Goal: Task Accomplishment & Management: Manage account settings

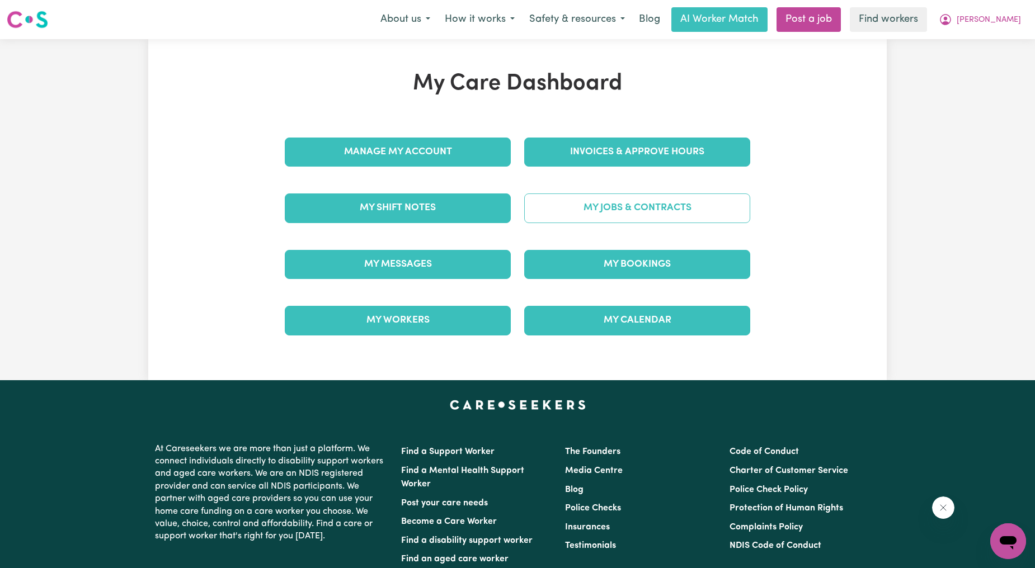
click at [630, 204] on link "My Jobs & Contracts" at bounding box center [637, 208] width 226 height 29
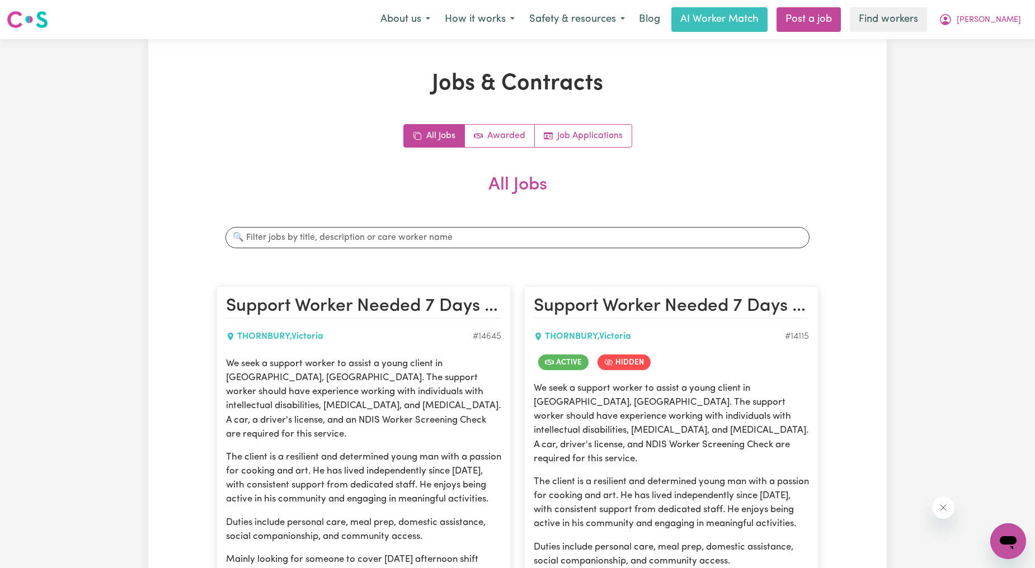
click at [549, 148] on div "All Jobs Awarded Job Applications All Jobs Search jobs Support Worker Needed 7 …" at bounding box center [517, 479] width 602 height 711
click at [581, 115] on div "Jobs & Contracts All Jobs Awarded Job Applications All Jobs Search jobs Support…" at bounding box center [517, 466] width 615 height 792
click at [573, 129] on link "Job Applications" at bounding box center [583, 136] width 97 height 22
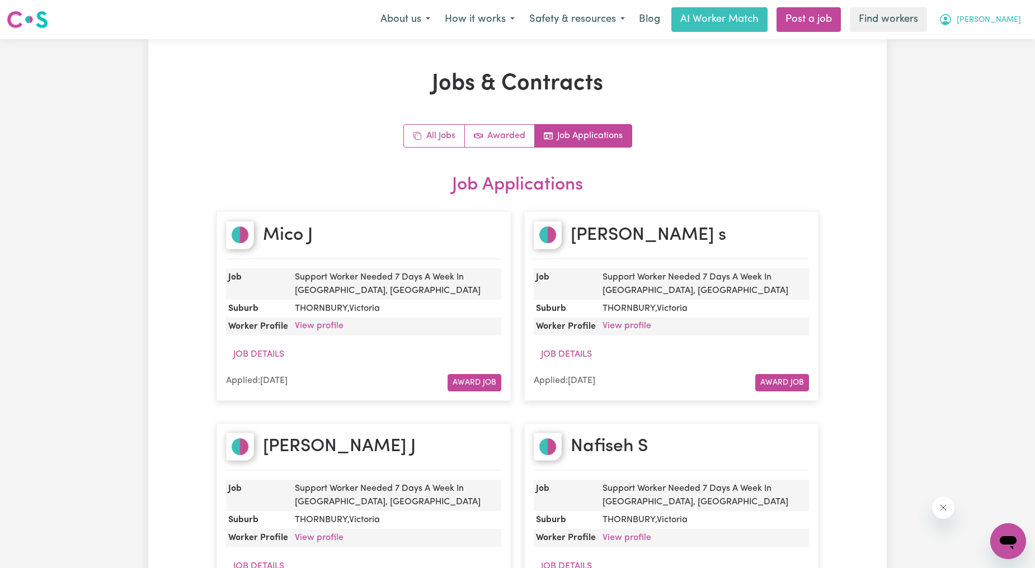
click at [985, 12] on button "[PERSON_NAME]" at bounding box center [979, 19] width 97 height 23
click at [977, 37] on link "My Dashboard" at bounding box center [983, 43] width 88 height 21
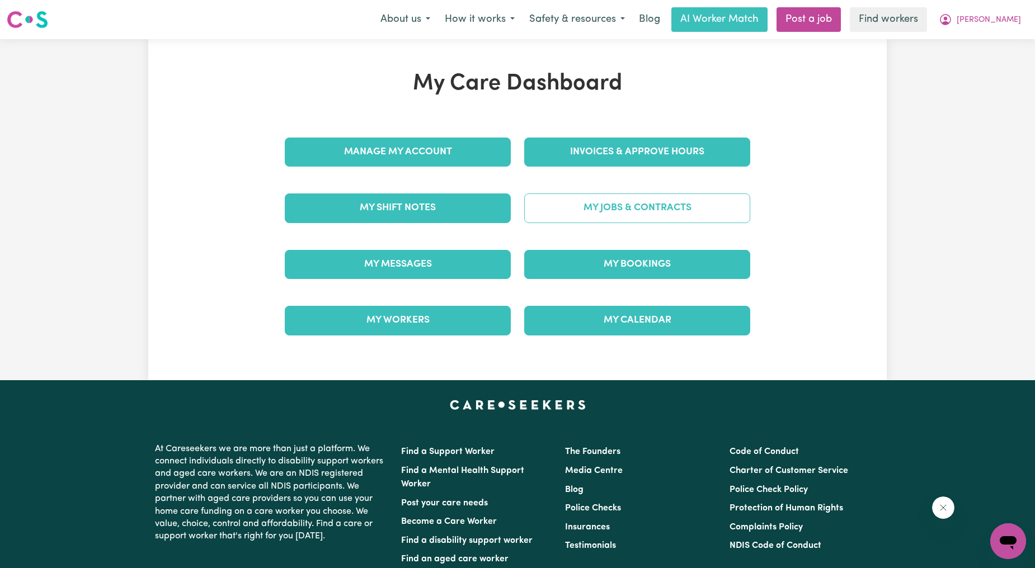
click at [619, 205] on link "My Jobs & Contracts" at bounding box center [637, 208] width 226 height 29
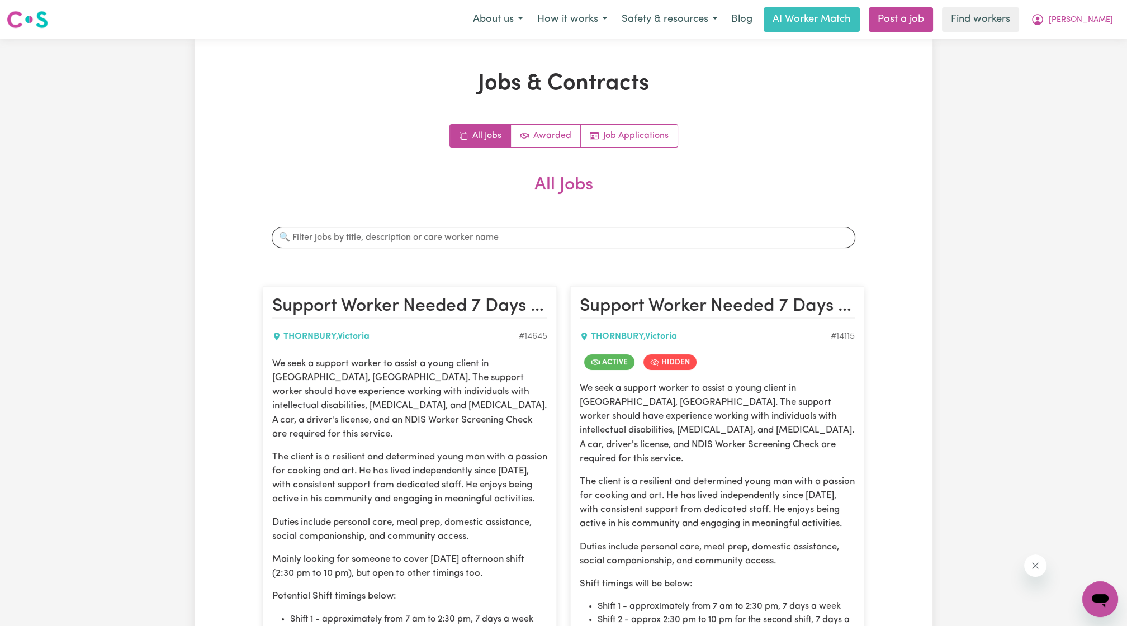
click at [952, 4] on nav "Menu About us How it works Safety & resources Blog AI Worker Match Post a job F…" at bounding box center [563, 19] width 1127 height 39
click at [933, 22] on link "Post a job" at bounding box center [901, 19] width 64 height 25
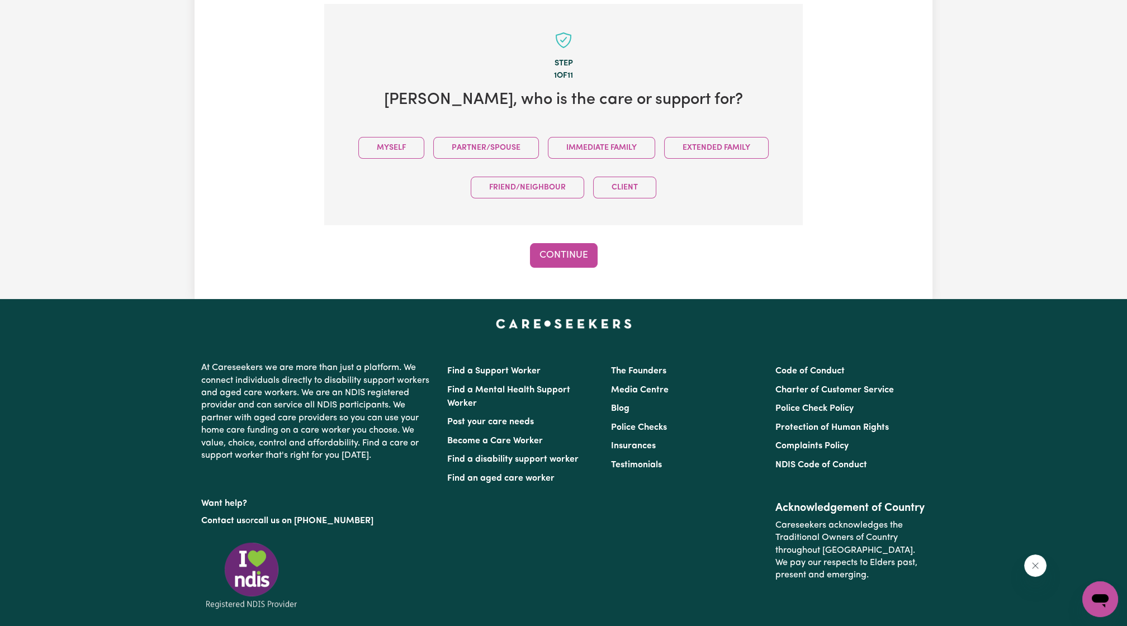
scroll to position [245, 0]
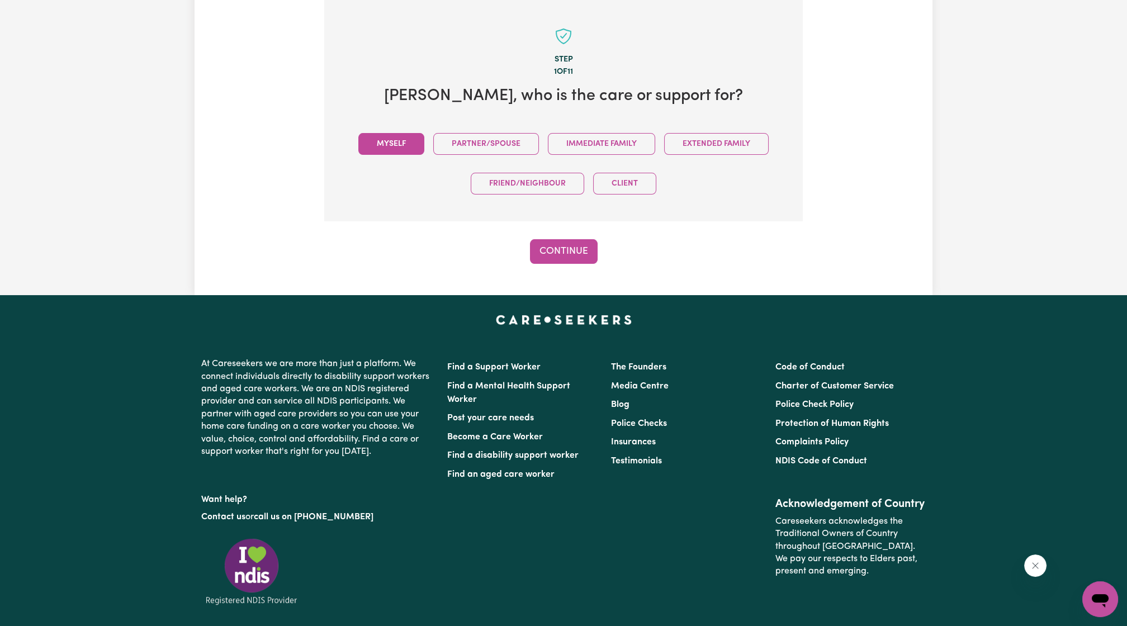
click at [399, 142] on button "Myself" at bounding box center [391, 144] width 66 height 22
click at [554, 244] on button "Continue" at bounding box center [564, 251] width 68 height 25
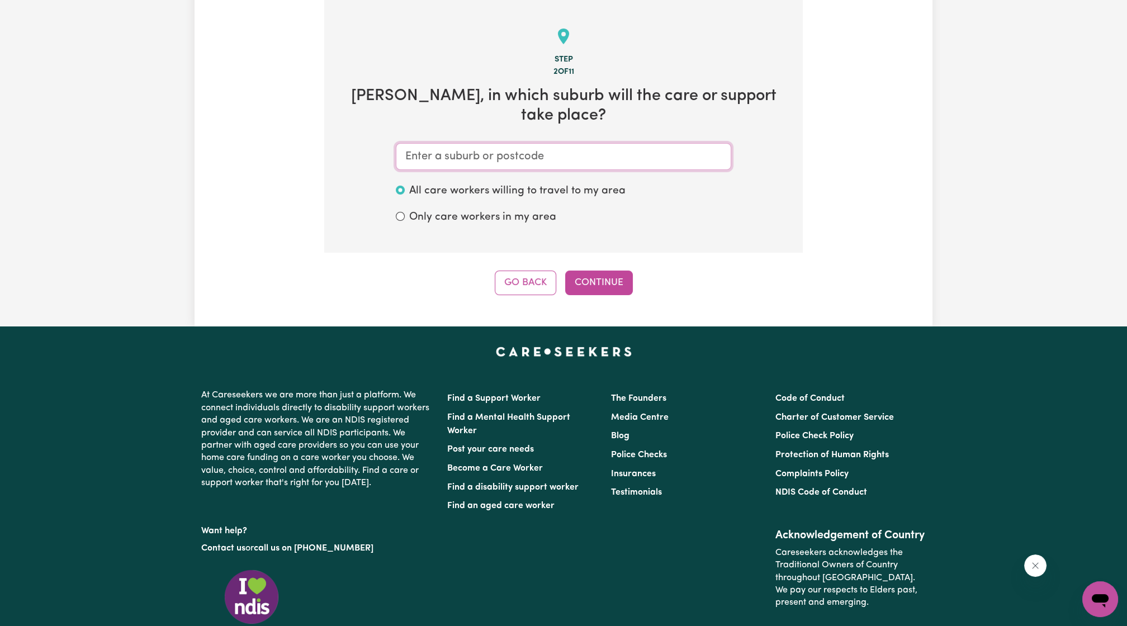
drag, startPoint x: 707, startPoint y: 149, endPoint x: 694, endPoint y: 136, distance: 18.2
click at [706, 148] on input "text" at bounding box center [564, 156] width 336 height 27
click at [694, 143] on input "text" at bounding box center [564, 156] width 336 height 27
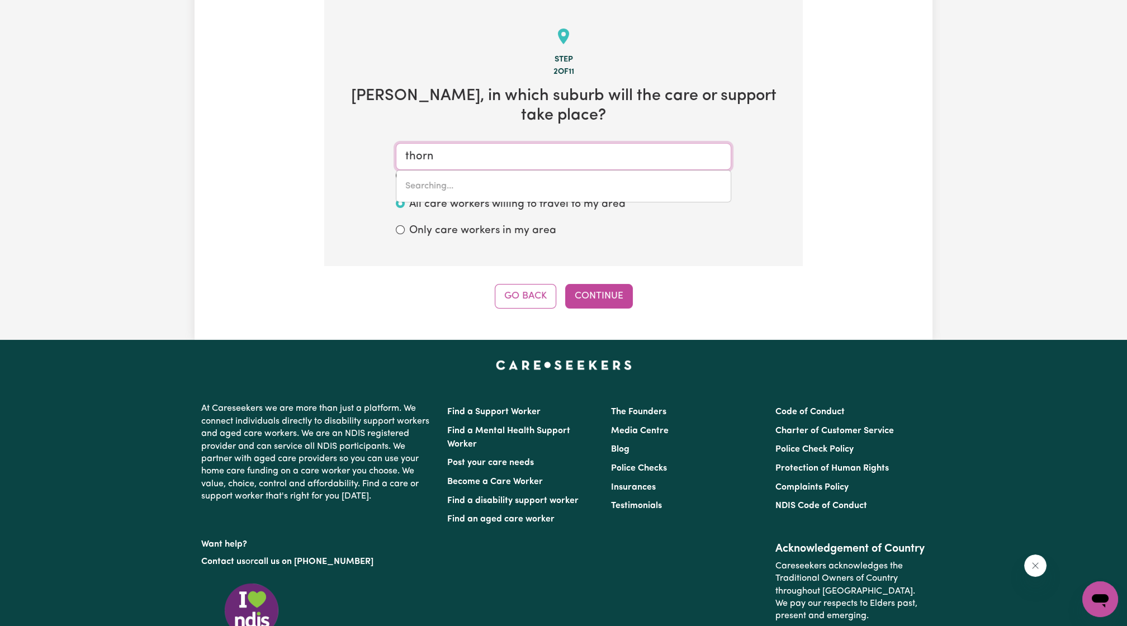
type input "thornb"
type input "thornbOROUGH, Queensland, 4871"
type input "thornby"
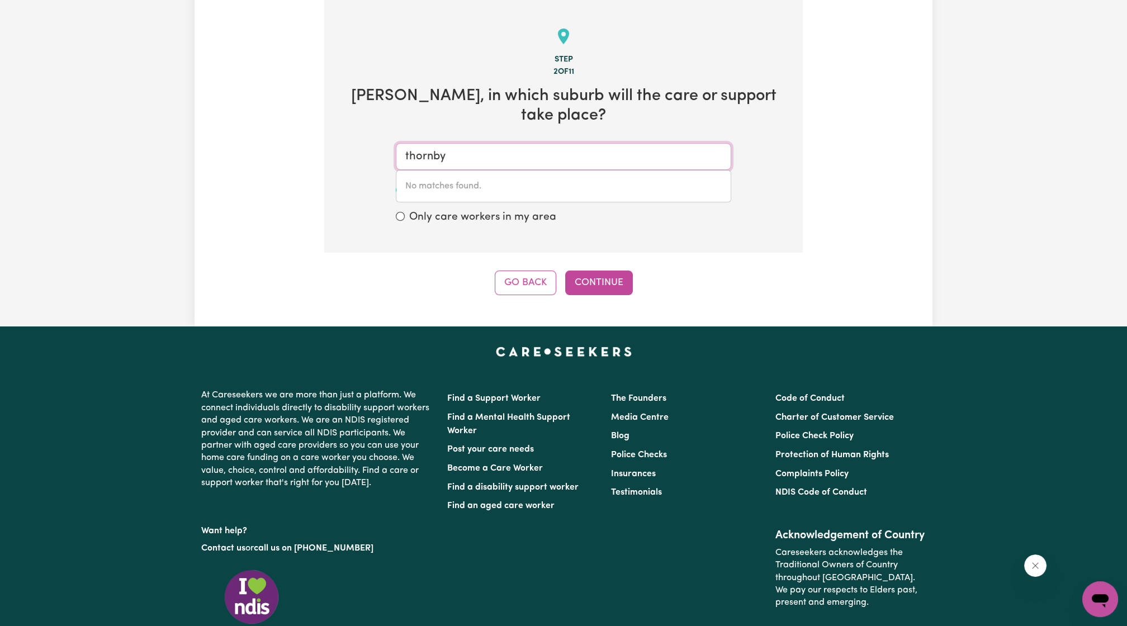
type input "thornb"
type input "thornbOROUGH, Queensland, 4871"
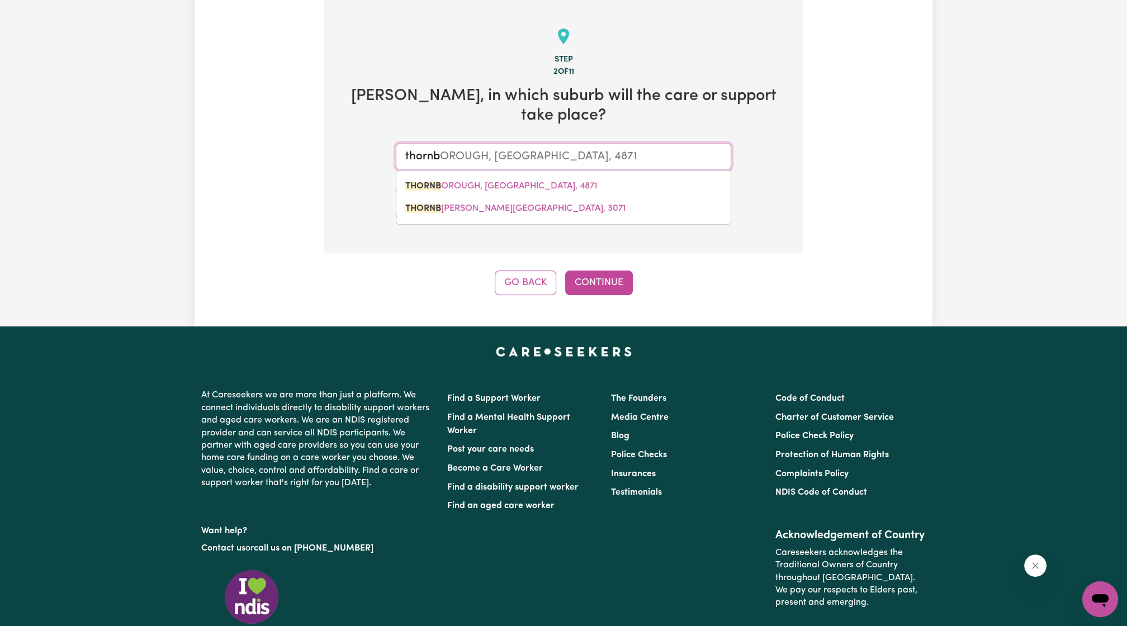
type input "thornbu"
type input "thornbury"
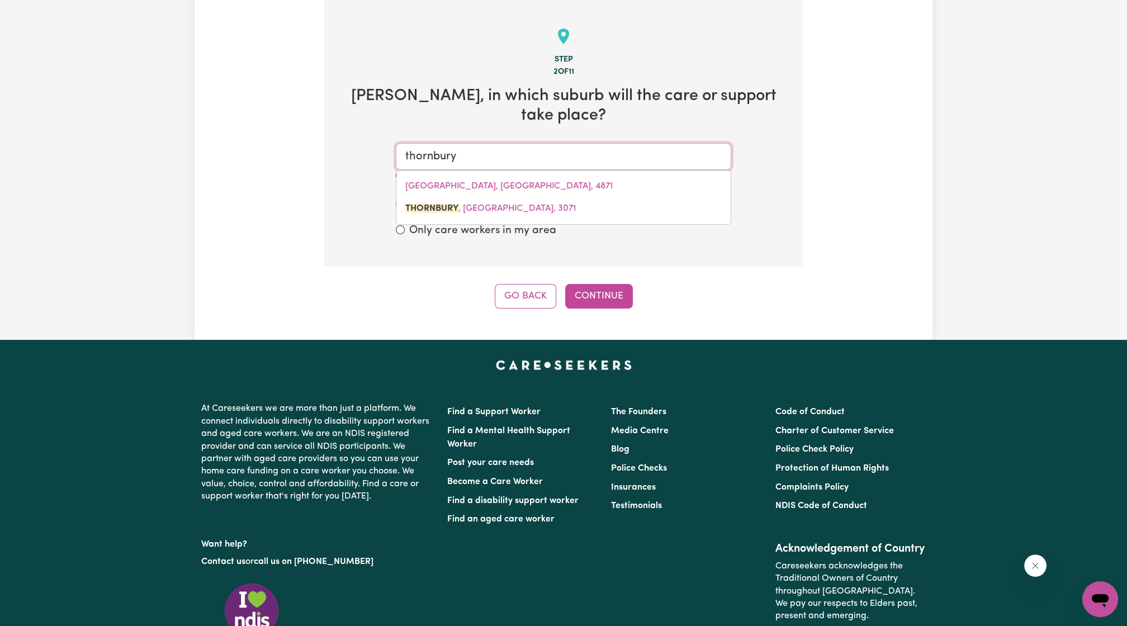
type input "[PERSON_NAME][GEOGRAPHIC_DATA], 3071"
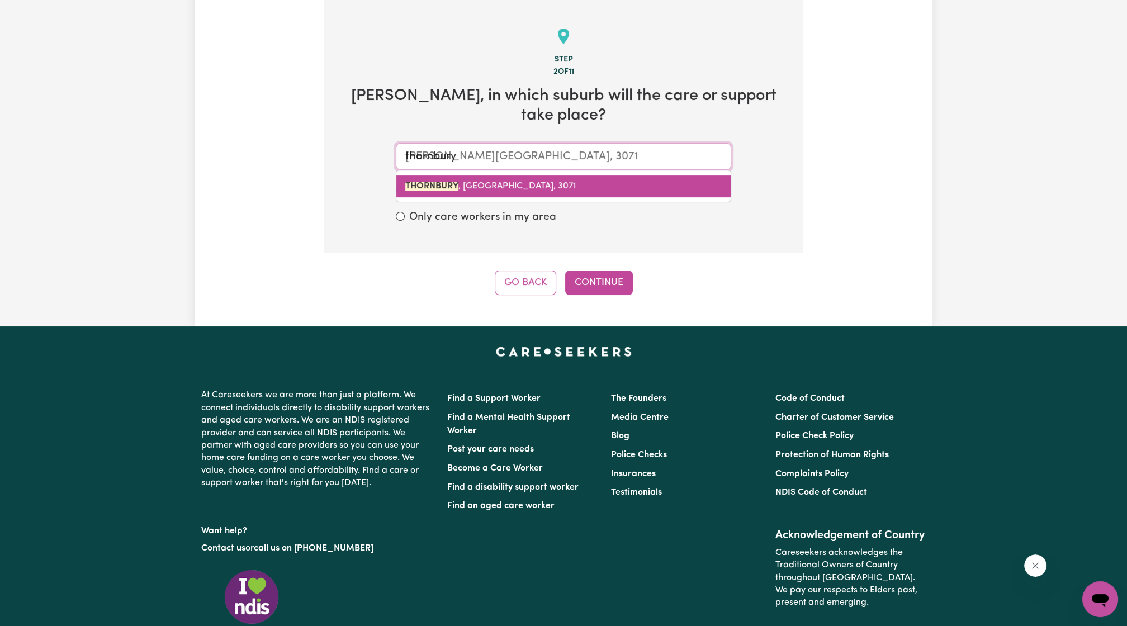
click at [608, 176] on link "[PERSON_NAME][GEOGRAPHIC_DATA], 3071" at bounding box center [564, 186] width 334 height 22
type input "[PERSON_NAME][GEOGRAPHIC_DATA], 3071"
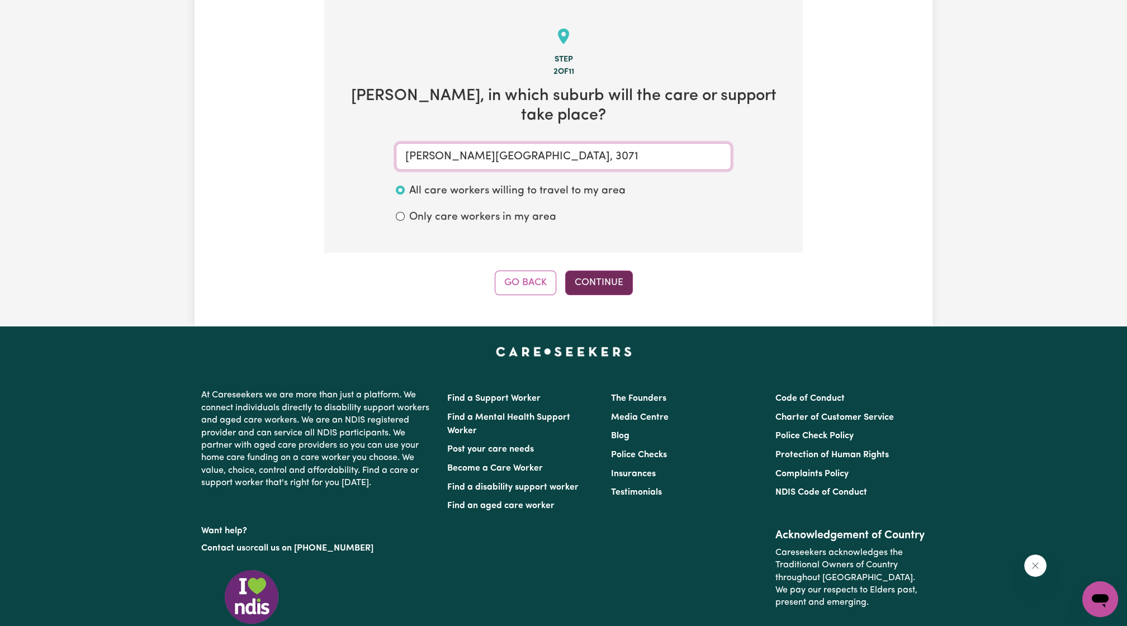
type input "THORNBURY, Victoria, 3071"
click at [615, 271] on button "Continue" at bounding box center [599, 283] width 68 height 25
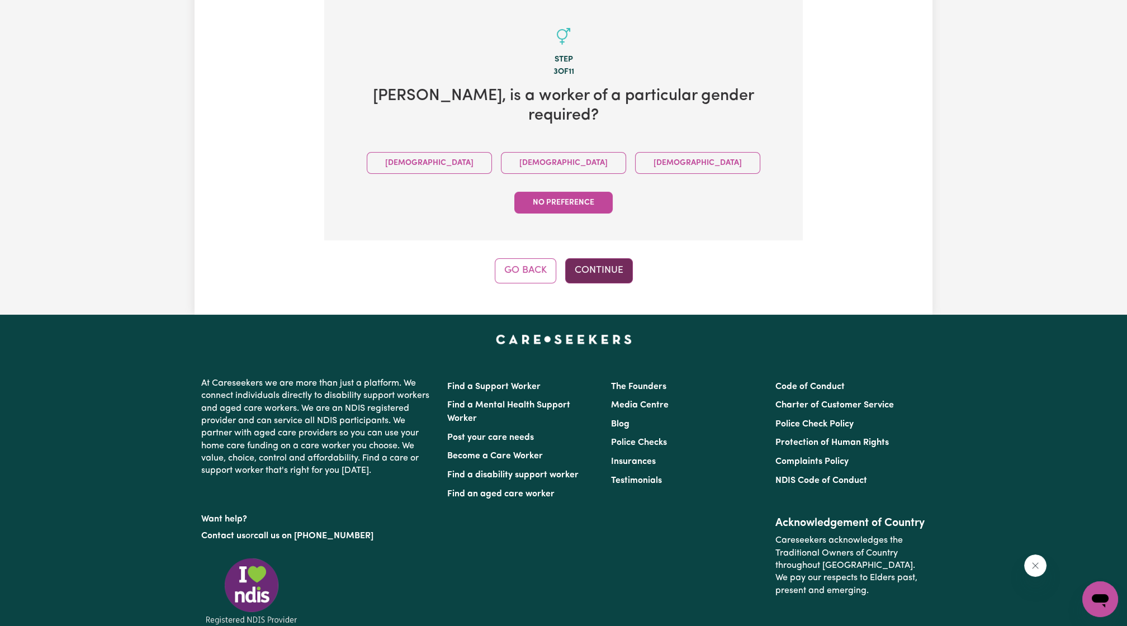
click at [608, 258] on button "Continue" at bounding box center [599, 270] width 68 height 25
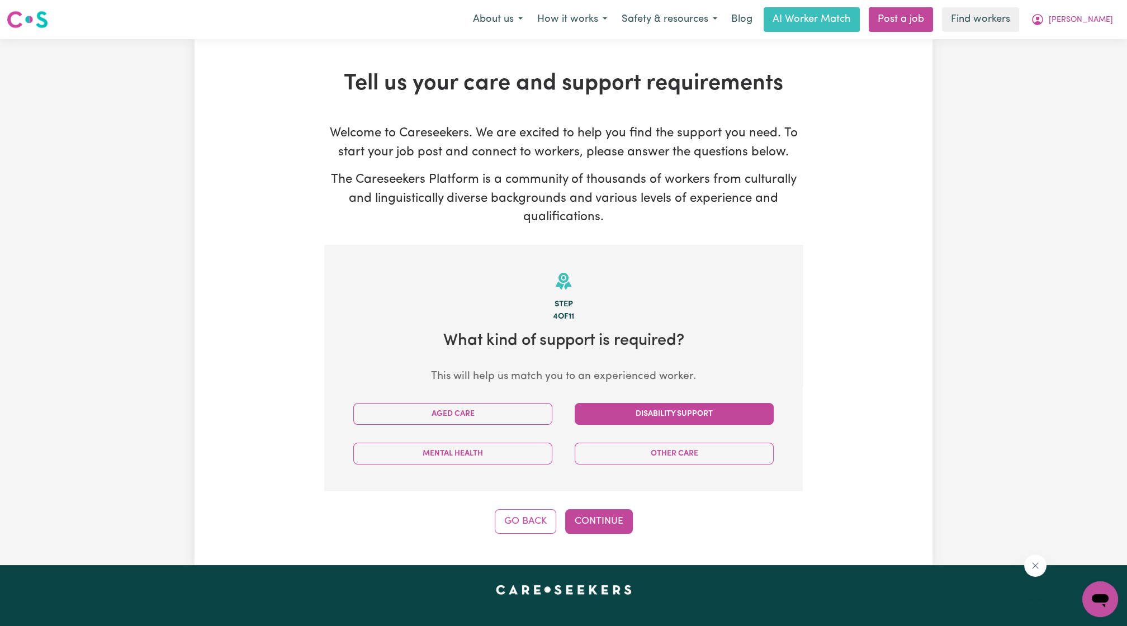
click at [654, 414] on button "Disability Support" at bounding box center [674, 414] width 199 height 22
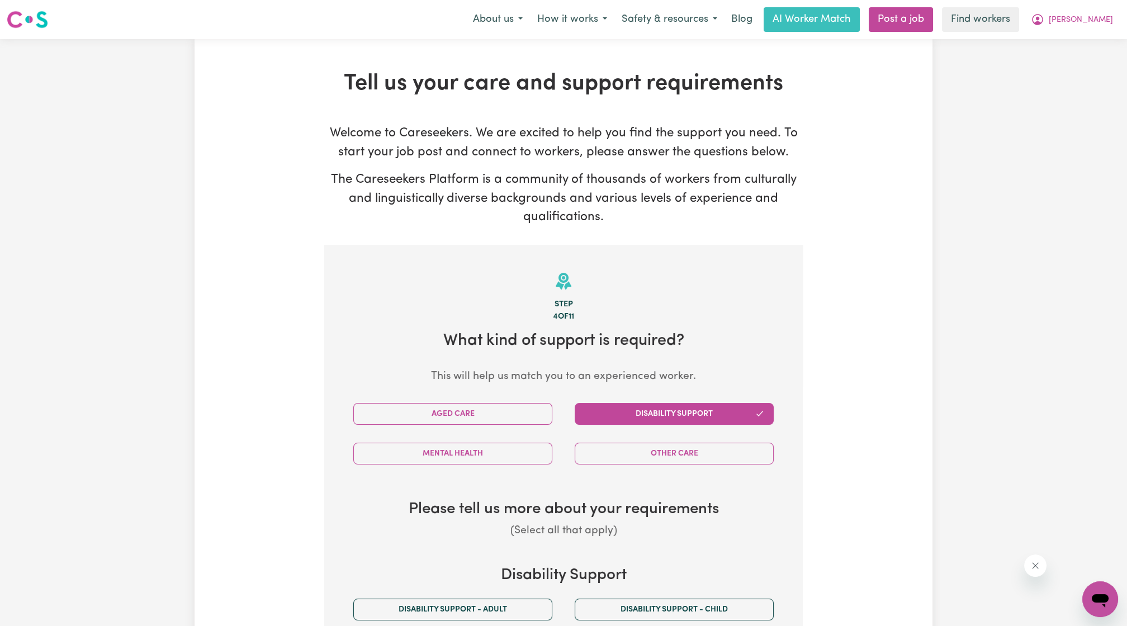
scroll to position [207, 0]
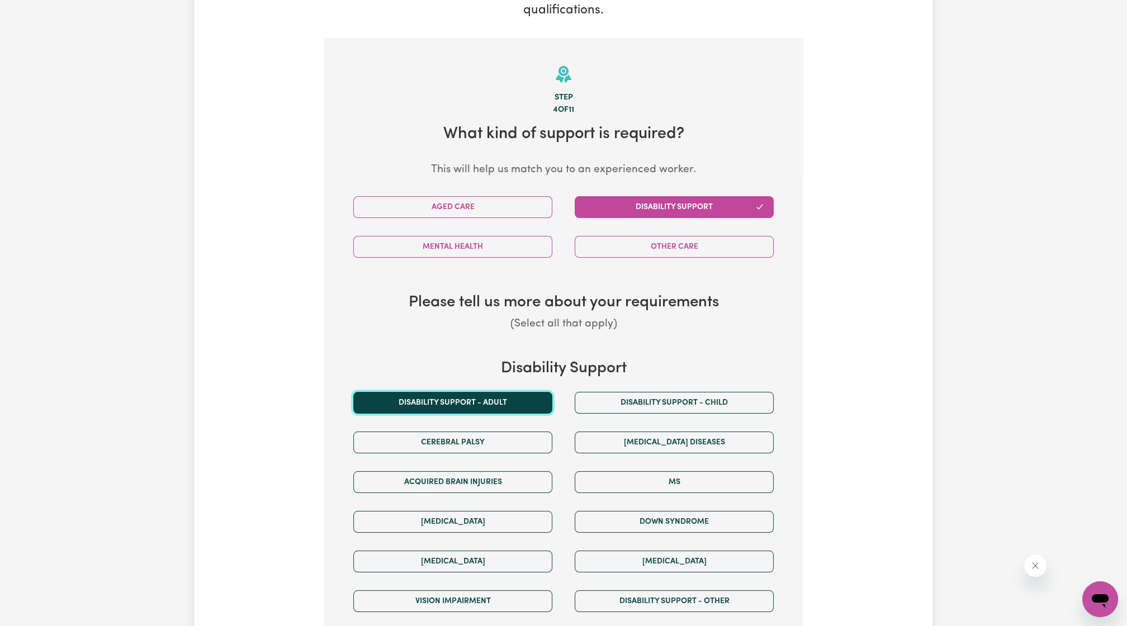
click at [488, 399] on button "Disability support - Adult" at bounding box center [452, 403] width 199 height 22
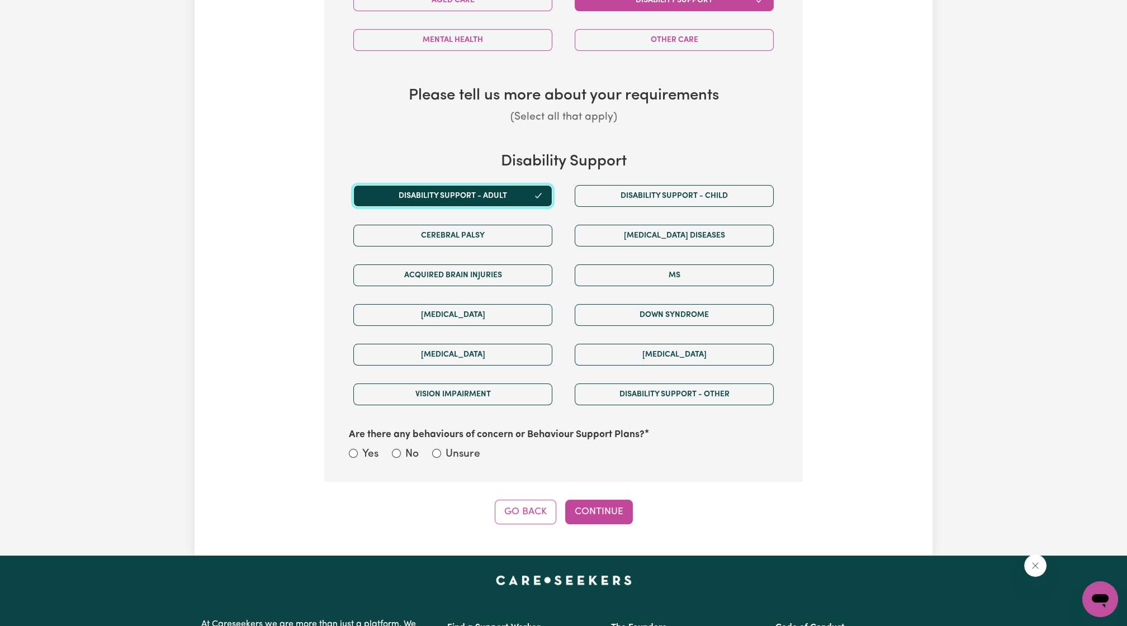
scroll to position [621, 0]
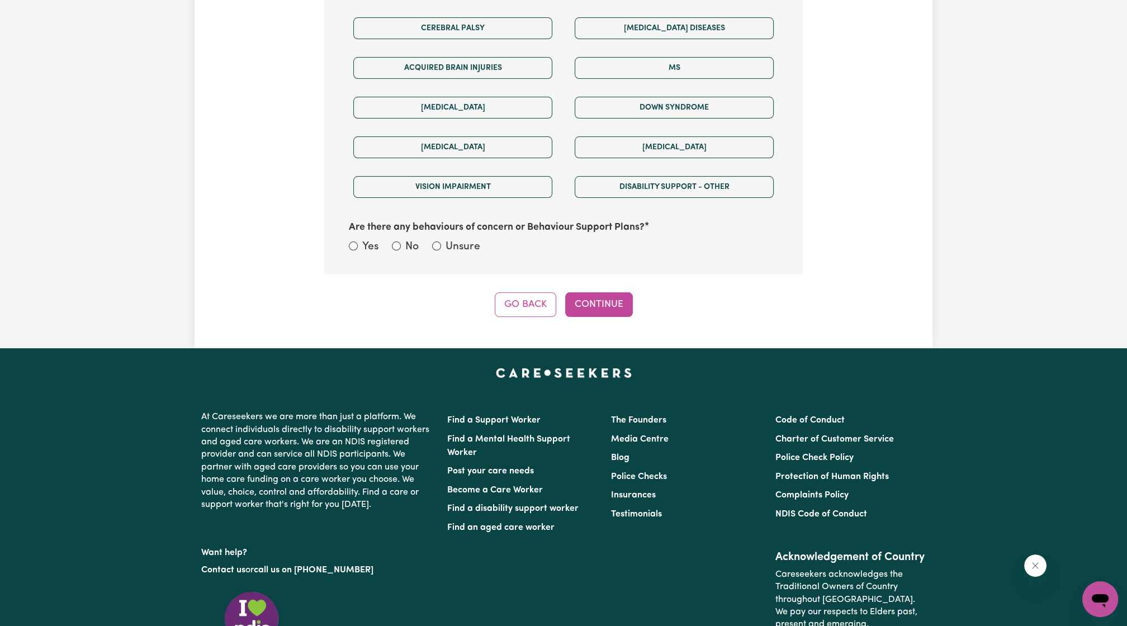
click at [432, 239] on div "Unsure" at bounding box center [456, 247] width 48 height 16
click at [441, 244] on div "Unsure" at bounding box center [456, 247] width 48 height 16
click at [437, 242] on input "Unsure" at bounding box center [436, 246] width 9 height 9
radio input "true"
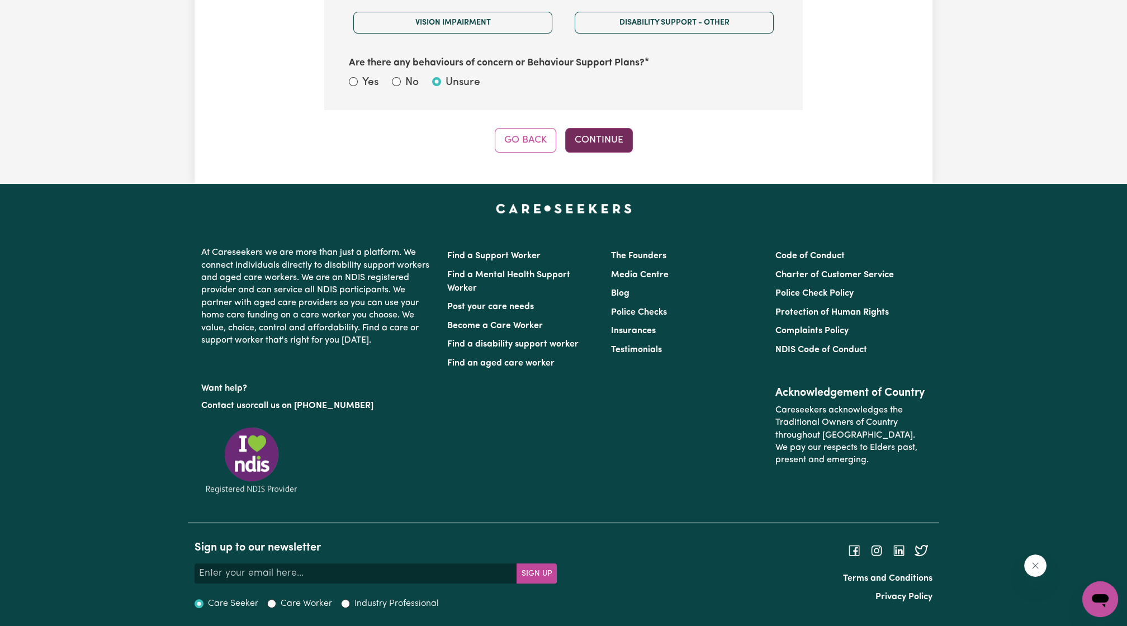
click at [607, 128] on button "Continue" at bounding box center [599, 140] width 68 height 25
select select "email"
select select "NDIS_FUNDING_AGENCY_MANAGED"
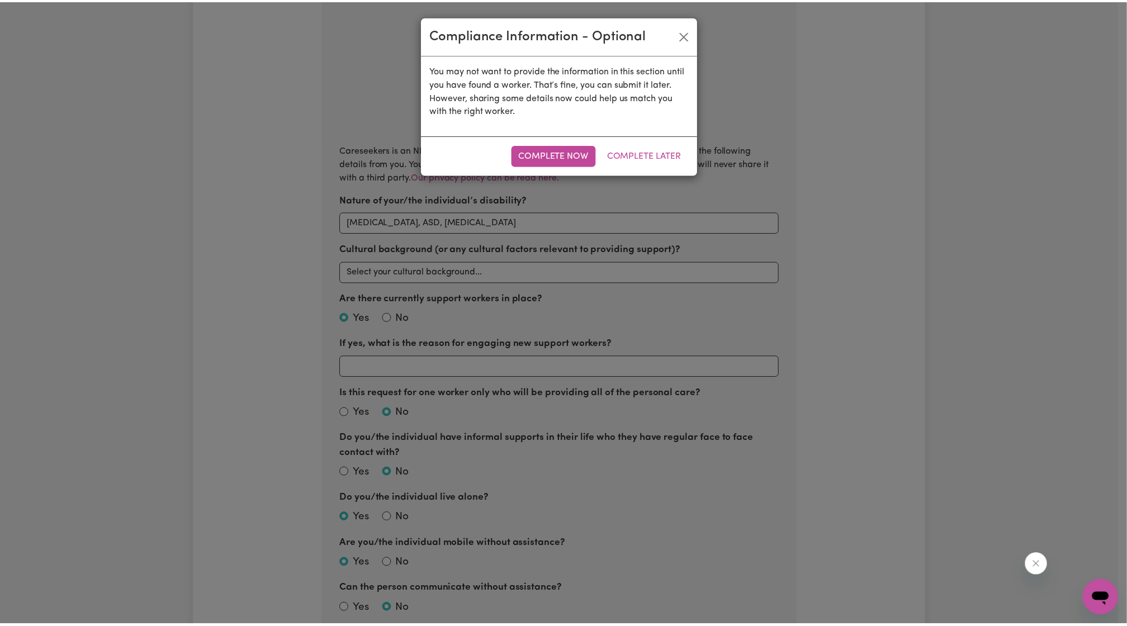
scroll to position [245, 0]
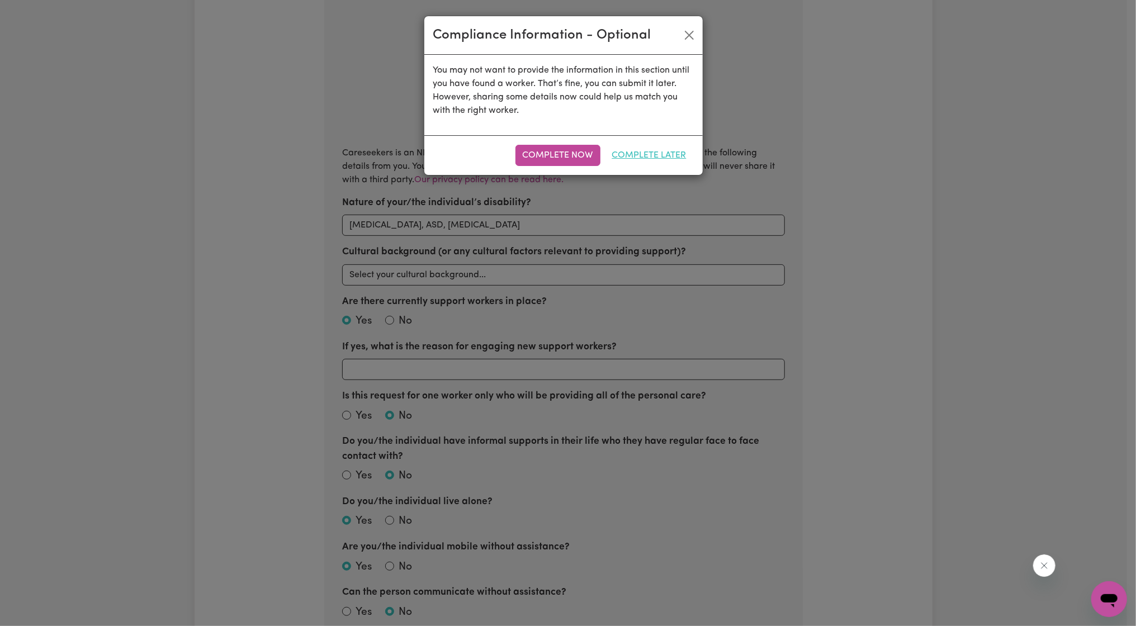
click at [645, 153] on button "Complete Later" at bounding box center [649, 155] width 89 height 21
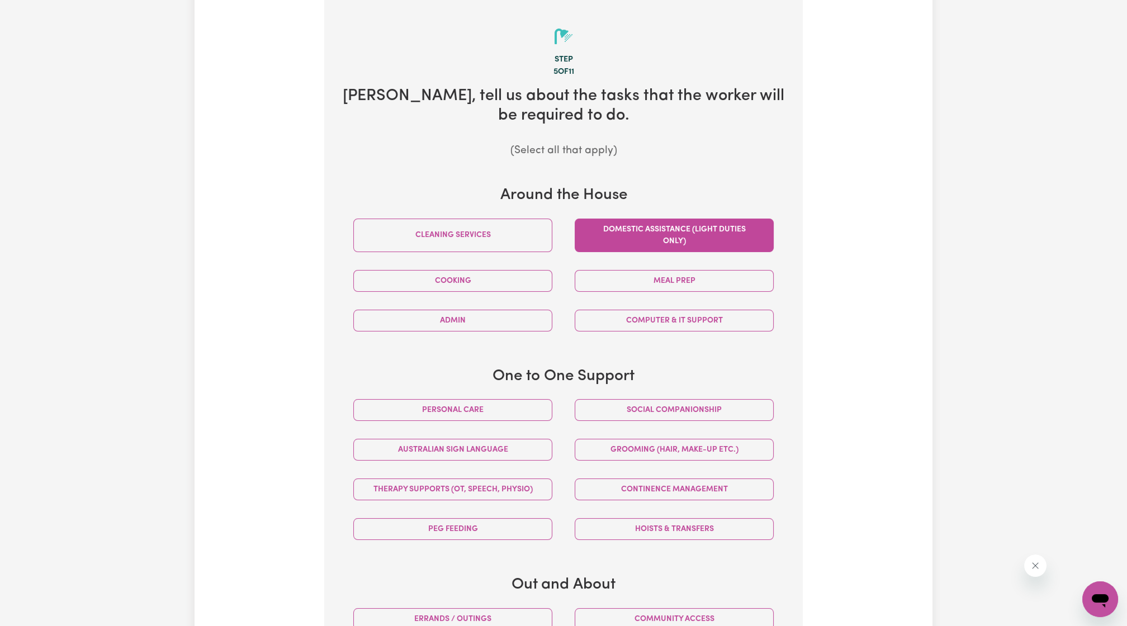
click at [726, 233] on button "Domestic assistance (light duties only)" at bounding box center [674, 236] width 199 height 34
click at [728, 301] on div "Computer & IT Support" at bounding box center [674, 321] width 221 height 40
click at [719, 289] on button "Meal prep" at bounding box center [674, 281] width 199 height 22
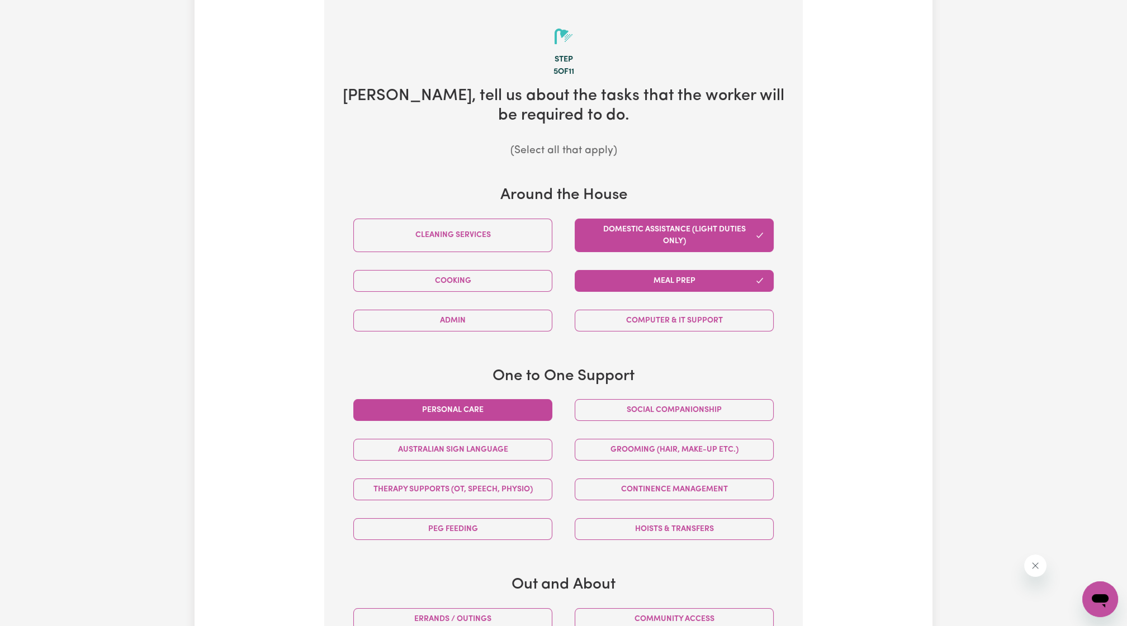
click at [522, 419] on button "Personal care" at bounding box center [452, 410] width 199 height 22
click at [602, 409] on button "Social companionship" at bounding box center [674, 410] width 199 height 22
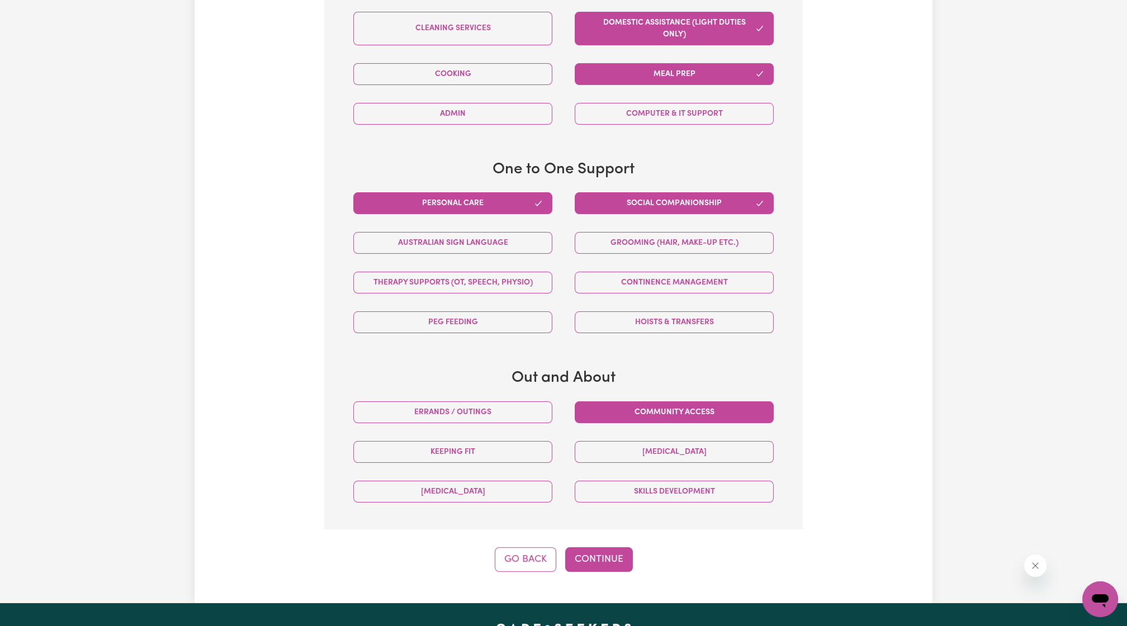
click at [694, 402] on button "Community access" at bounding box center [674, 413] width 199 height 22
click at [600, 551] on button "Continue" at bounding box center [599, 560] width 68 height 25
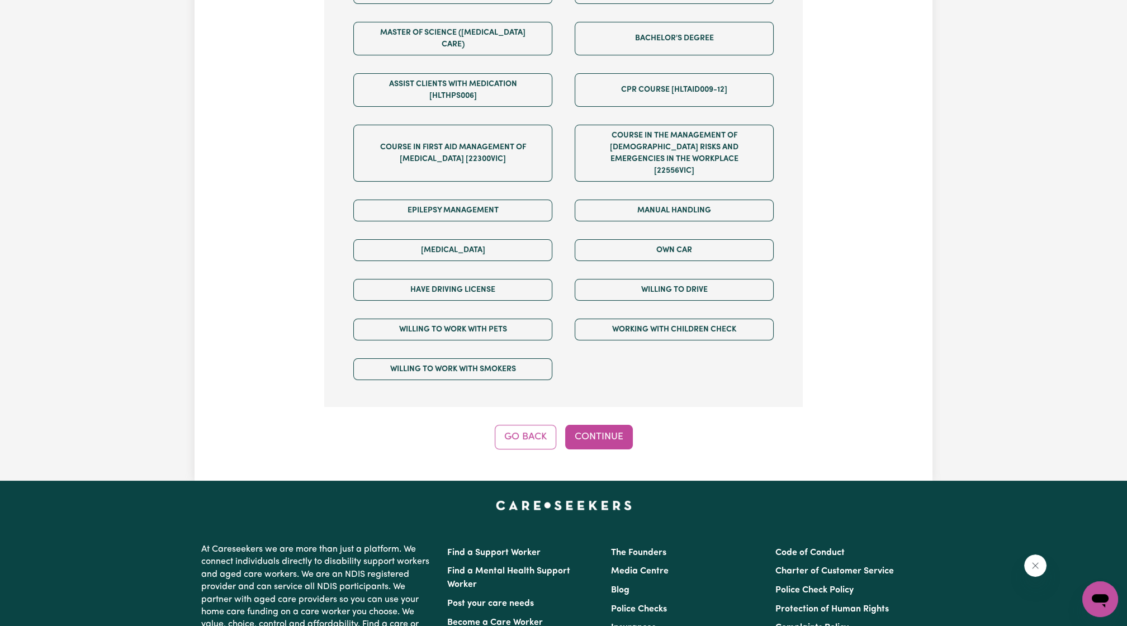
scroll to position [828, 0]
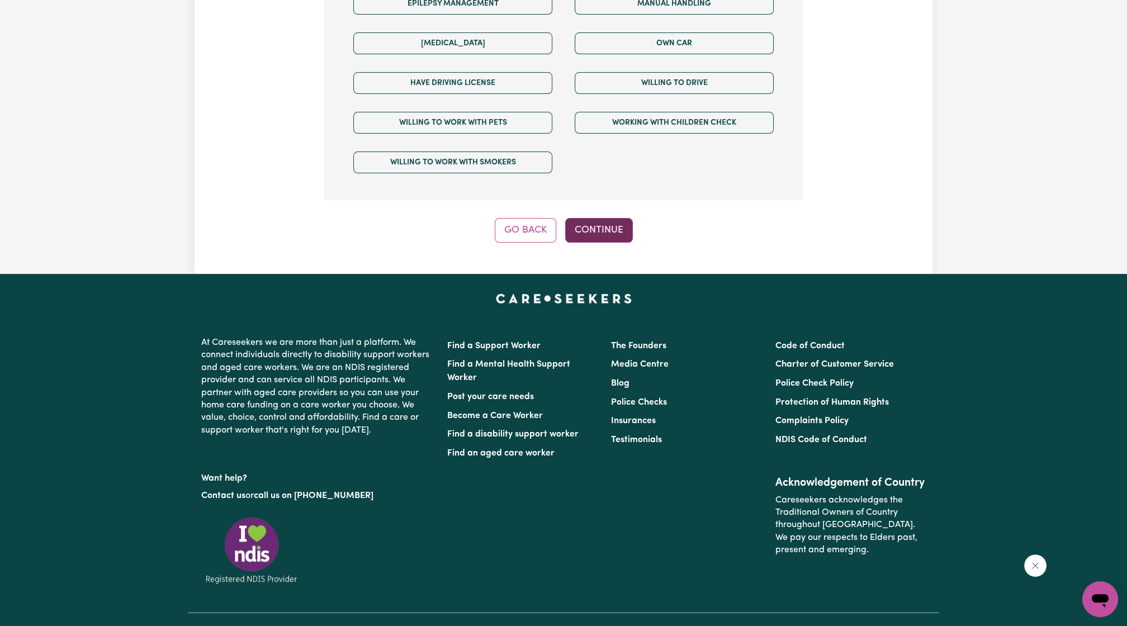
click at [587, 218] on button "Continue" at bounding box center [599, 230] width 68 height 25
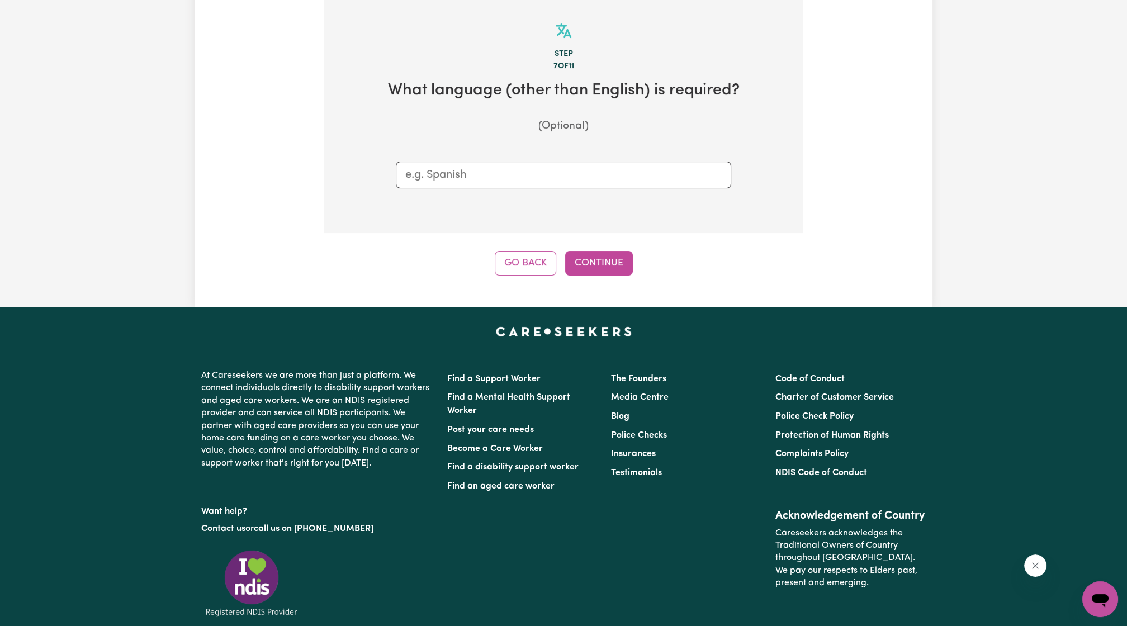
scroll to position [245, 0]
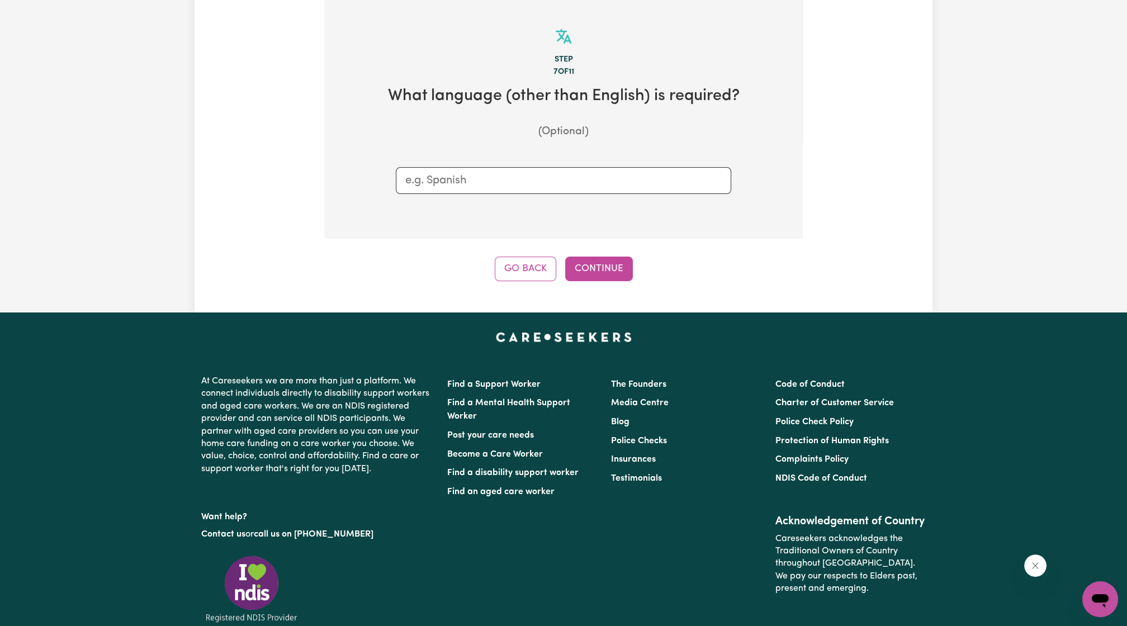
click at [612, 255] on div "Step 7 of 11 What language (other than English) is required? (Optional) Go Back…" at bounding box center [563, 140] width 479 height 281
click at [605, 281] on div "Tell us your care and support requirements Welcome to Careseekers. We are excit…" at bounding box center [564, 53] width 738 height 518
click at [614, 270] on button "Continue" at bounding box center [599, 269] width 68 height 25
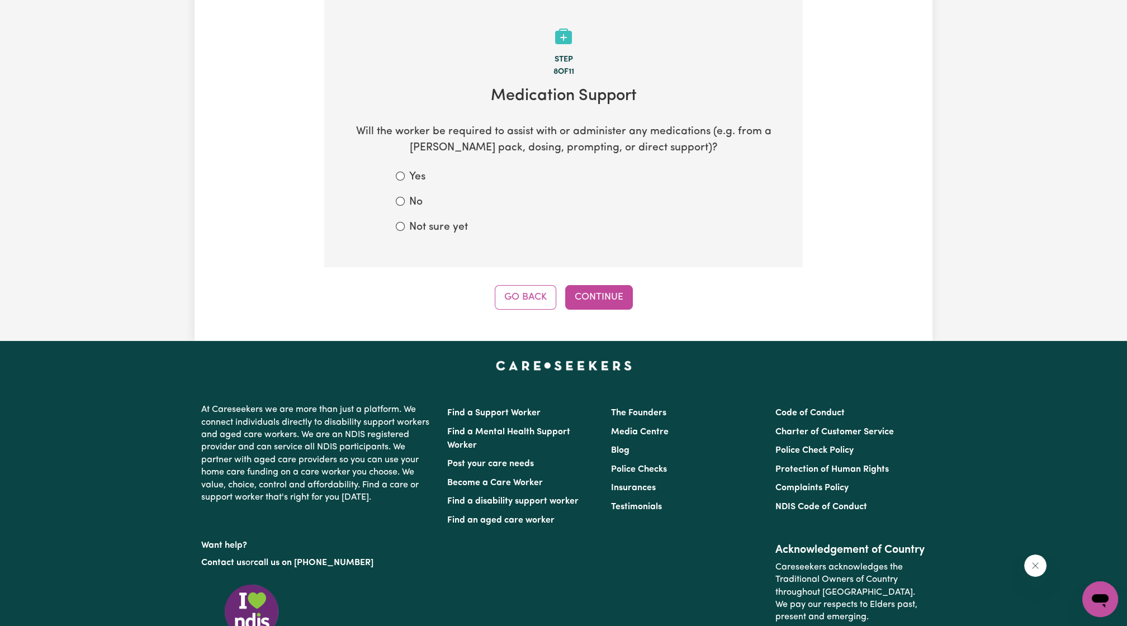
click at [391, 183] on div "Yes No Not sure yet" at bounding box center [563, 202] width 389 height 66
click at [403, 180] on div "Yes" at bounding box center [564, 177] width 336 height 16
click at [402, 176] on input "Yes" at bounding box center [400, 176] width 9 height 9
radio input "true"
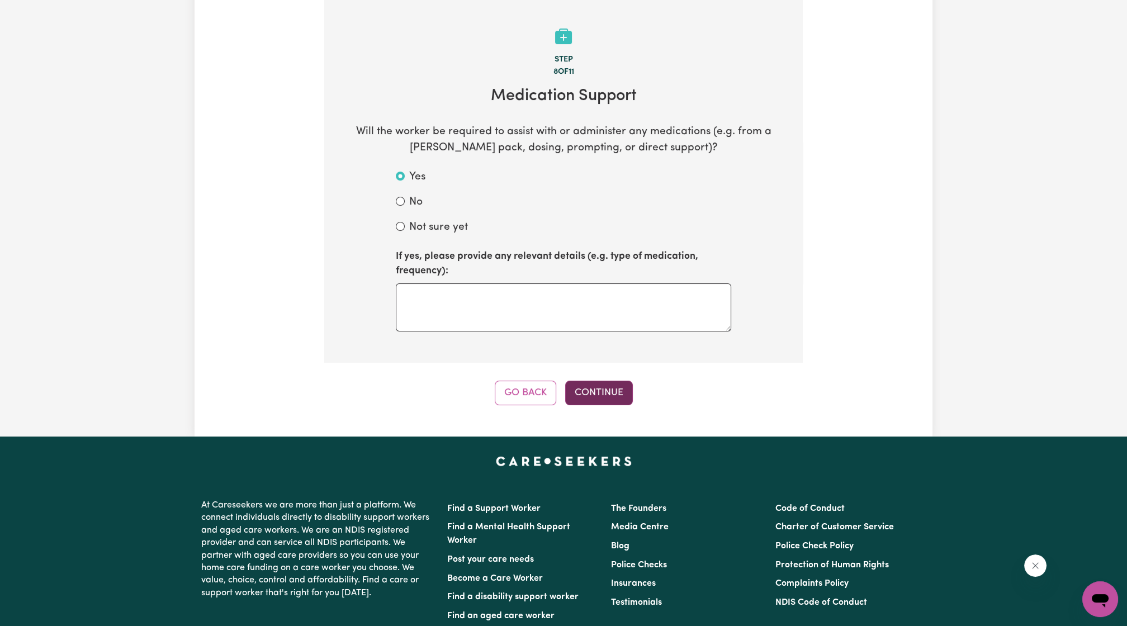
click at [586, 393] on button "Continue" at bounding box center [599, 393] width 68 height 25
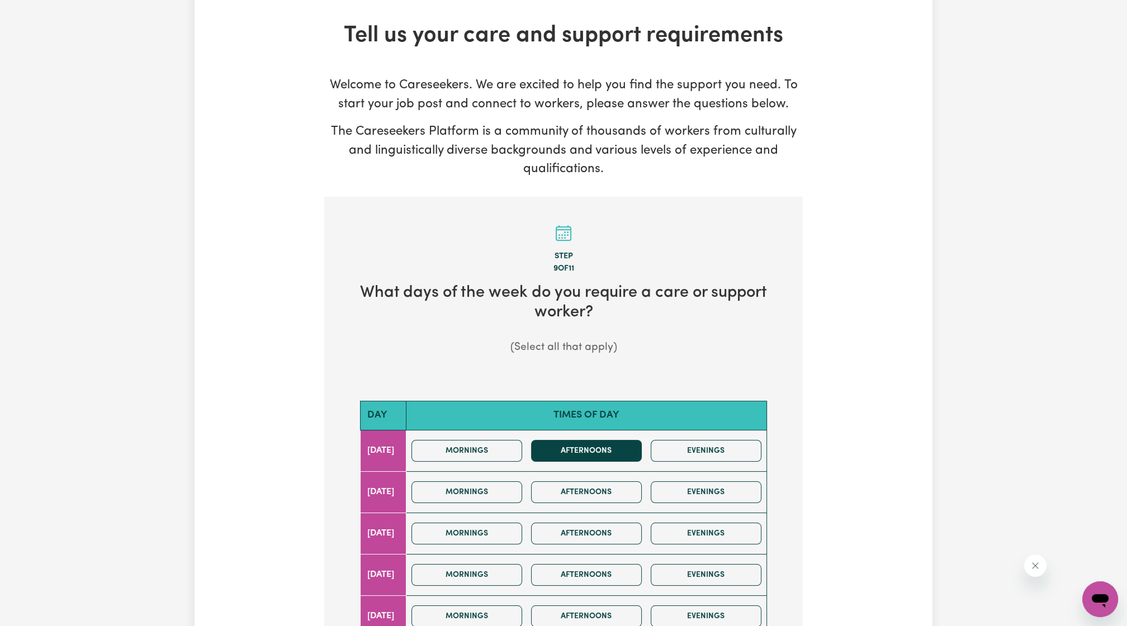
scroll to position [207, 0]
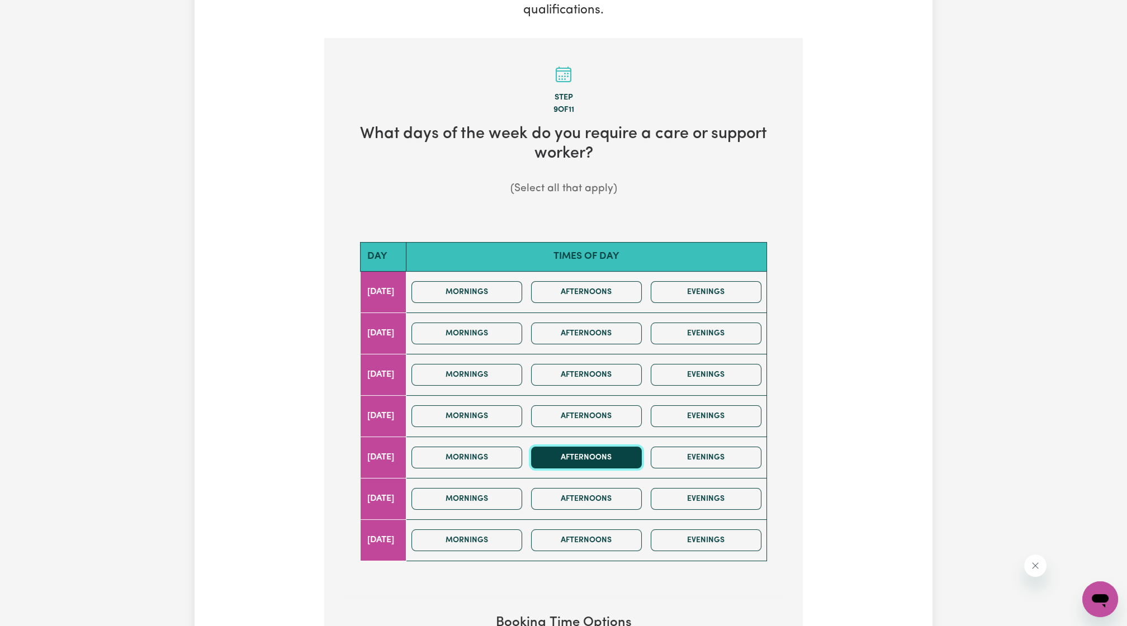
click at [636, 453] on button "Afternoons" at bounding box center [586, 458] width 111 height 22
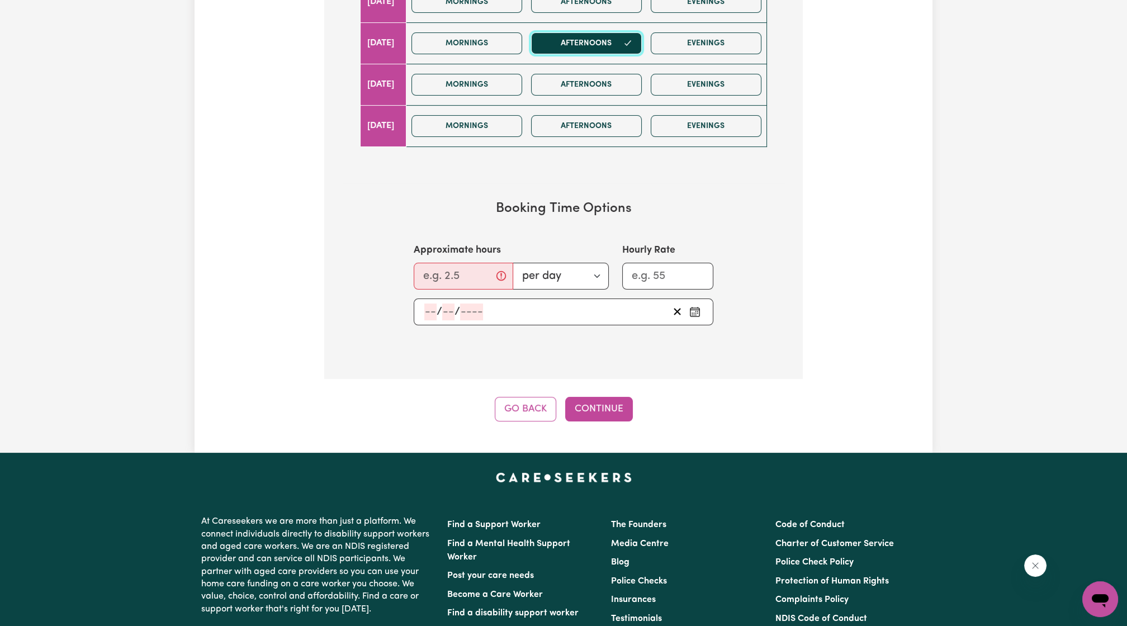
scroll to position [414, 0]
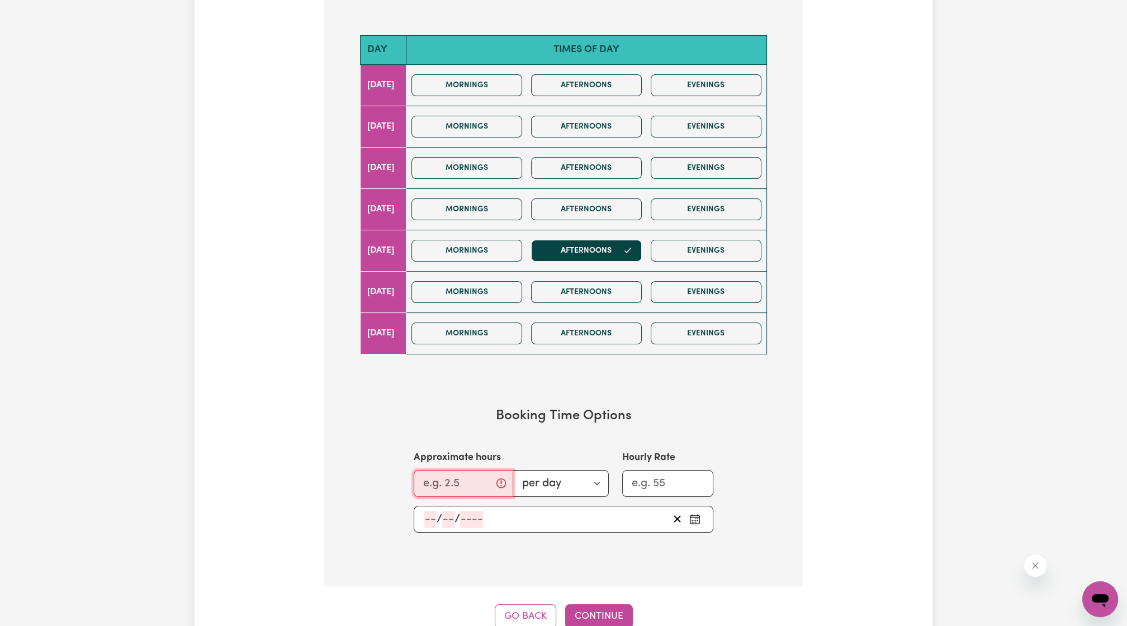
click at [422, 474] on input "Approximate hours" at bounding box center [464, 483] width 100 height 27
type input "6"
click at [507, 511] on div "/ /" at bounding box center [546, 519] width 246 height 17
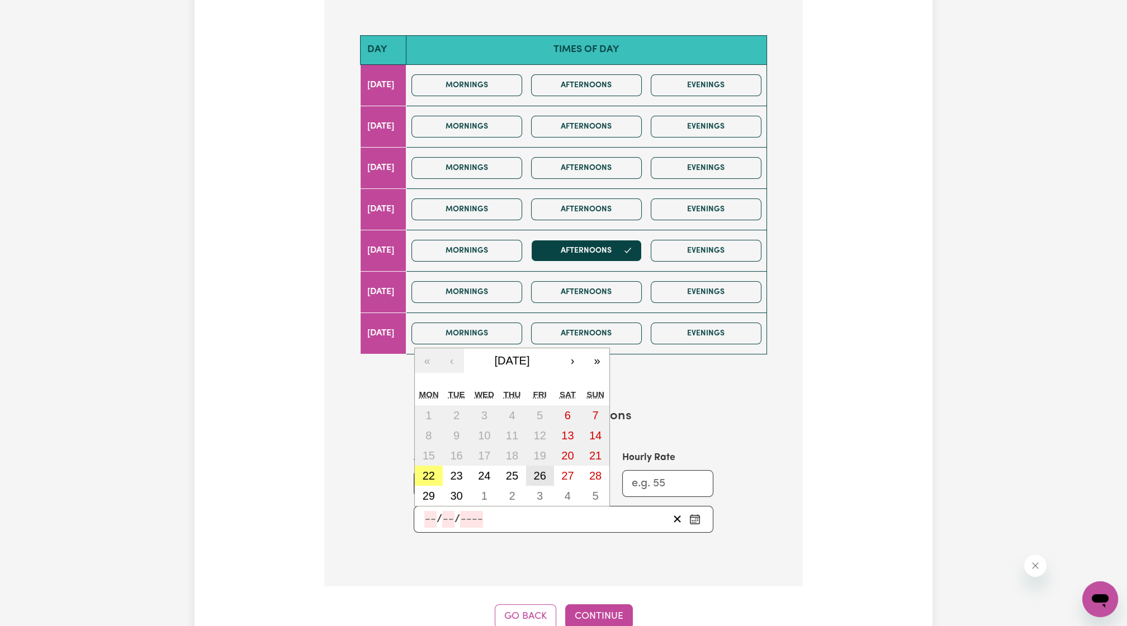
click at [541, 474] on abbr "26" at bounding box center [540, 476] width 12 height 12
type input "2025-09-26"
type input "26"
type input "9"
type input "2025"
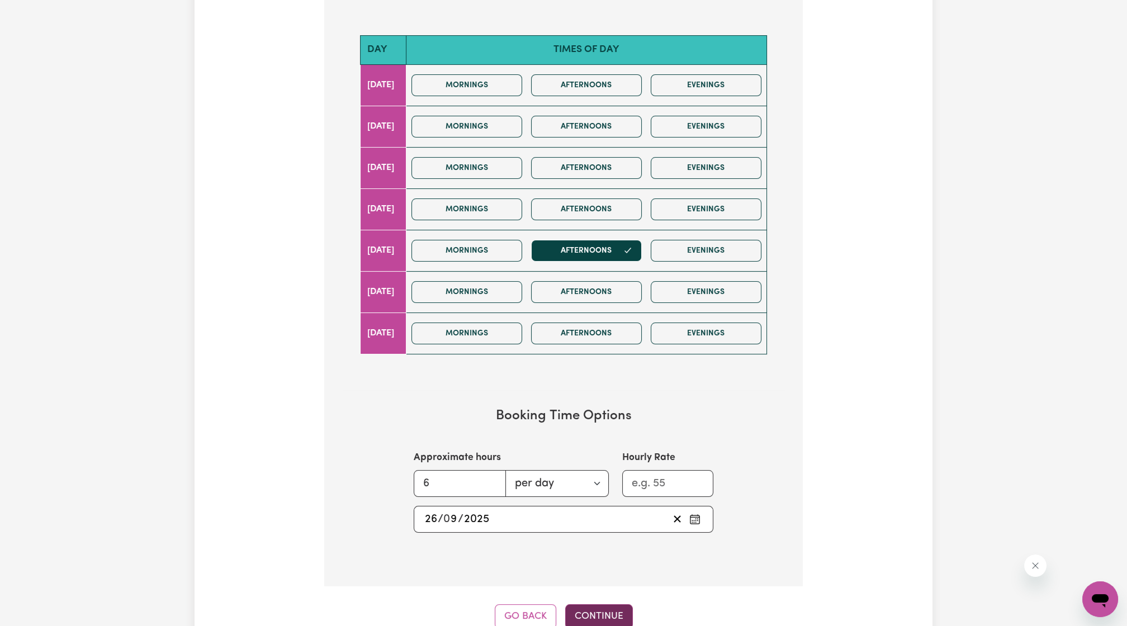
click at [604, 568] on button "Continue" at bounding box center [599, 617] width 68 height 25
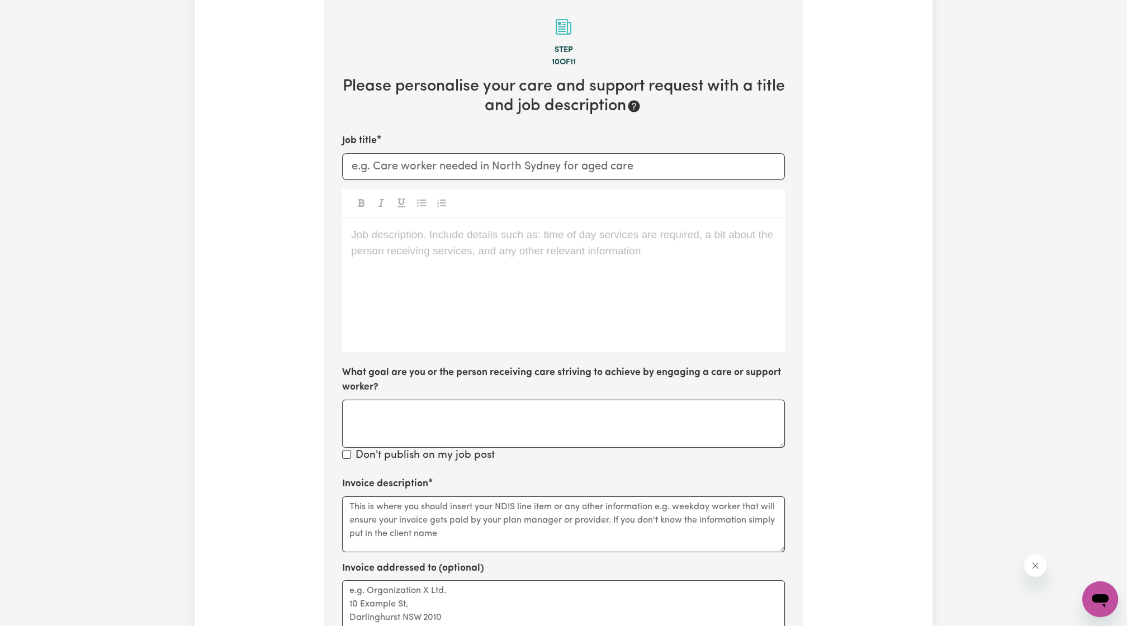
scroll to position [245, 0]
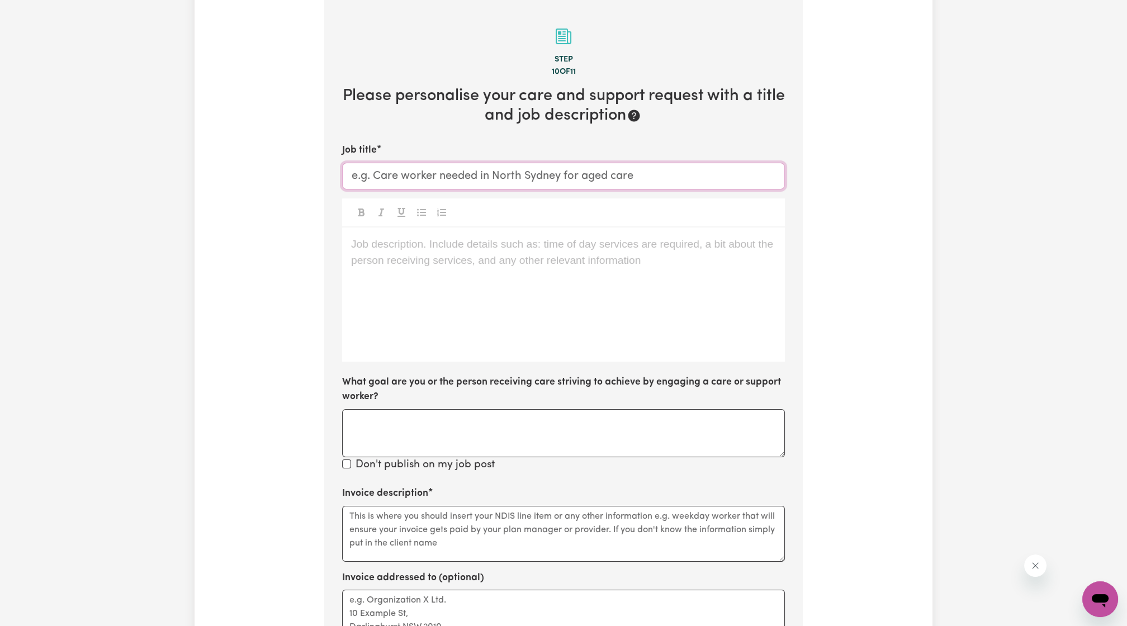
click at [427, 187] on input "Job title" at bounding box center [563, 176] width 443 height 27
paste input "Support Worker Needed 7 Days A Week In [GEOGRAPHIC_DATA], [GEOGRAPHIC_DATA]"
click at [458, 174] on input "Support Worker Needed 7 Days A Week In [GEOGRAPHIC_DATA], [GEOGRAPHIC_DATA]" at bounding box center [563, 176] width 443 height 27
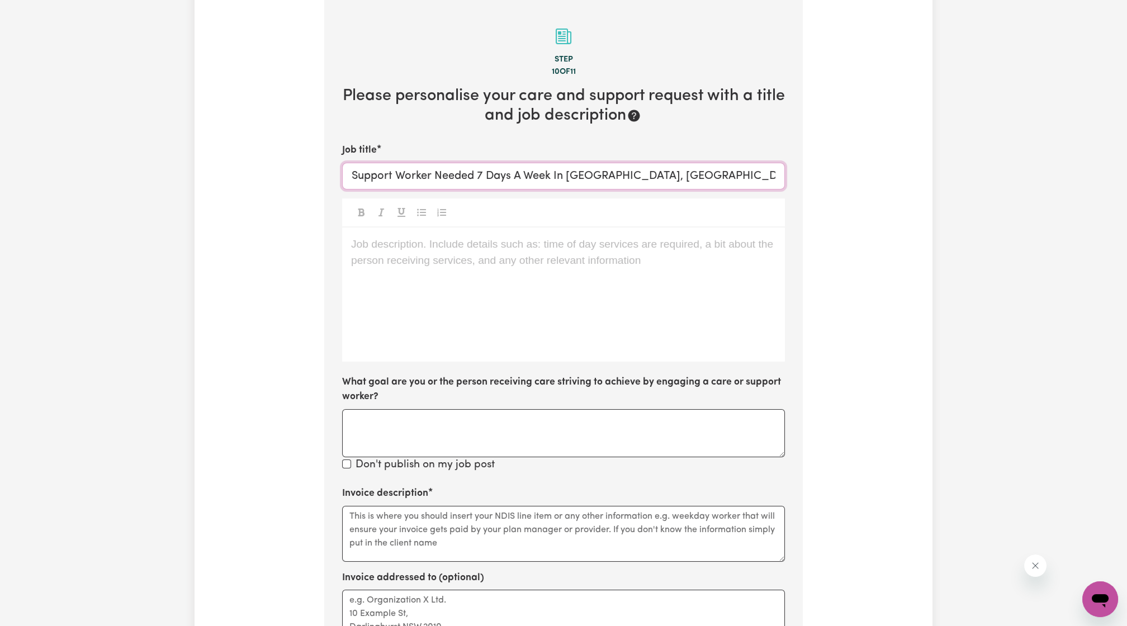
click at [478, 176] on input "Support Worker Needed 7 Days A Week In [GEOGRAPHIC_DATA], [GEOGRAPHIC_DATA]" at bounding box center [563, 176] width 443 height 27
click at [480, 176] on input "Support Worker Needed 7 Days A Week In [GEOGRAPHIC_DATA], [GEOGRAPHIC_DATA]" at bounding box center [563, 176] width 443 height 27
click at [552, 176] on input "Support Worker Needed 7 Days A Week In [GEOGRAPHIC_DATA], [GEOGRAPHIC_DATA]" at bounding box center [563, 176] width 443 height 27
drag, startPoint x: 564, startPoint y: 177, endPoint x: 466, endPoint y: 177, distance: 97.3
click at [466, 177] on input "Support Worker Needed 7 Days A Week In [GEOGRAPHIC_DATA], [GEOGRAPHIC_DATA]" at bounding box center [563, 176] width 443 height 27
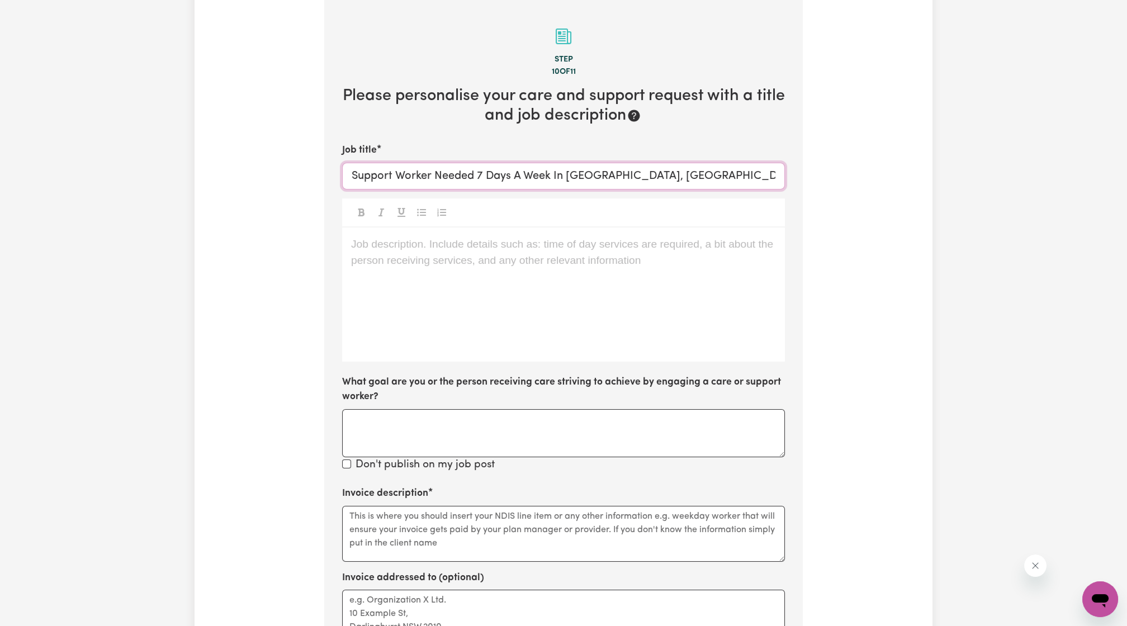
click at [529, 177] on input "Support Worker Needed 7 Days A Week In [GEOGRAPHIC_DATA], [GEOGRAPHIC_DATA]" at bounding box center [563, 176] width 443 height 27
drag, startPoint x: 556, startPoint y: 180, endPoint x: 548, endPoint y: 180, distance: 7.8
click at [548, 180] on input "Support Worker Needed 7 Days A Week In [GEOGRAPHIC_DATA], [GEOGRAPHIC_DATA]" at bounding box center [563, 176] width 443 height 27
click at [549, 180] on input "Support Worker Needed 7 Days A Week In [GEOGRAPHIC_DATA], [GEOGRAPHIC_DATA]" at bounding box center [563, 176] width 443 height 27
click at [557, 180] on input "Support Worker Needed 7 Days A Week In [GEOGRAPHIC_DATA], [GEOGRAPHIC_DATA]" at bounding box center [563, 176] width 443 height 27
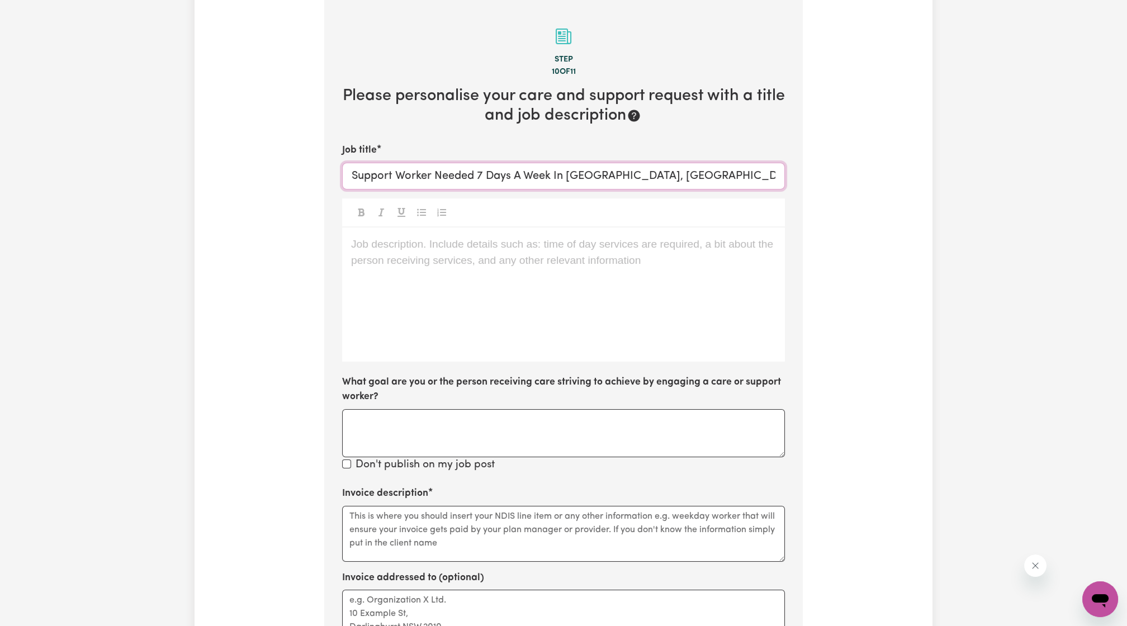
drag, startPoint x: 553, startPoint y: 180, endPoint x: 475, endPoint y: 176, distance: 77.3
click at [475, 176] on input "Support Worker Needed 7 Days A Week In [GEOGRAPHIC_DATA], [GEOGRAPHIC_DATA]" at bounding box center [563, 176] width 443 height 27
drag, startPoint x: 403, startPoint y: 172, endPoint x: 397, endPoint y: 173, distance: 6.7
click at [397, 173] on input "Support Worker Needed to join team in Thornbury, VIC" at bounding box center [563, 176] width 443 height 27
drag, startPoint x: 442, startPoint y: 178, endPoint x: 436, endPoint y: 178, distance: 6.2
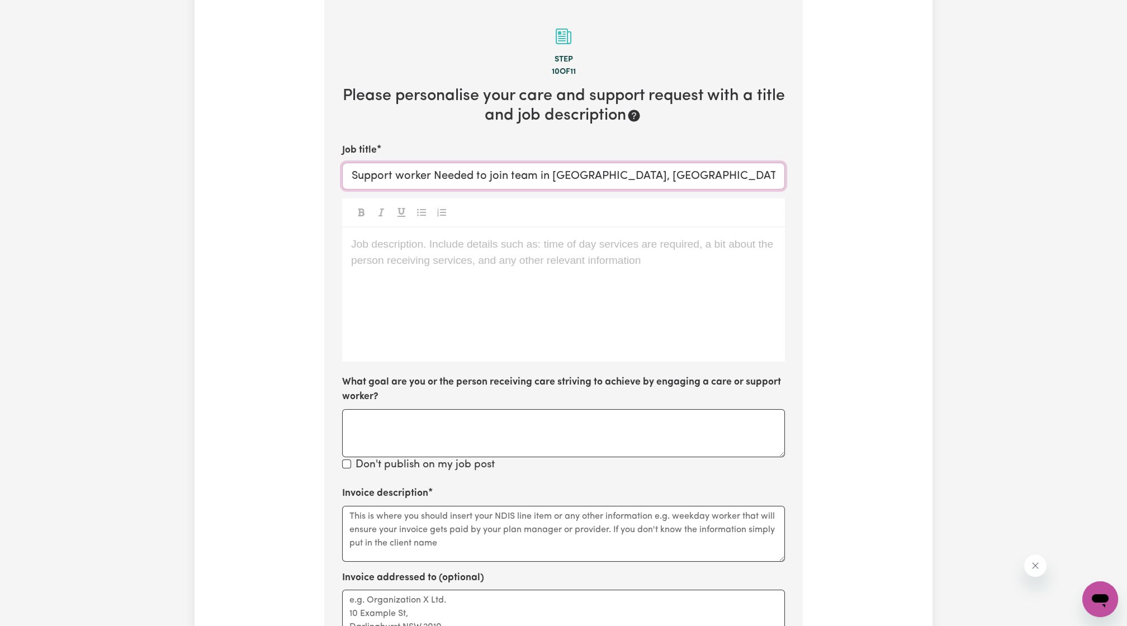
click at [436, 178] on input "Support worker Needed to join team in Thornbury, VIC" at bounding box center [563, 176] width 443 height 27
type input "Support worker needed to join team in [GEOGRAPHIC_DATA], [GEOGRAPHIC_DATA]"
click at [495, 251] on p "Job description. Include details such as: time of day services are required, a …" at bounding box center [563, 245] width 425 height 16
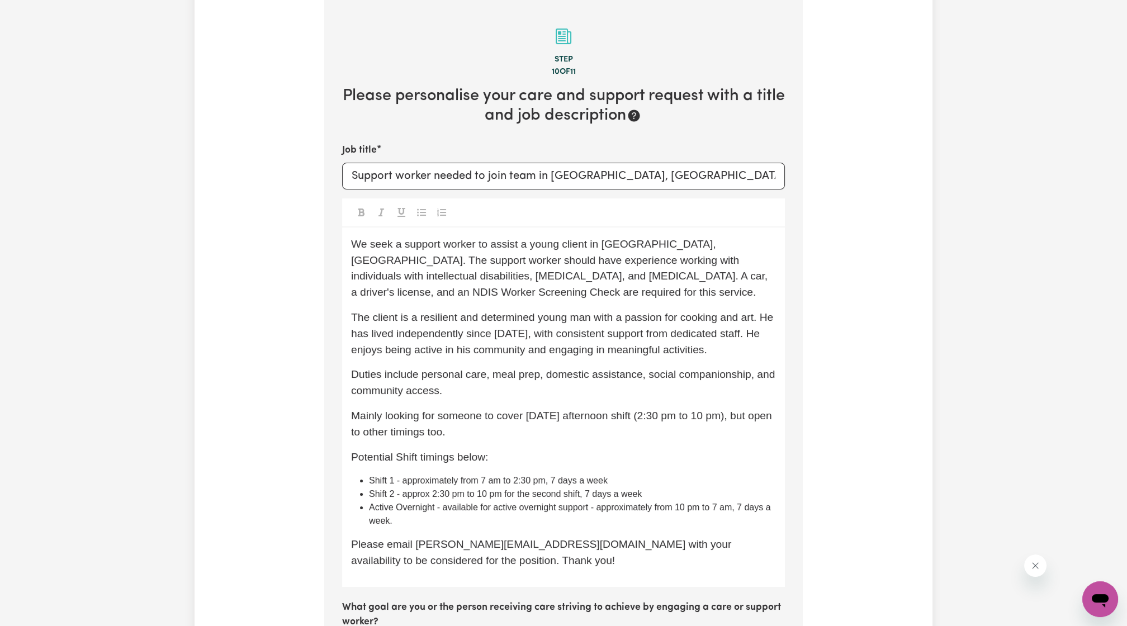
click at [365, 242] on span "We seek a support worker to assist a young client in [GEOGRAPHIC_DATA], [GEOGRA…" at bounding box center [560, 268] width 419 height 60
click at [571, 254] on span "We are seeking a support worker to assist a young client in Thornbury, VIC. The…" at bounding box center [560, 268] width 419 height 60
click at [577, 242] on span "We are seeking a support worker to assist a young client in Thornbury, VIC. The…" at bounding box center [560, 268] width 419 height 60
click at [587, 244] on span "We are seeking a support worker to assist a young client in Thornbury, VIC. The…" at bounding box center [560, 268] width 419 height 60
click at [592, 231] on div "We are seeking a support worker to assist a young client in Thornbury, VIC. The…" at bounding box center [563, 408] width 443 height 360
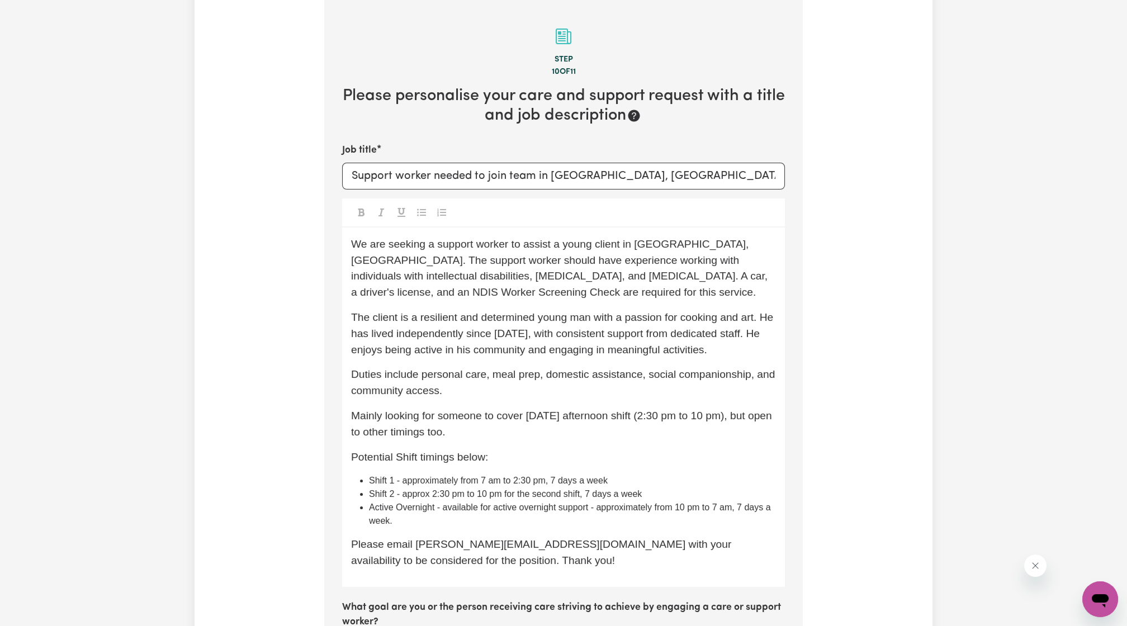
click at [596, 248] on span "We are seeking a support worker to assist a young client in Thornbury, VIC. The…" at bounding box center [560, 268] width 419 height 60
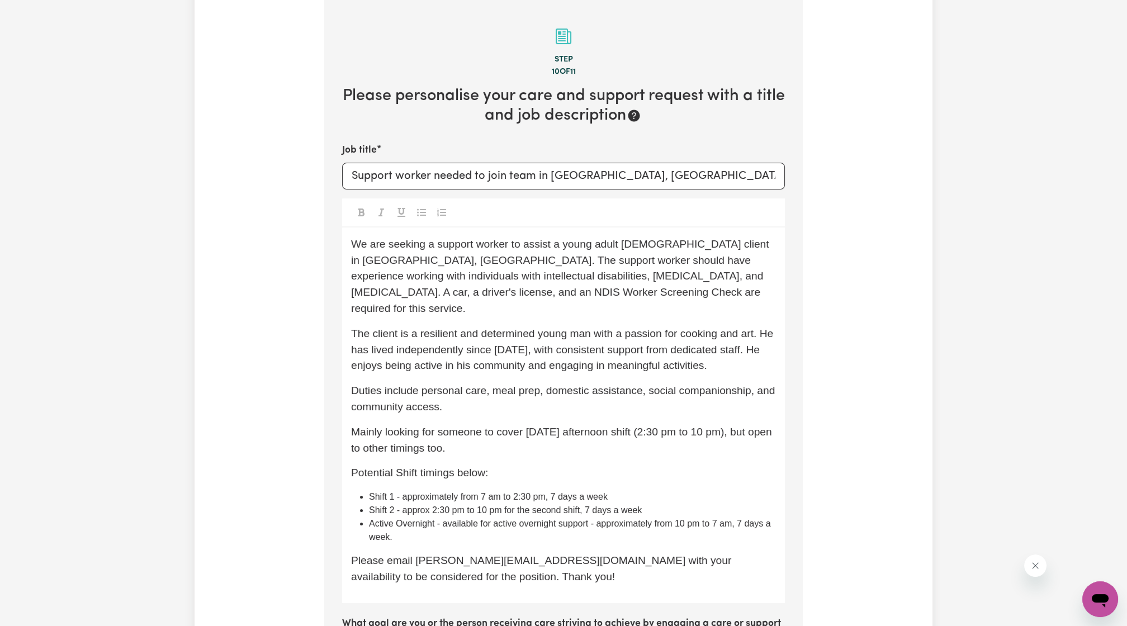
click at [559, 279] on span "We are seeking a support worker to assist a young adult male client in Thornbur…" at bounding box center [561, 276] width 421 height 76
click at [548, 272] on span "We are seeking a support worker to assist a young adult male client in Thornbur…" at bounding box center [561, 276] width 421 height 76
click at [555, 277] on span "We are seeking a support worker to assist a young adult male client in Thornbur…" at bounding box center [561, 276] width 421 height 76
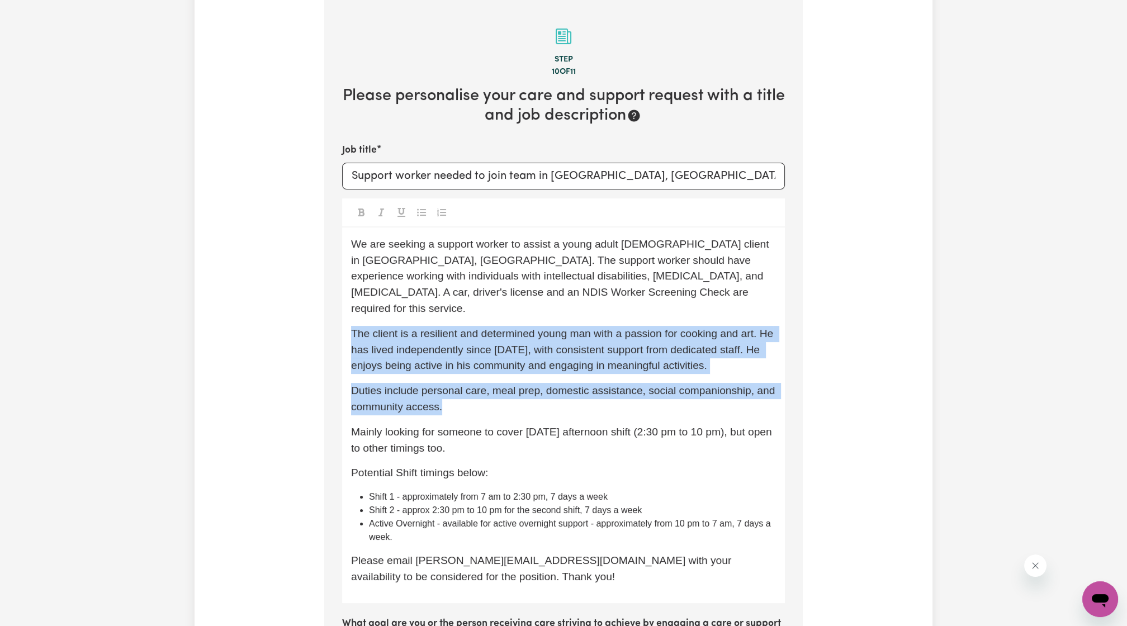
drag, startPoint x: 353, startPoint y: 313, endPoint x: 487, endPoint y: 389, distance: 154.1
click at [487, 389] on div "We are seeking a support worker to assist a young adult male client in Thornbur…" at bounding box center [563, 416] width 443 height 376
click at [553, 385] on span "Duties include personal care, meal prep, domestic assistance, social companions…" at bounding box center [564, 399] width 427 height 28
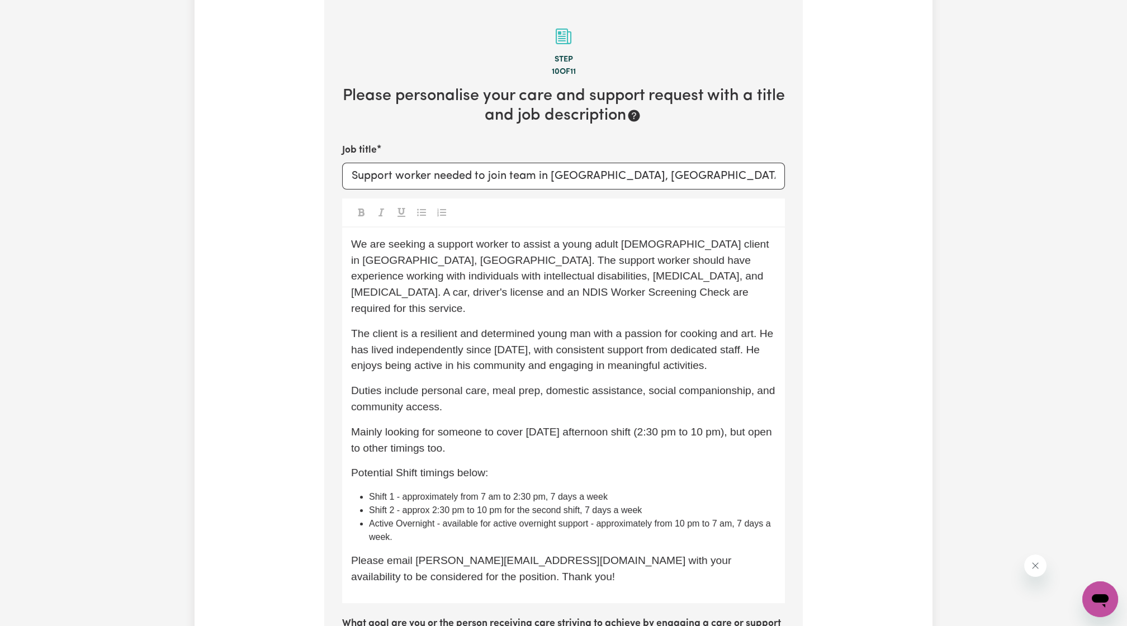
click at [354, 385] on span "Duties include personal care, meal prep, domestic assistance, social companions…" at bounding box center [564, 399] width 427 height 28
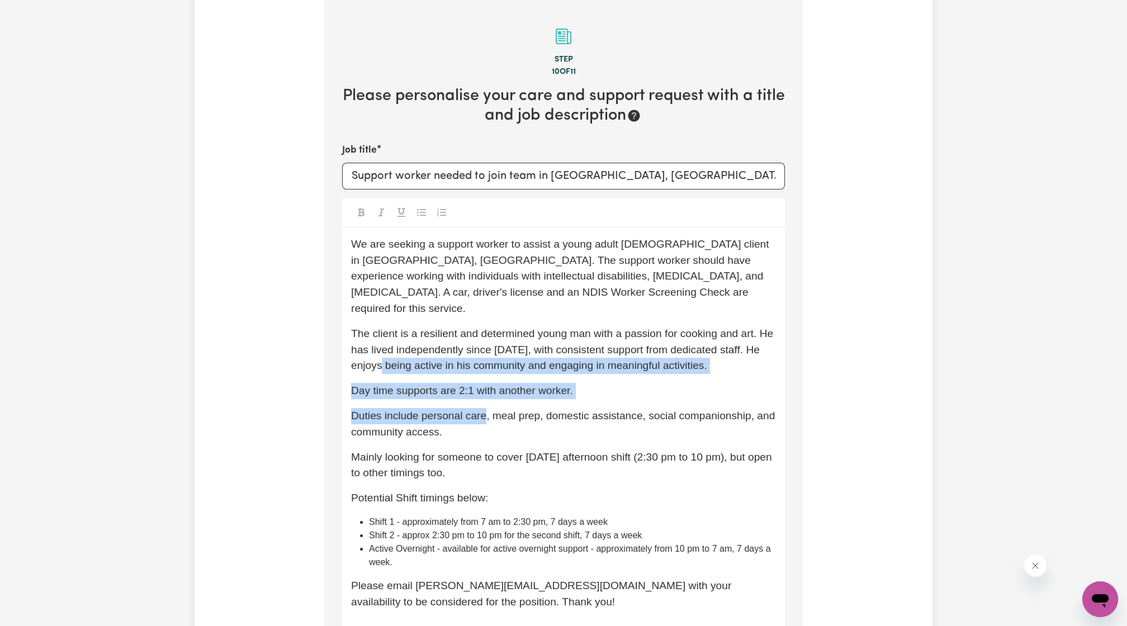
drag, startPoint x: 486, startPoint y: 408, endPoint x: 414, endPoint y: 362, distance: 85.0
click at [411, 356] on div "We are seeking a support worker to assist a young adult male client in Thornbur…" at bounding box center [563, 428] width 443 height 401
click at [414, 362] on div "We are seeking a support worker to assist a young adult male client in Thornbur…" at bounding box center [563, 428] width 443 height 401
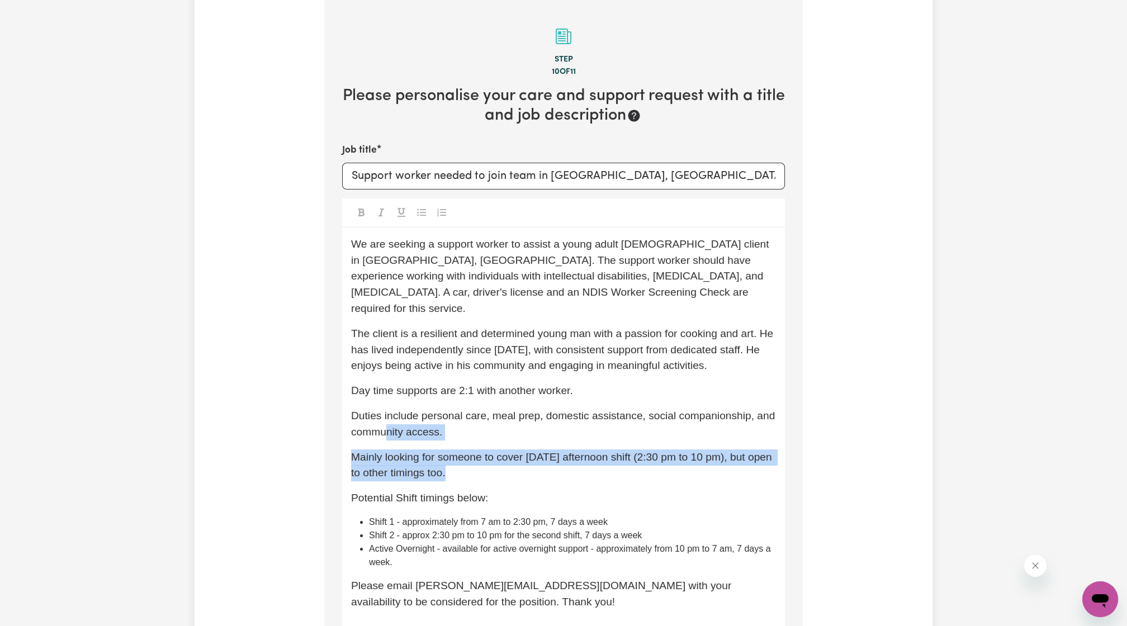
drag, startPoint x: 521, startPoint y: 457, endPoint x: 406, endPoint y: 422, distance: 120.3
click at [406, 422] on div "We are seeking a support worker to assist a young adult male client in Thornbur…" at bounding box center [563, 428] width 443 height 401
click at [488, 451] on span "Mainly looking for someone to cover [DATE] afternoon shift (2:30 pm to 10 pm), …" at bounding box center [563, 465] width 424 height 28
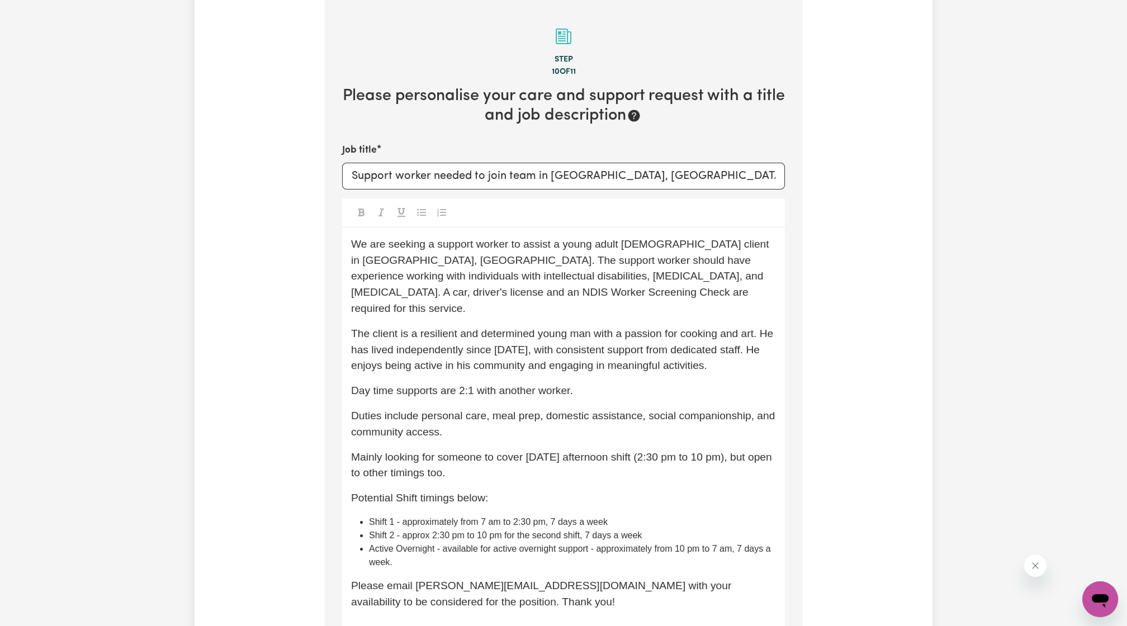
click at [480, 460] on p "Mainly looking for someone to cover [DATE] afternoon shift (2:30 pm to 10 pm), …" at bounding box center [563, 466] width 425 height 32
click at [492, 459] on p "Mainly looking for someone to cover [DATE] afternoon shift (2:30 pm to 10 pm), …" at bounding box center [563, 466] width 425 height 32
click at [394, 457] on span "Mainly looking for someone to cover [DATE] afternoon shift (2:30 pm to 10 pm), …" at bounding box center [563, 465] width 424 height 28
click at [503, 494] on div "We are seeking a support worker to assist a young adult male client in Thornbur…" at bounding box center [563, 428] width 443 height 401
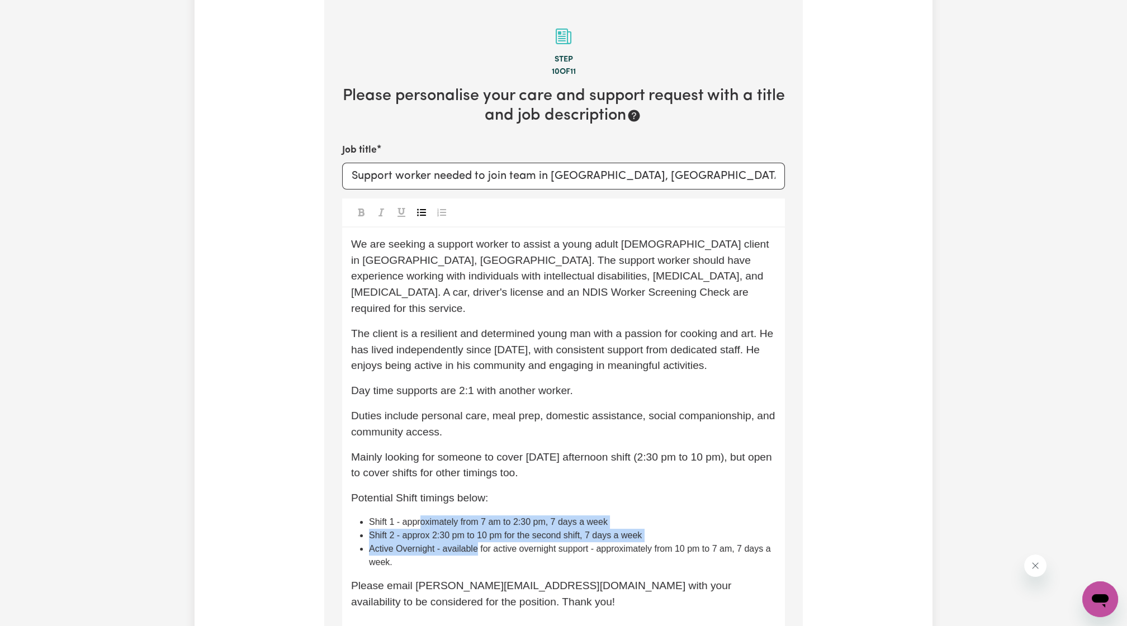
drag, startPoint x: 423, startPoint y: 503, endPoint x: 539, endPoint y: 526, distance: 118.0
click at [534, 526] on ul "Shift 1 - approximately from 7 am to 2:30 pm, 7 days a week Shift 2 - approx 2:…" at bounding box center [563, 543] width 425 height 54
click at [576, 531] on span "Shift 2 - approx 2:30 pm to 10 pm for the second shift, 7 days a week" at bounding box center [505, 536] width 273 height 10
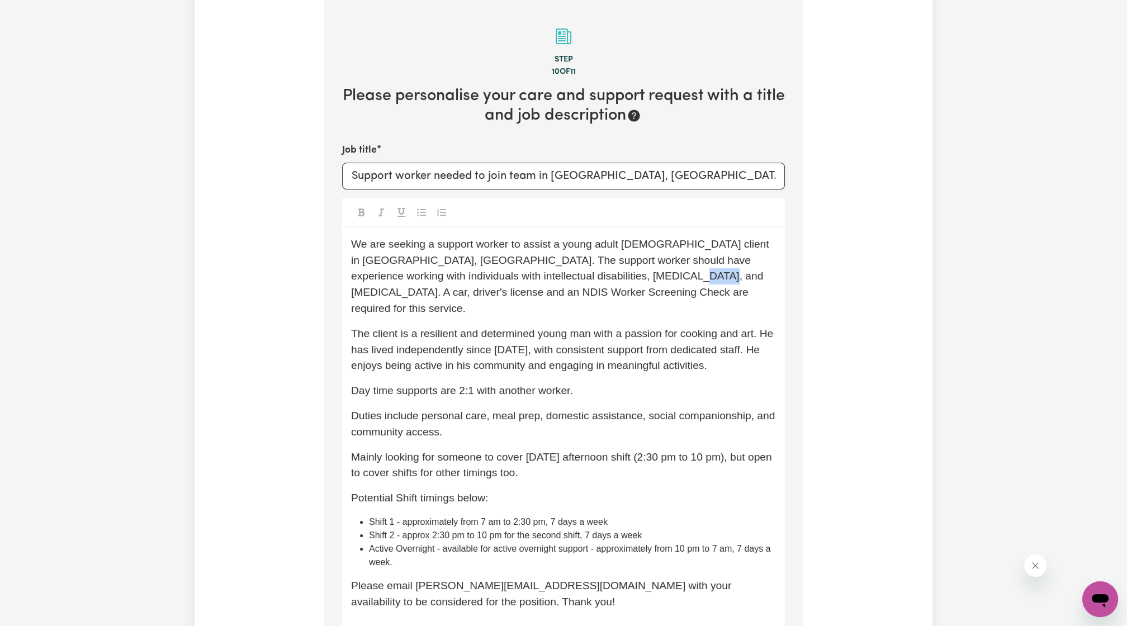
drag, startPoint x: 642, startPoint y: 281, endPoint x: 616, endPoint y: 275, distance: 26.5
click at [616, 275] on span "We are seeking a support worker to assist a young adult male client in Thornbur…" at bounding box center [561, 276] width 421 height 76
click at [773, 272] on span "We are seeking a support worker to assist a young adult male client in Thornbur…" at bounding box center [562, 276] width 422 height 76
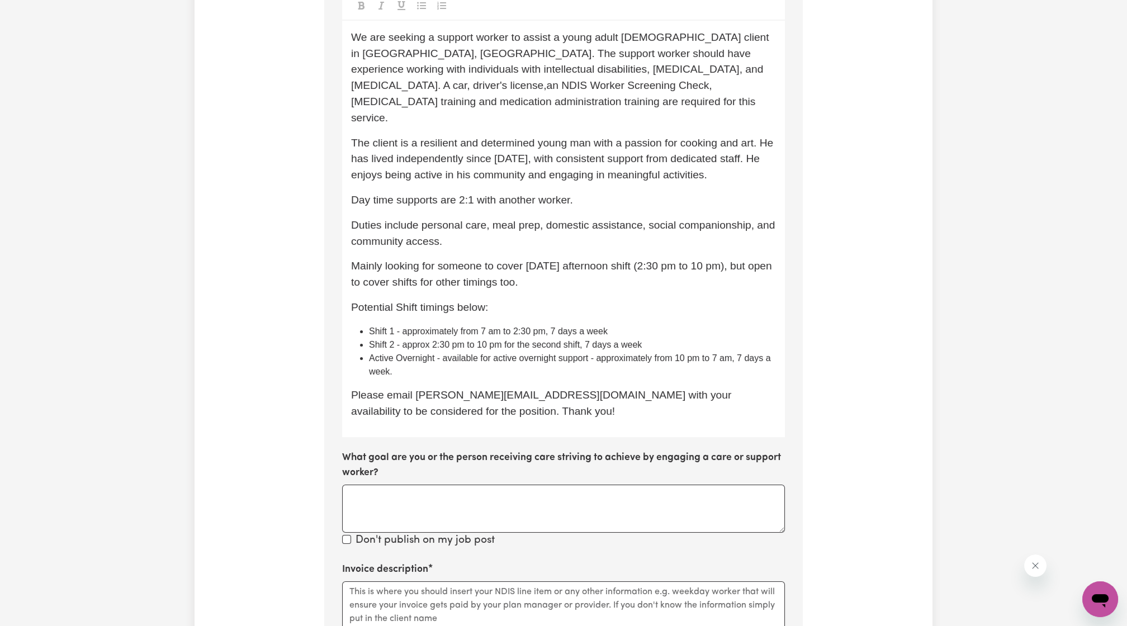
scroll to position [659, 0]
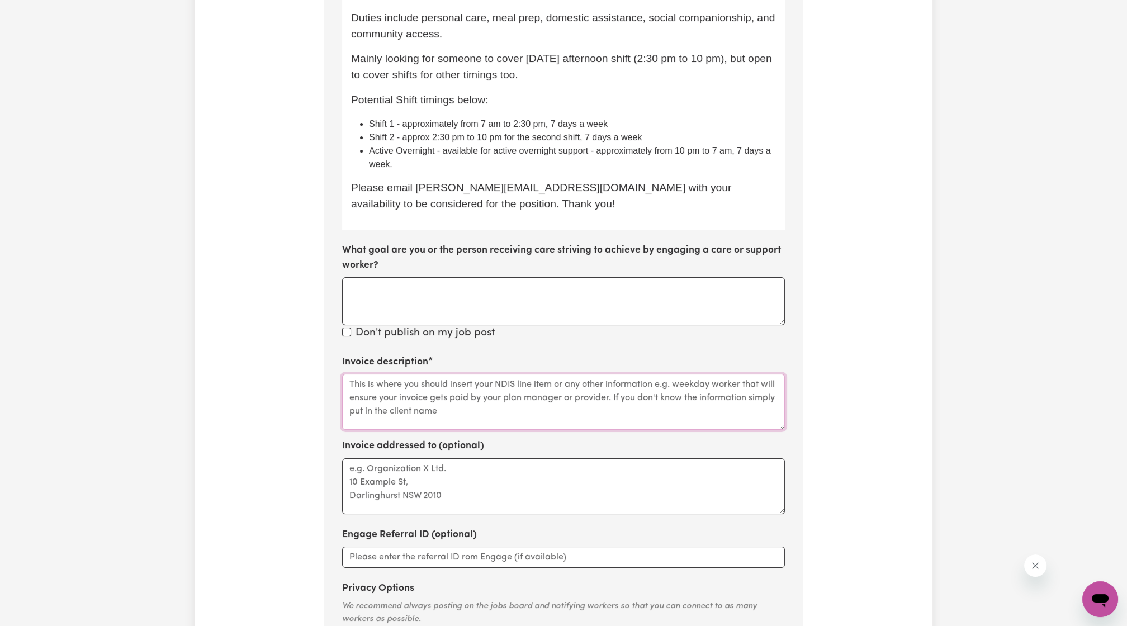
click at [584, 386] on textarea "Invoice description" at bounding box center [563, 402] width 443 height 56
click at [478, 305] on textarea "What goal are you or the person receiving care striving to achieve by engaging …" at bounding box center [563, 301] width 443 height 48
click at [346, 325] on section "Step 10 of 11 Please personalise your care and support request with a title and…" at bounding box center [563, 139] width 479 height 1106
click at [347, 325] on div "Don't publish on my job post" at bounding box center [563, 333] width 443 height 16
click at [344, 328] on input "Don't publish on my job post" at bounding box center [346, 332] width 9 height 9
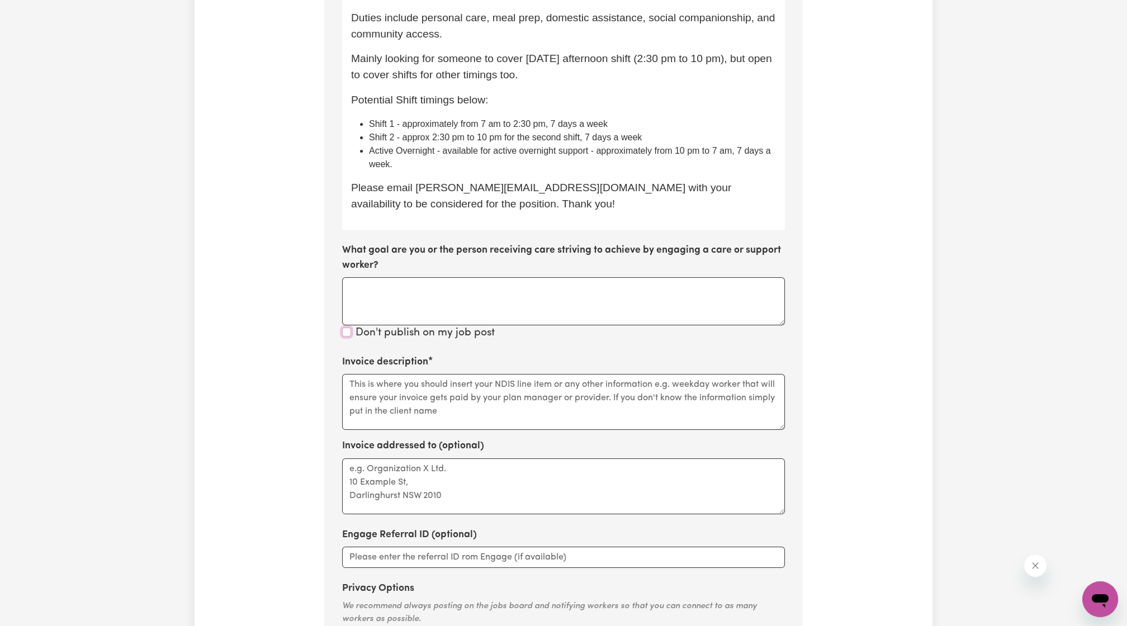
checkbox input "true"
click at [450, 391] on textarea "Invoice description" at bounding box center [563, 402] width 443 height 56
paste textarea "Joshua Granvillani"
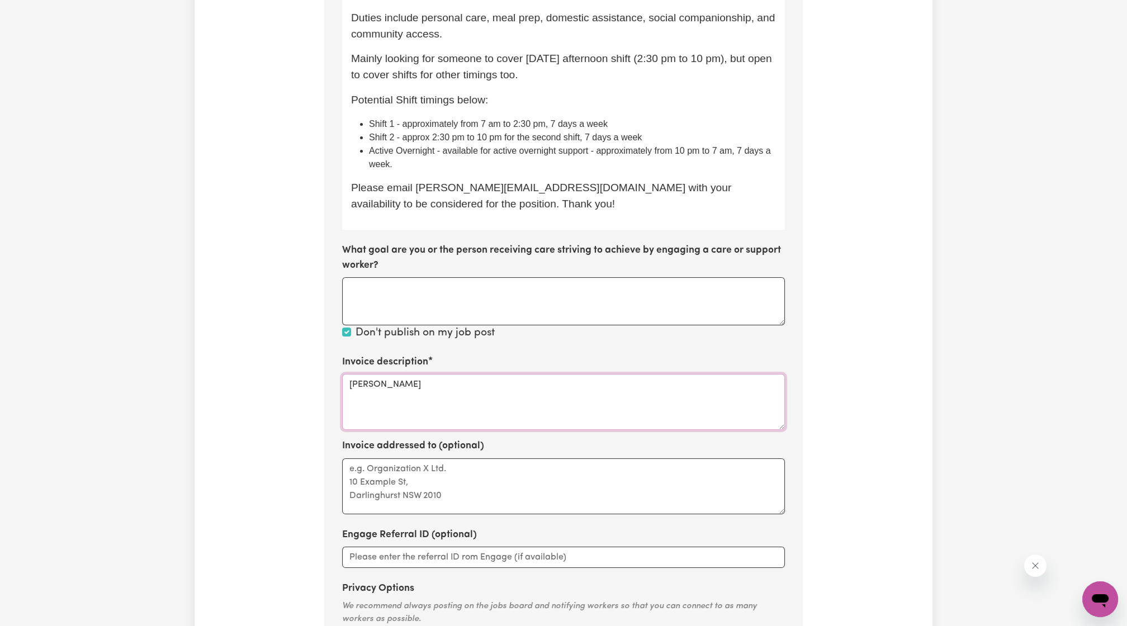
scroll to position [866, 0]
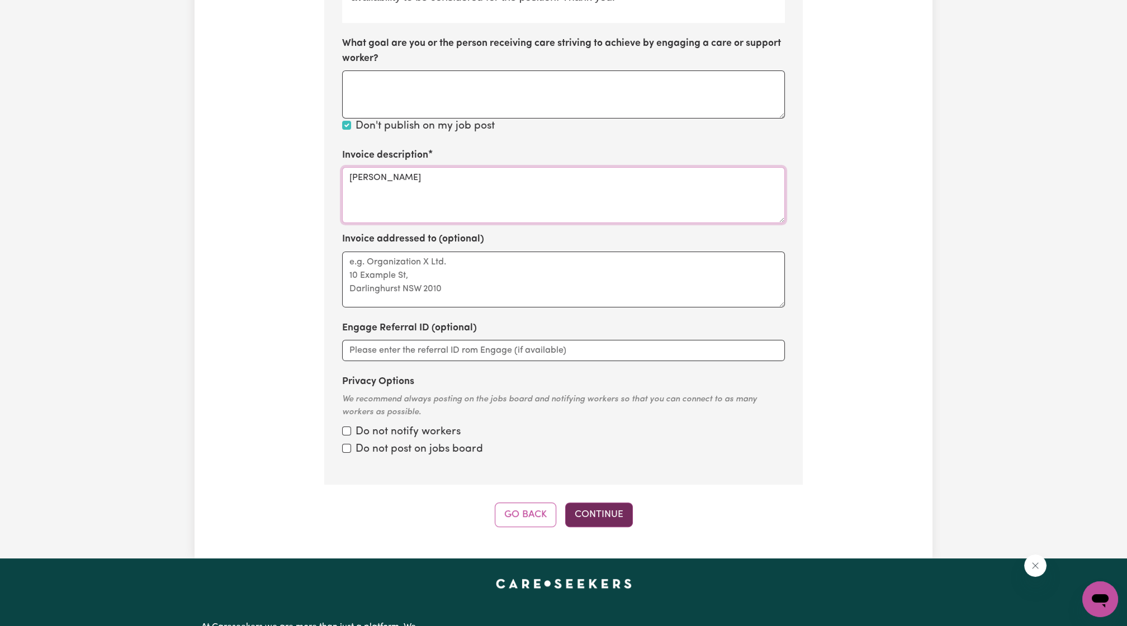
type textarea "Joshua Granvillani"
click at [601, 503] on button "Continue" at bounding box center [599, 515] width 68 height 25
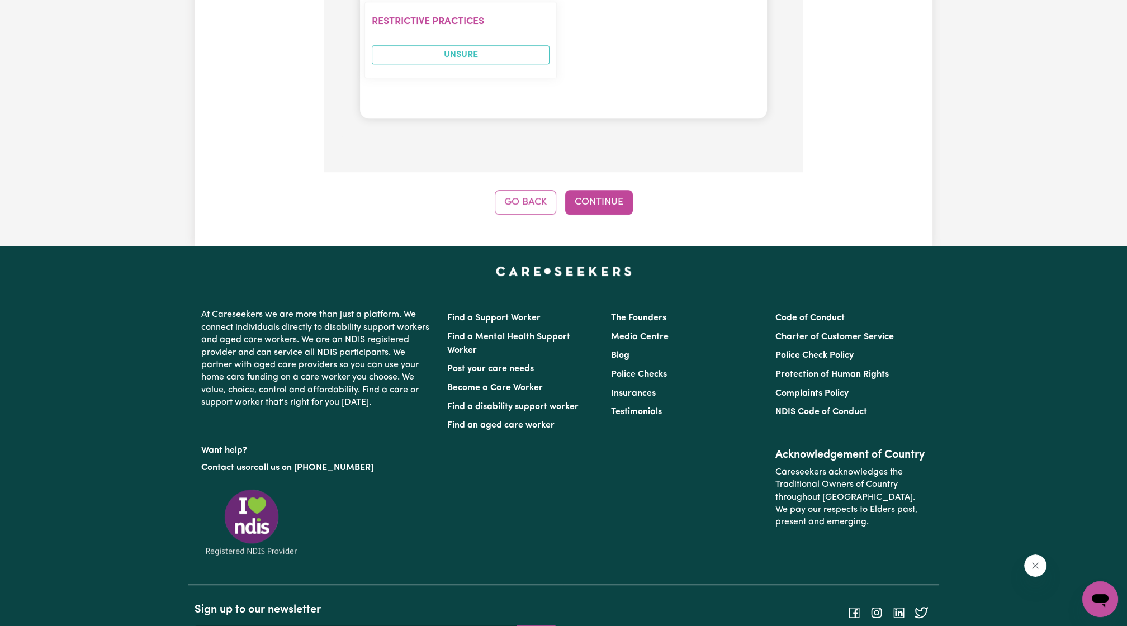
scroll to position [1334, 0]
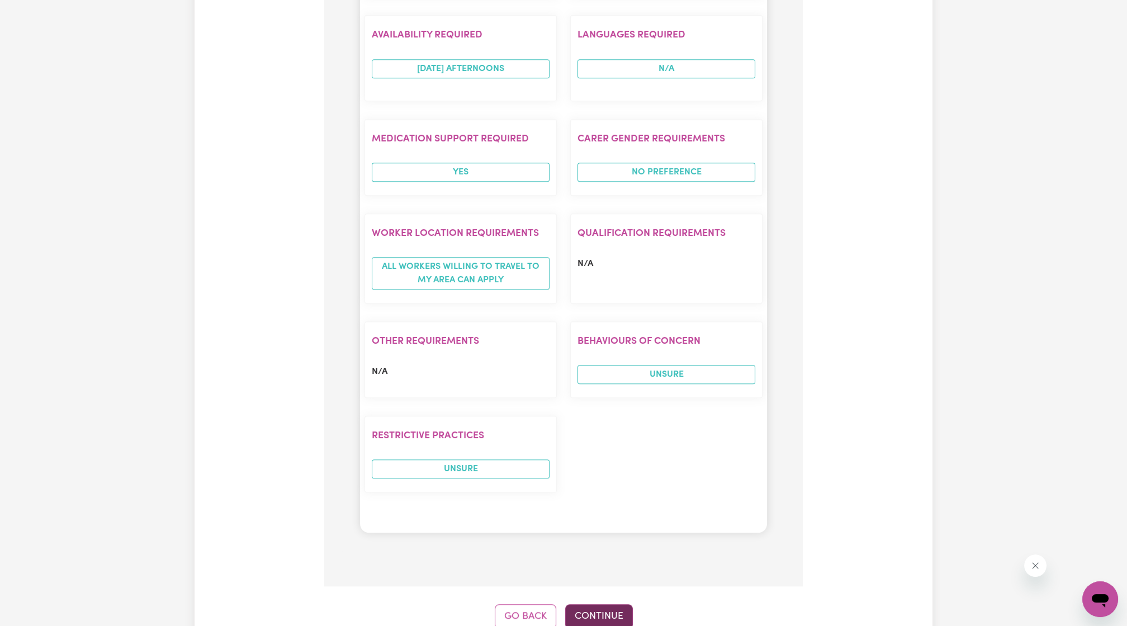
click at [616, 568] on button "Continue" at bounding box center [599, 617] width 68 height 25
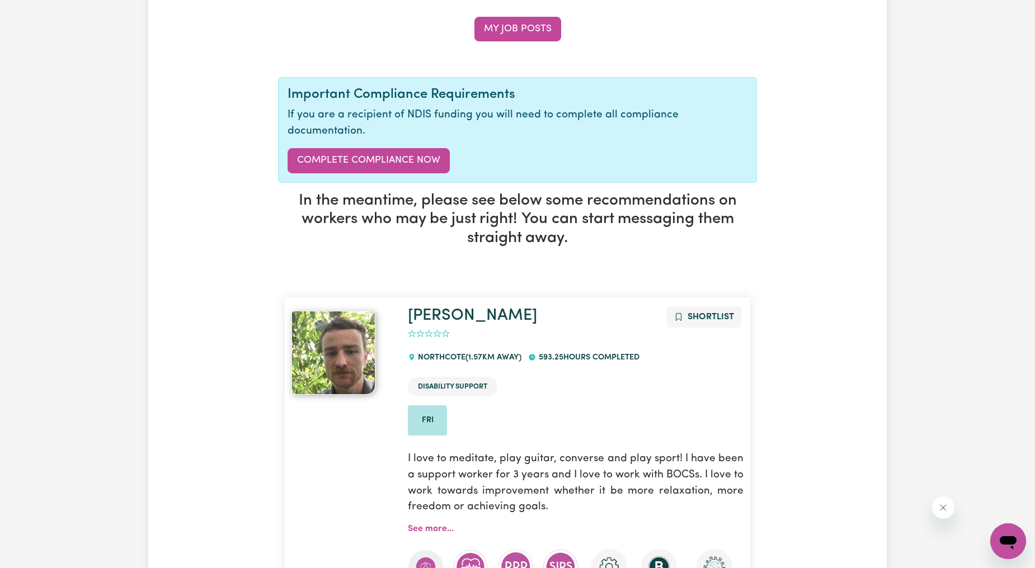
scroll to position [0, 0]
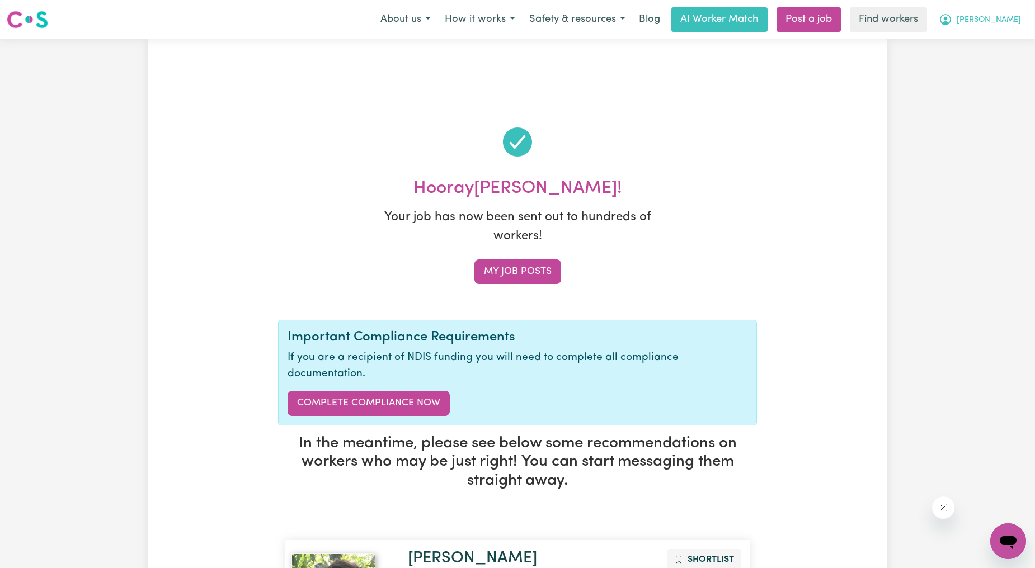
click at [952, 26] on icon "My Account" at bounding box center [944, 19] width 13 height 13
click at [983, 39] on link "My Dashboard" at bounding box center [983, 43] width 88 height 21
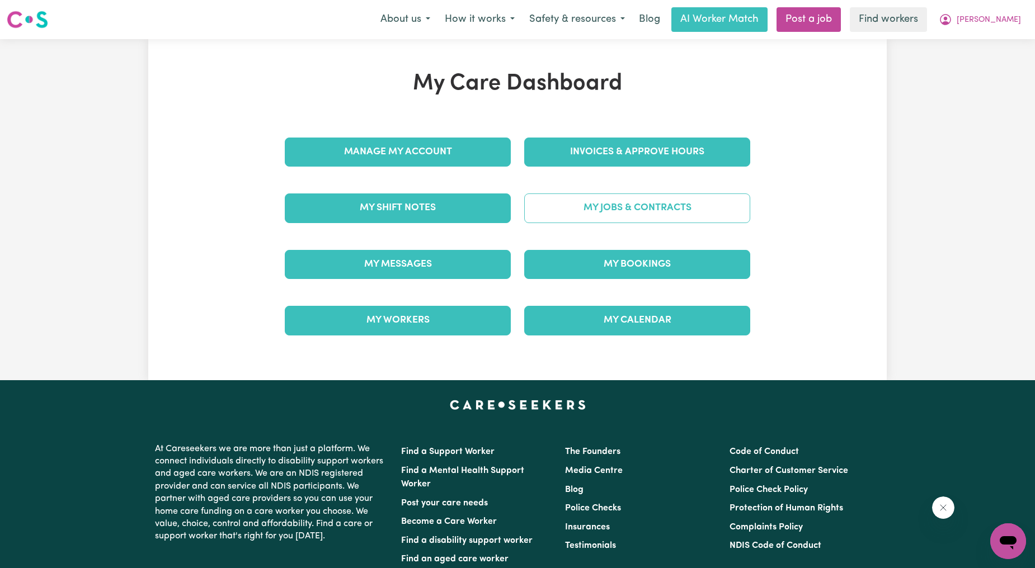
click at [657, 203] on link "My Jobs & Contracts" at bounding box center [637, 208] width 226 height 29
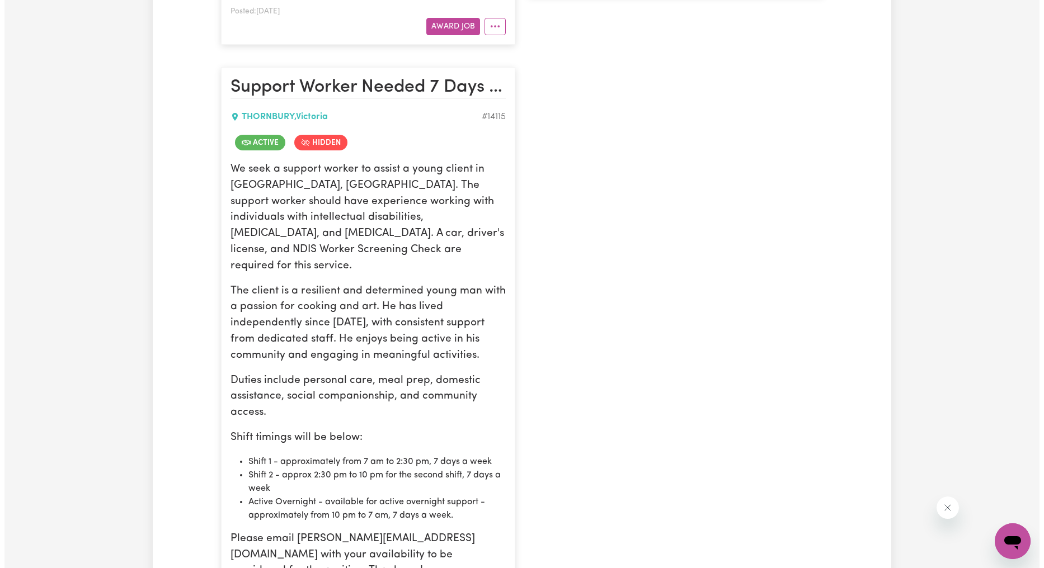
scroll to position [1036, 0]
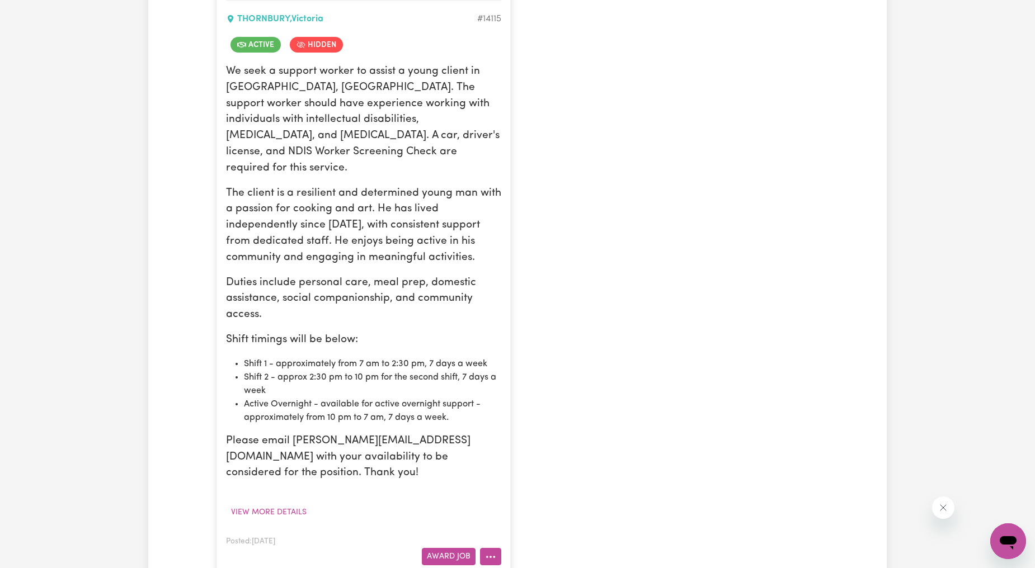
click at [487, 551] on icon "More options" at bounding box center [490, 556] width 11 height 11
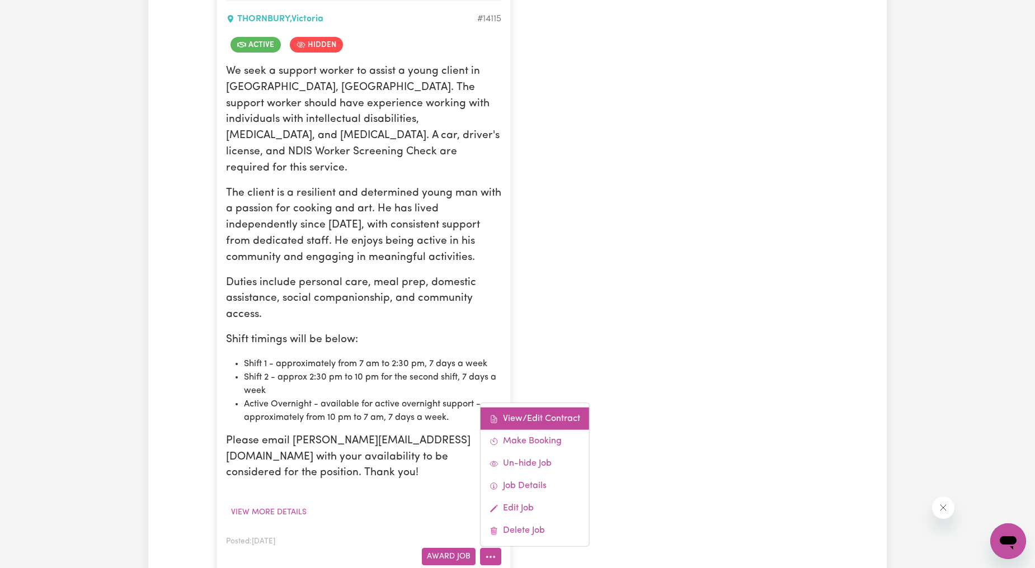
click at [507, 408] on link "View/Edit Contract" at bounding box center [534, 419] width 108 height 22
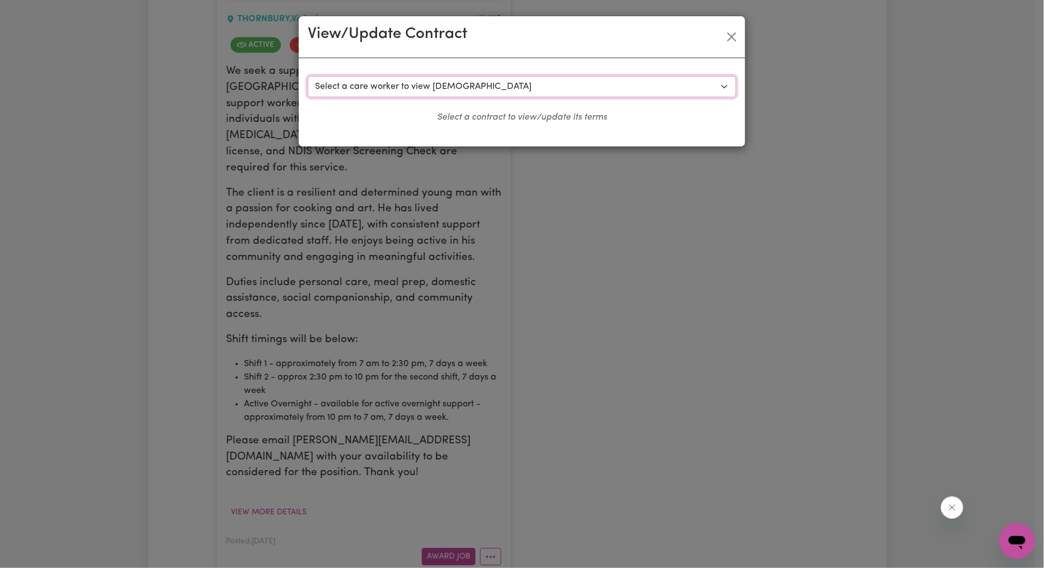
click at [404, 84] on select "Select a care worker to view [DEMOGRAPHIC_DATA] #10151 - Worker [PERSON_NAME] (…" at bounding box center [522, 86] width 428 height 21
select select "9769"
click at [308, 76] on select "Select a care worker to view [DEMOGRAPHIC_DATA] #10151 - Worker [PERSON_NAME] (…" at bounding box center [522, 86] width 428 height 21
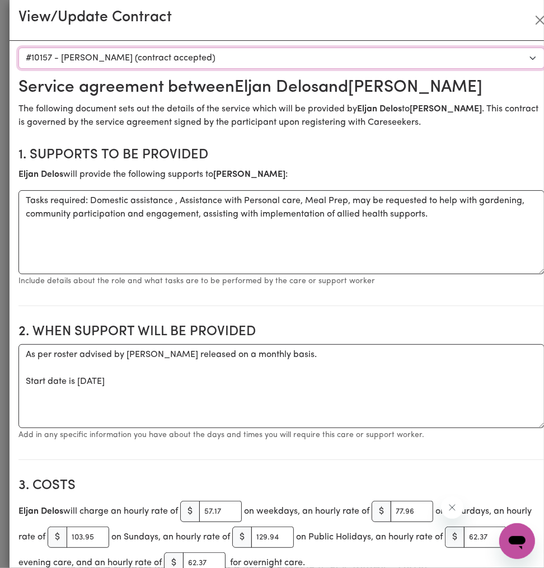
scroll to position [0, 0]
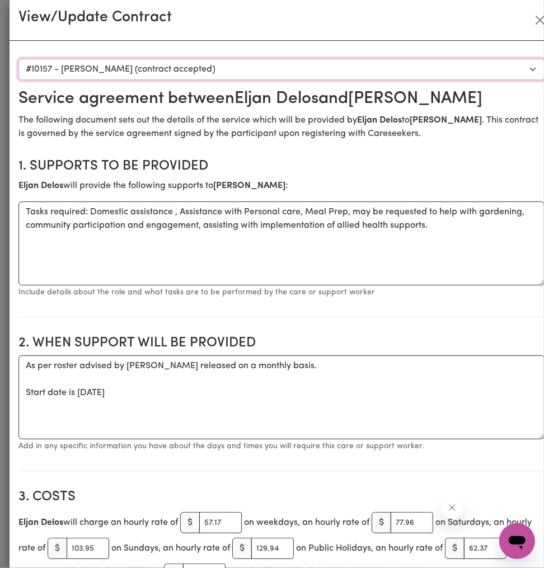
click at [418, 77] on select "Select a care worker to view [DEMOGRAPHIC_DATA] #10151 - Worker [PERSON_NAME] (…" at bounding box center [281, 69] width 526 height 21
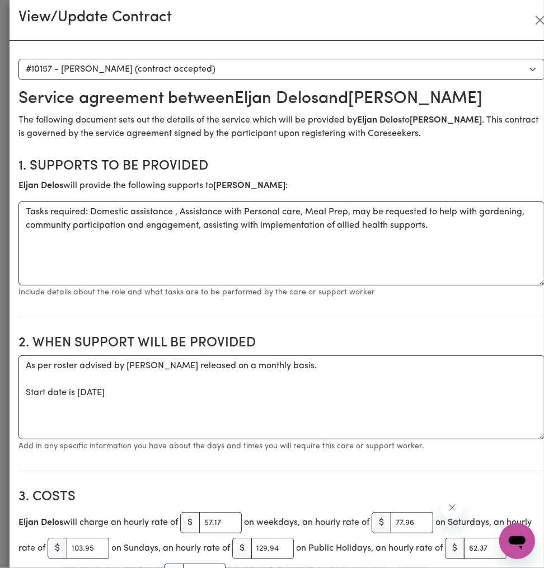
click at [158, 54] on div "Select a contract to view Select a care worker to view contract #10151 - Worker…" at bounding box center [282, 304] width 544 height 527
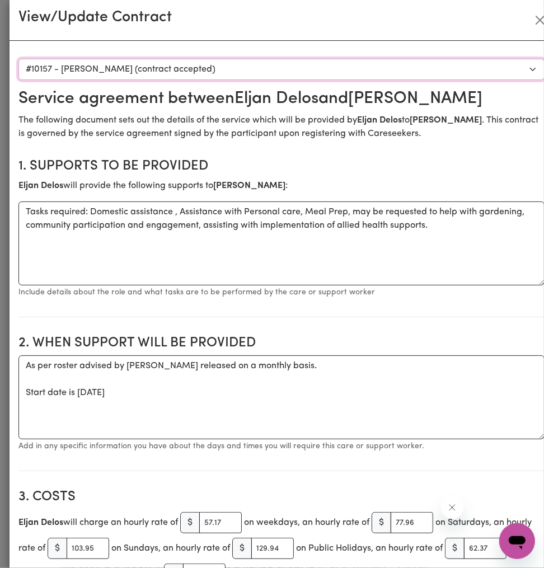
click at [153, 73] on select "Select a care worker to view [DEMOGRAPHIC_DATA] #10151 - Worker [PERSON_NAME] (…" at bounding box center [281, 69] width 526 height 21
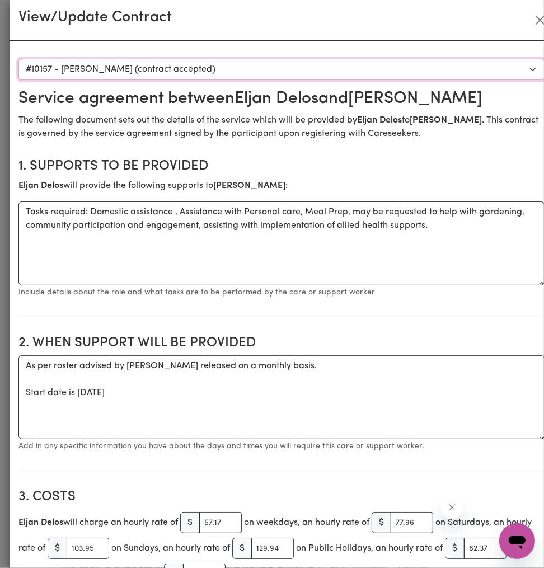
click at [282, 70] on select "Select a care worker to view [DEMOGRAPHIC_DATA] #10151 - Worker [PERSON_NAME] (…" at bounding box center [281, 69] width 526 height 21
click at [166, 74] on select "Select a care worker to view [DEMOGRAPHIC_DATA] #10151 - Worker [PERSON_NAME] (…" at bounding box center [281, 69] width 526 height 21
click at [121, 70] on select "Select a care worker to view [DEMOGRAPHIC_DATA] #10151 - Worker [PERSON_NAME] (…" at bounding box center [281, 69] width 526 height 21
drag, startPoint x: 208, startPoint y: 58, endPoint x: 202, endPoint y: 62, distance: 6.8
click at [208, 59] on select "Select a care worker to view [DEMOGRAPHIC_DATA] #10151 - Worker [PERSON_NAME] (…" at bounding box center [281, 69] width 526 height 21
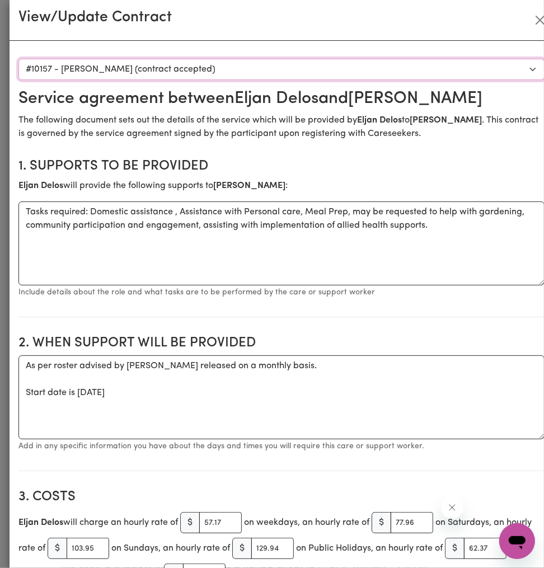
click at [247, 68] on select "Select a care worker to view [DEMOGRAPHIC_DATA] #10151 - Worker [PERSON_NAME] (…" at bounding box center [281, 69] width 526 height 21
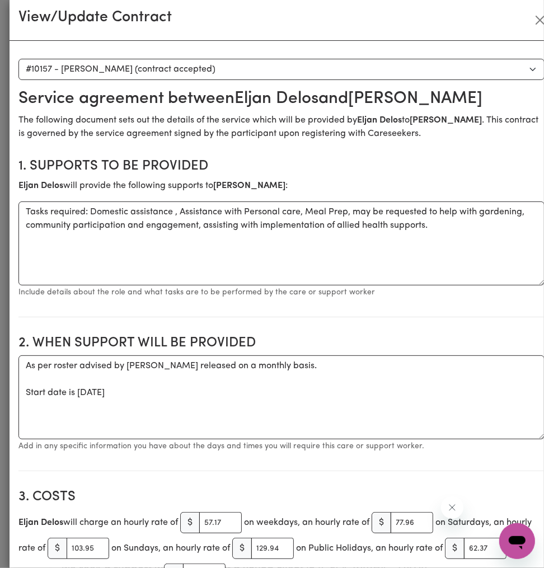
click at [399, 316] on section "1. Supports to be provided Eljan Delos will provide the following supports to J…" at bounding box center [281, 233] width 526 height 168
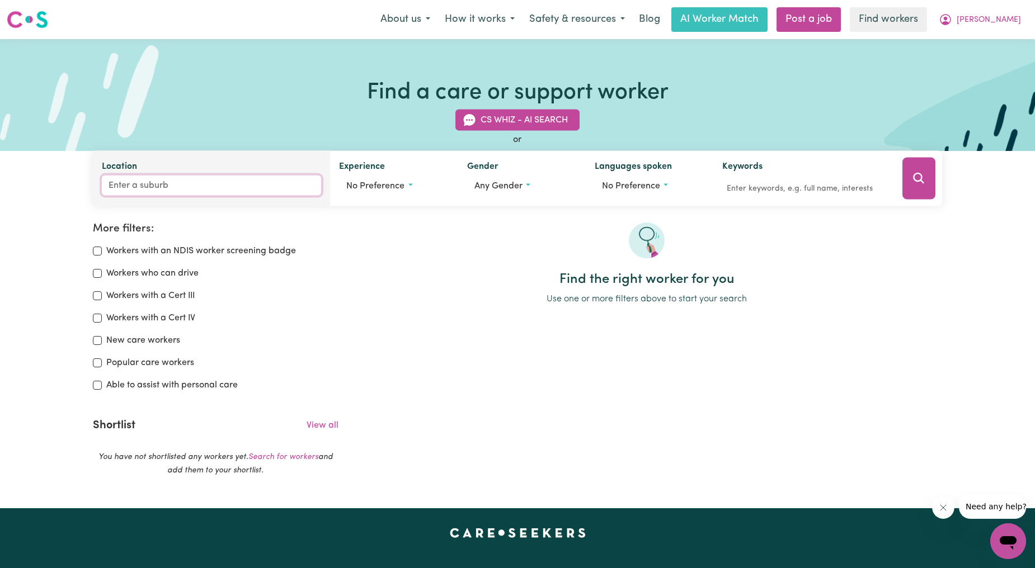
click at [235, 191] on input "Location" at bounding box center [211, 186] width 219 height 20
type input "thornbury"
type input "[PERSON_NAME][GEOGRAPHIC_DATA], 3071"
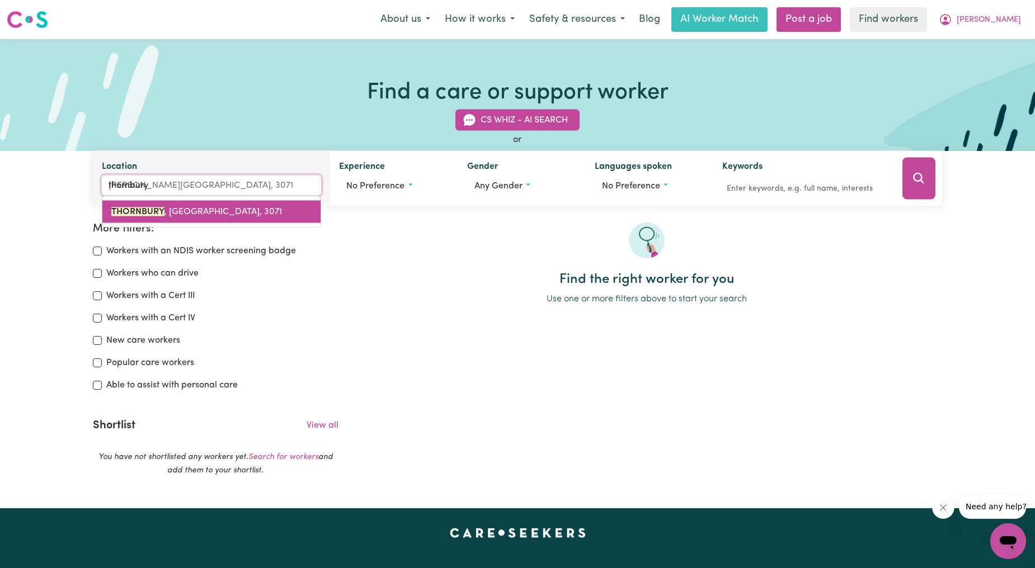
click at [235, 205] on link "[PERSON_NAME][GEOGRAPHIC_DATA], 3071" at bounding box center [211, 212] width 218 height 22
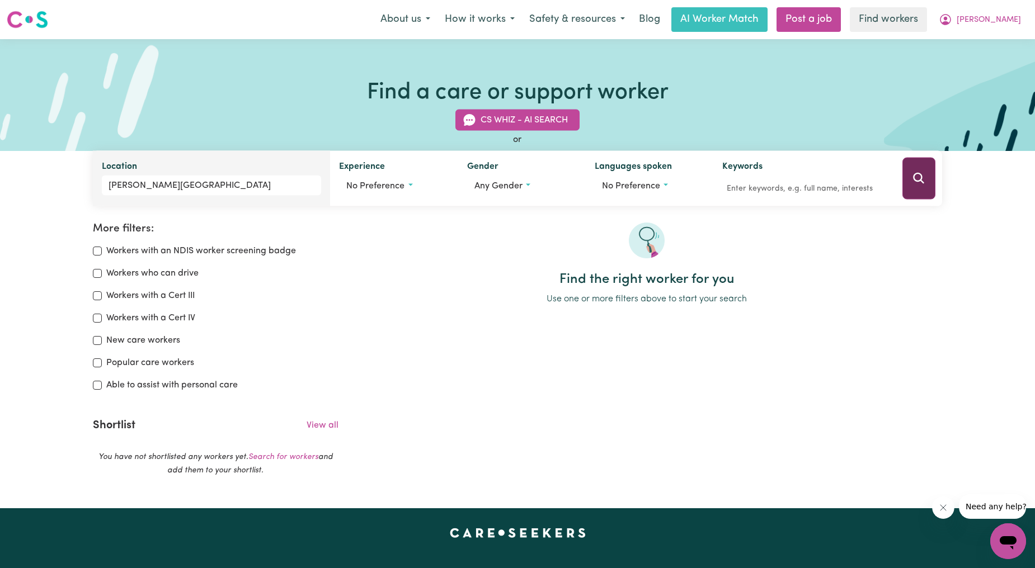
click at [913, 194] on button "Search" at bounding box center [918, 179] width 33 height 42
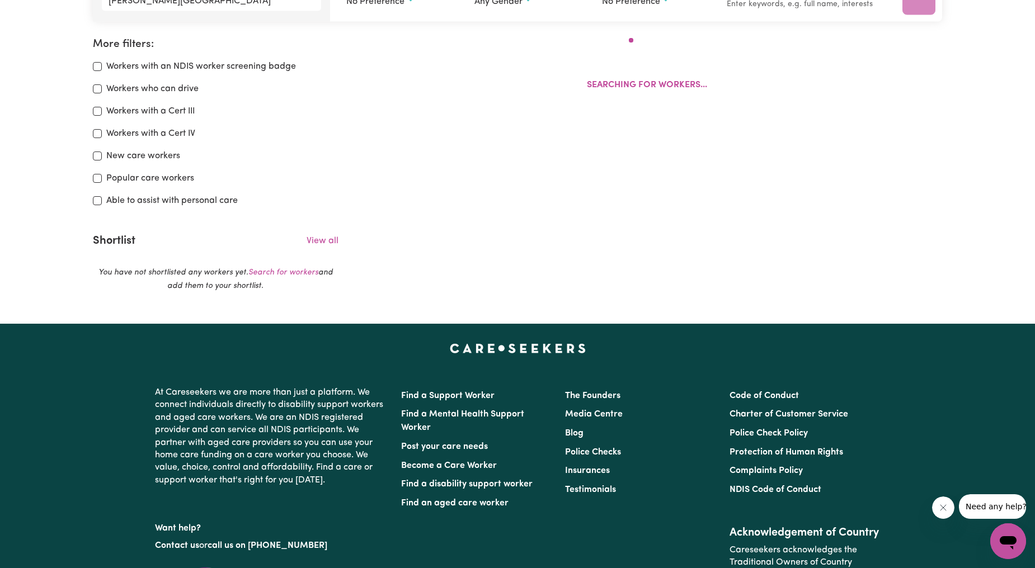
scroll to position [187, 0]
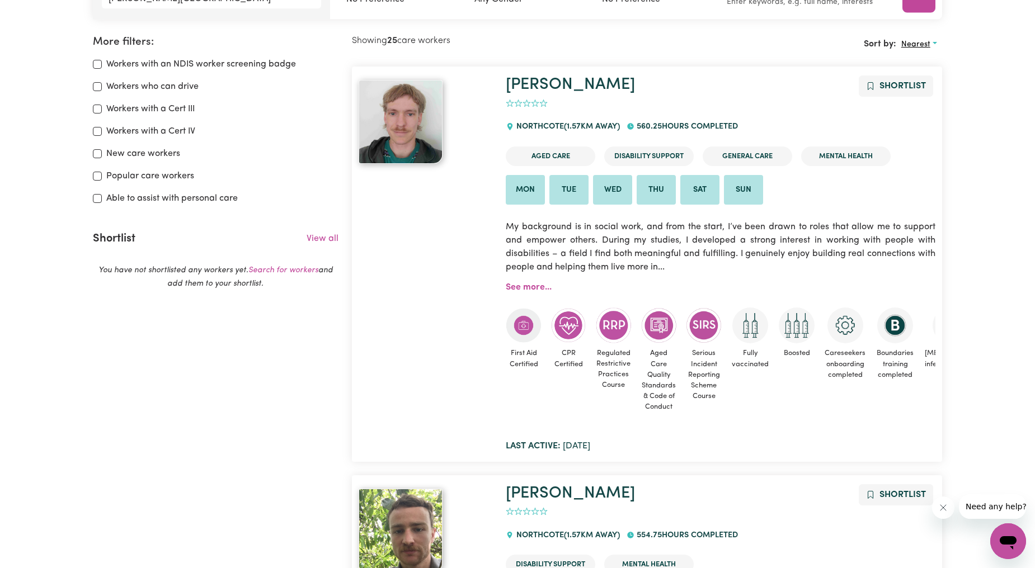
click at [919, 48] on button "Nearest" at bounding box center [919, 44] width 46 height 17
click at [926, 97] on link "Last active" at bounding box center [940, 93] width 88 height 22
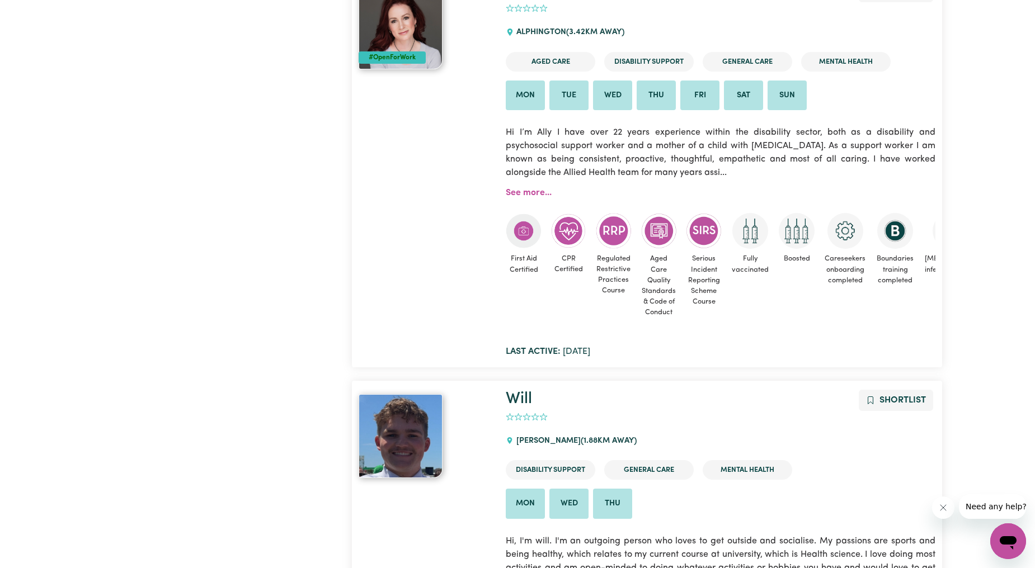
scroll to position [4951, 0]
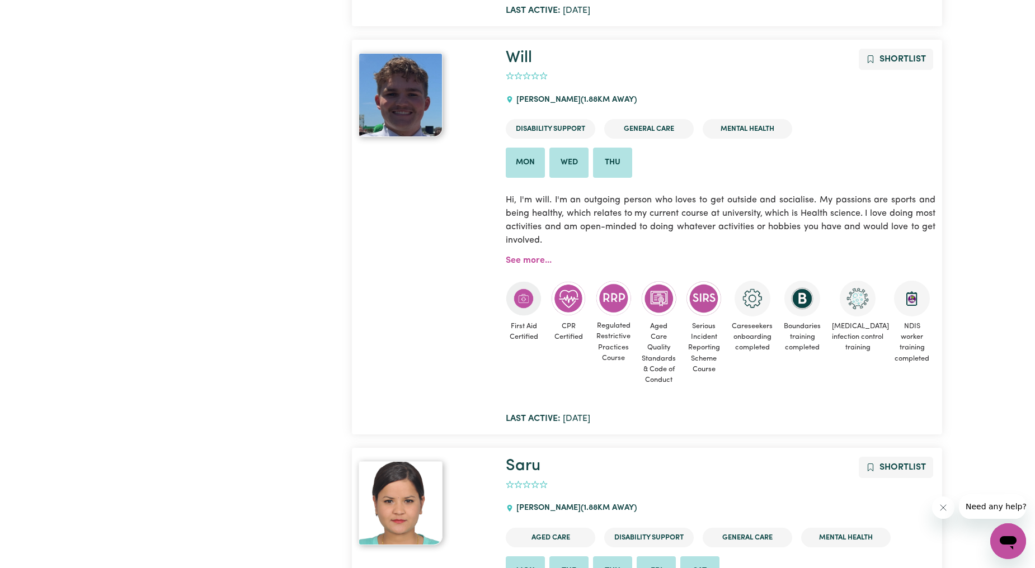
click at [542, 80] on icon "add rating by typing an integer from 0 to 5 or pressing arrow keys" at bounding box center [543, 76] width 8 height 8
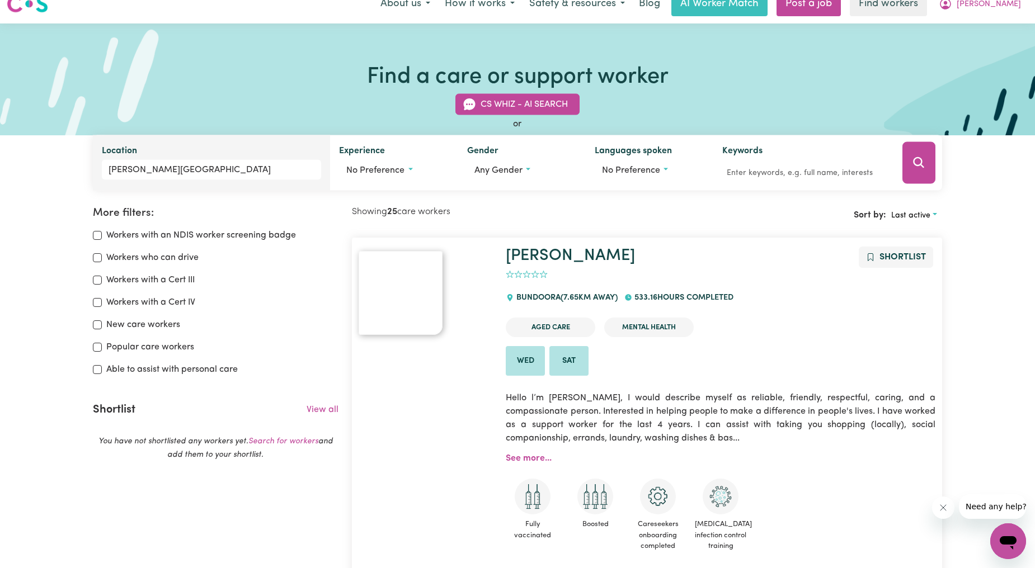
scroll to position [0, 0]
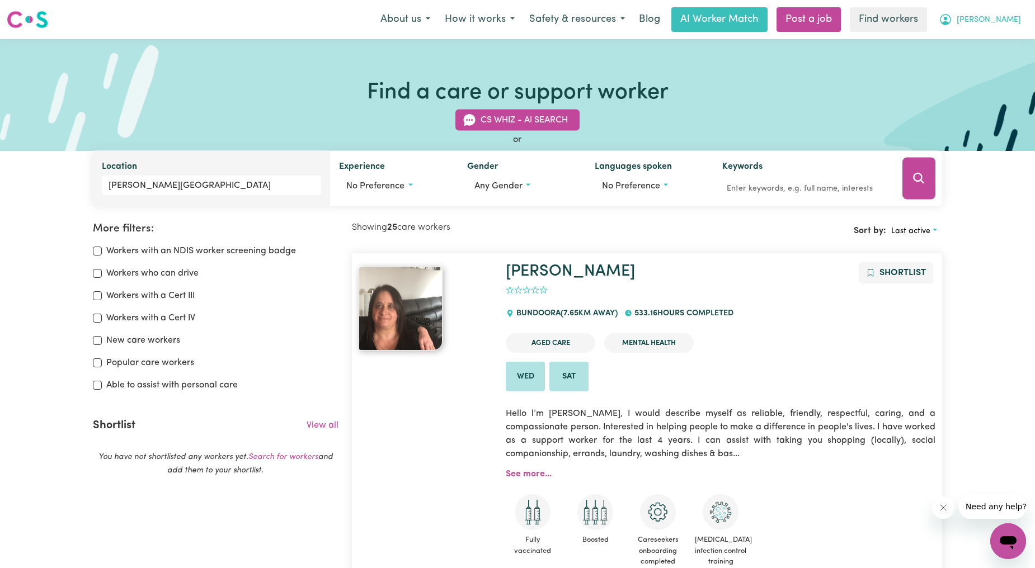
click at [996, 18] on span "[PERSON_NAME]" at bounding box center [988, 20] width 64 height 12
click at [983, 35] on link "My Dashboard" at bounding box center [983, 43] width 88 height 21
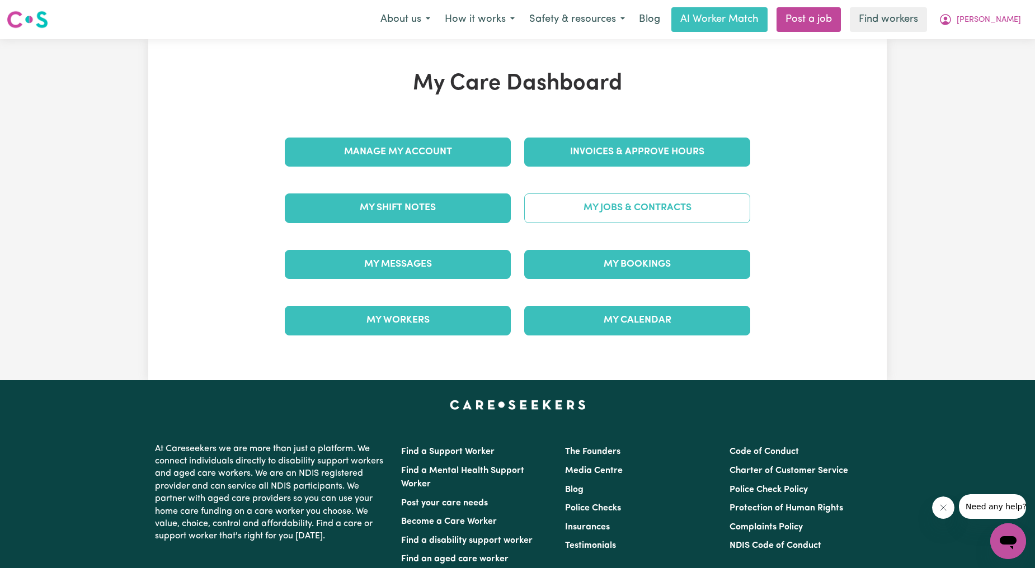
click at [560, 211] on link "My Jobs & Contracts" at bounding box center [637, 208] width 226 height 29
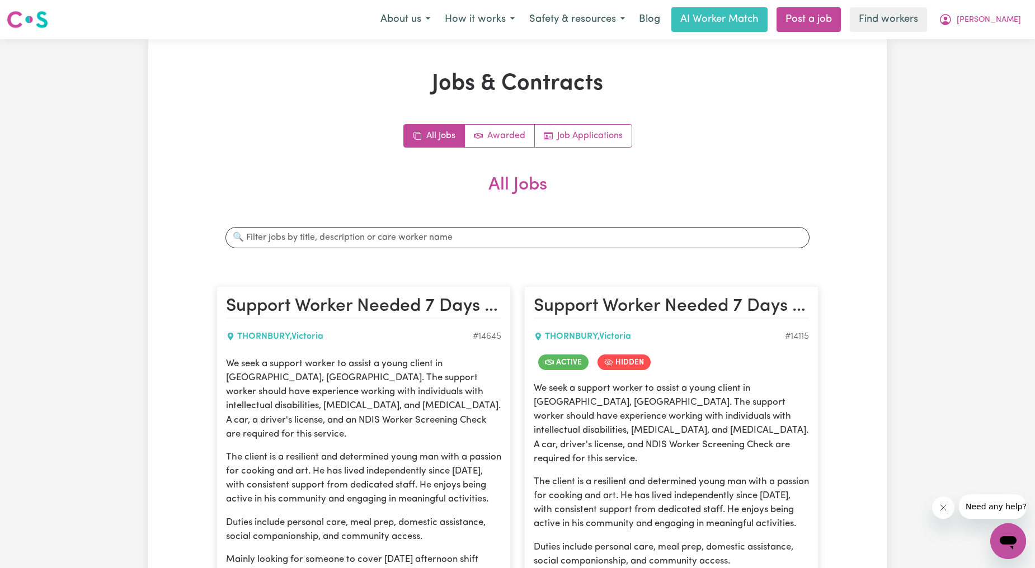
scroll to position [414, 0]
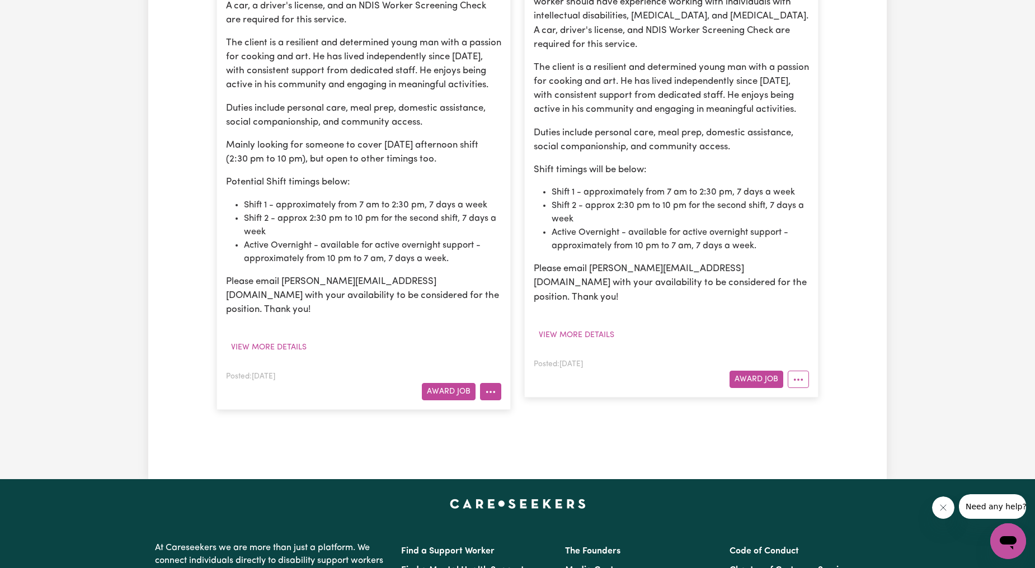
click at [497, 383] on button "More options" at bounding box center [490, 391] width 21 height 17
click at [534, 451] on link "Edit Job" at bounding box center [524, 462] width 88 height 22
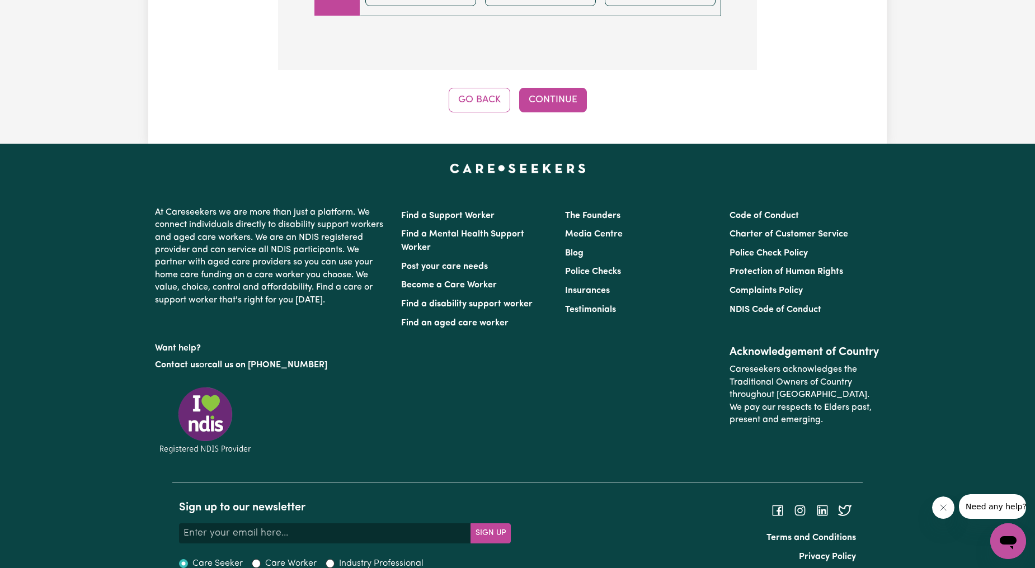
scroll to position [276, 0]
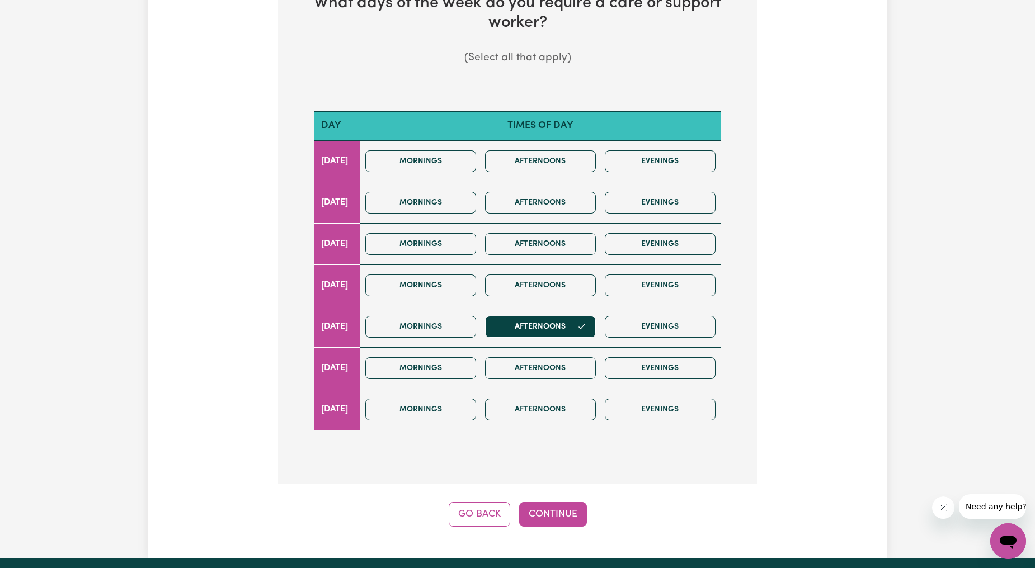
click at [471, 506] on div "Update Job Post Support Worker Needed 7 Days A Week In Thornbury, VIC Step 9 of…" at bounding box center [517, 160] width 738 height 795
click at [483, 502] on button "Go Back" at bounding box center [480, 514] width 62 height 25
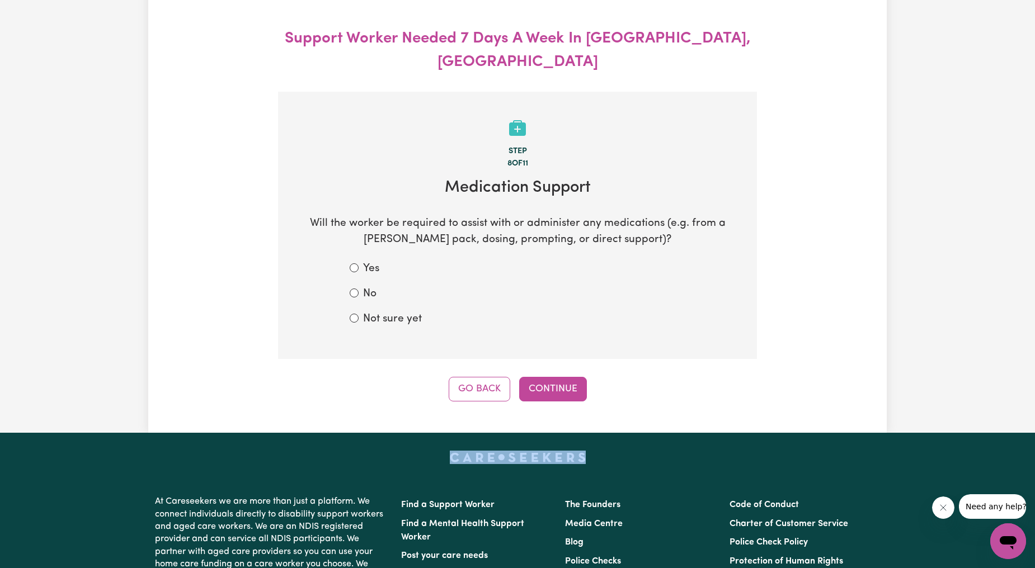
scroll to position [0, 0]
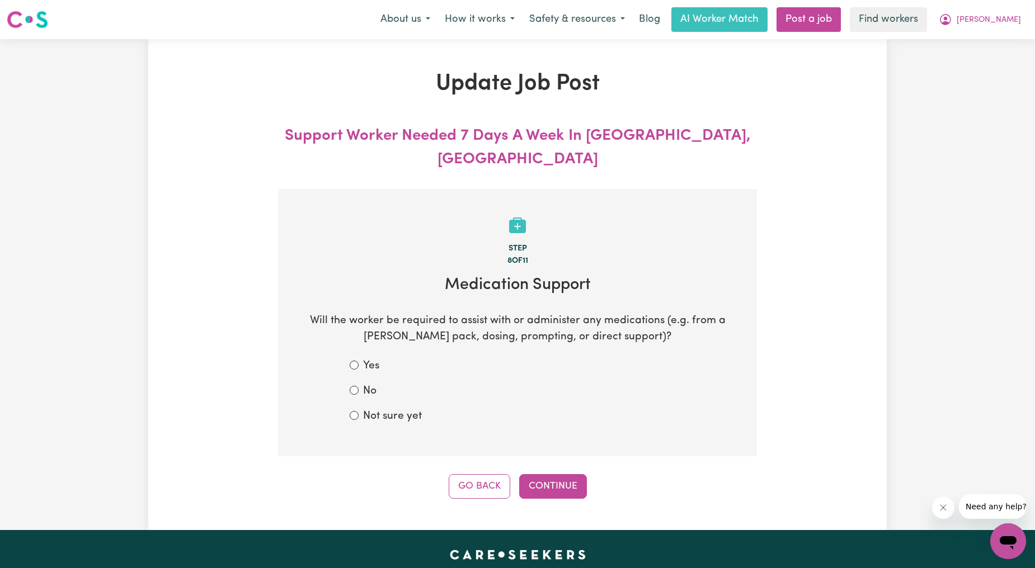
click at [478, 478] on div "Update Job Post Support Worker Needed 7 Days A Week In Thornbury, VIC Step 8 of…" at bounding box center [517, 284] width 738 height 491
click at [489, 474] on button "Go Back" at bounding box center [480, 486] width 62 height 25
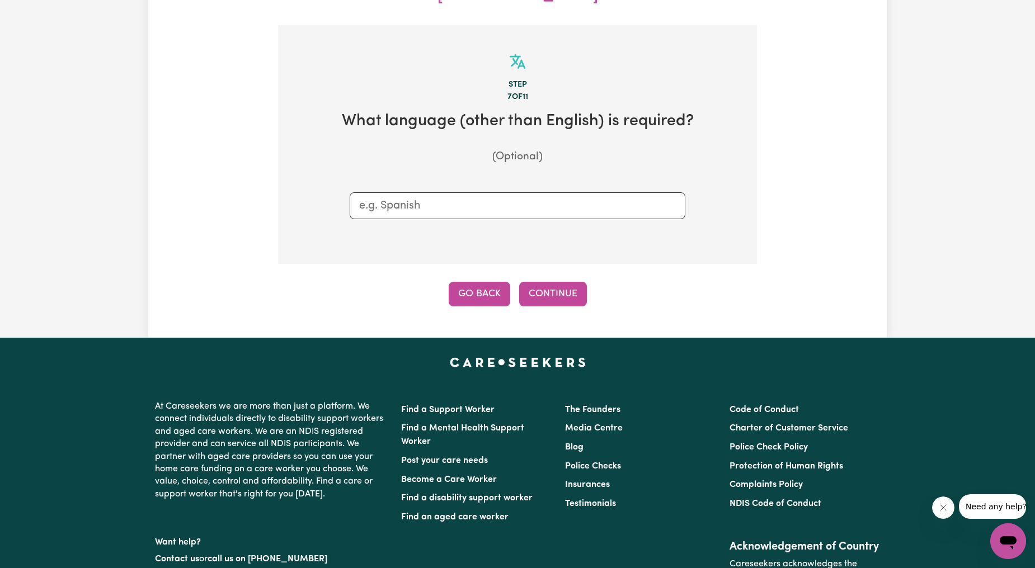
scroll to position [165, 0]
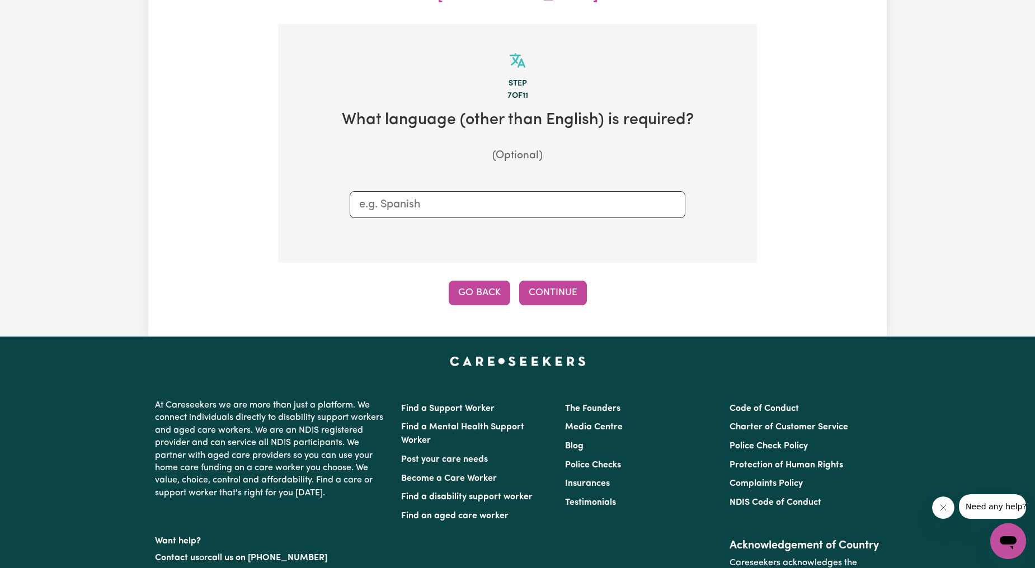
click at [485, 281] on button "Go Back" at bounding box center [480, 293] width 62 height 25
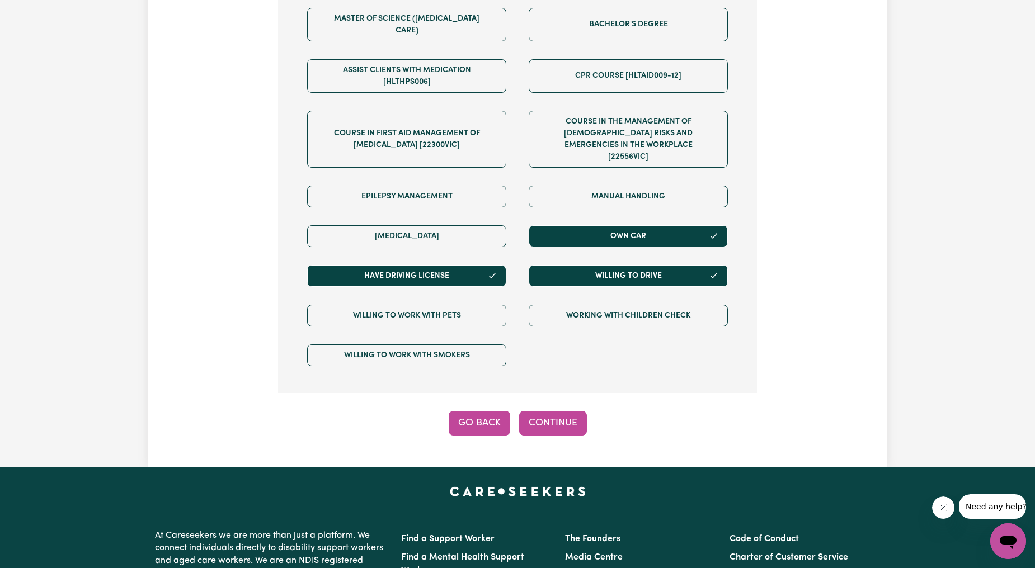
click at [461, 411] on button "Go Back" at bounding box center [480, 423] width 62 height 25
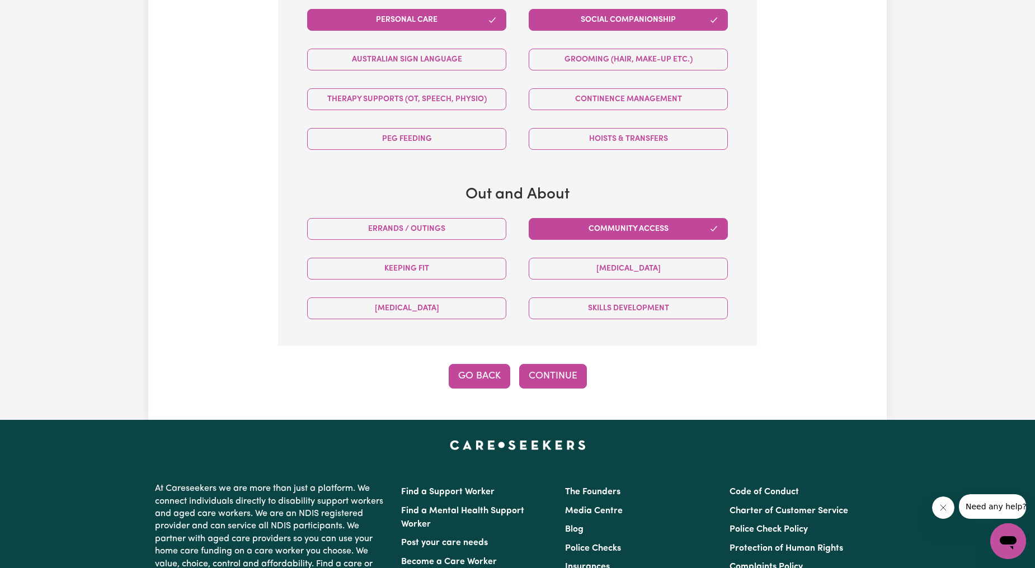
click at [476, 364] on button "Go Back" at bounding box center [480, 376] width 62 height 25
select select "email"
select select "NDIS_FUNDING_AGENCY_MANAGED"
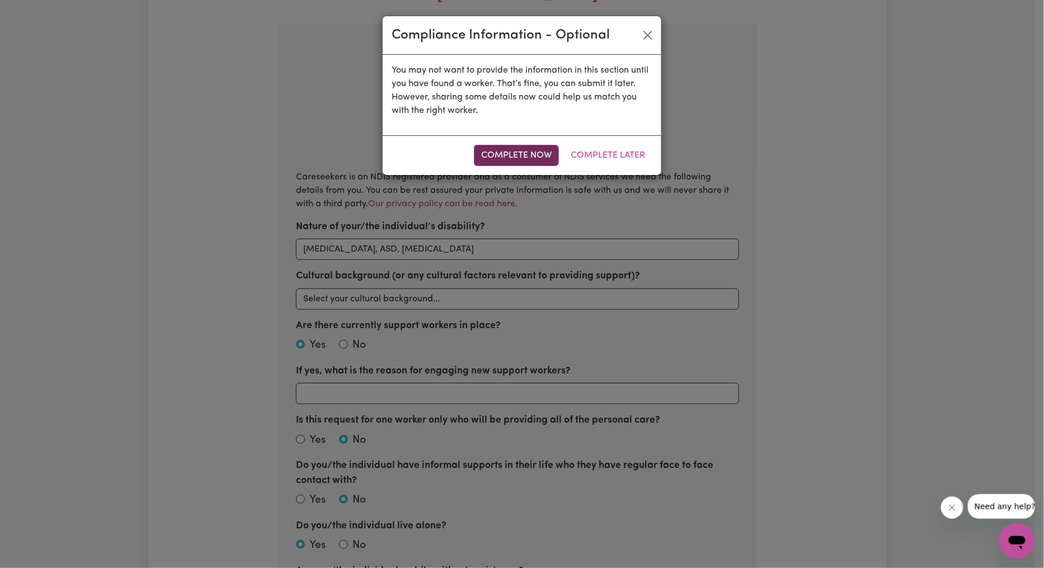
click at [517, 145] on button "Complete Now" at bounding box center [516, 155] width 85 height 21
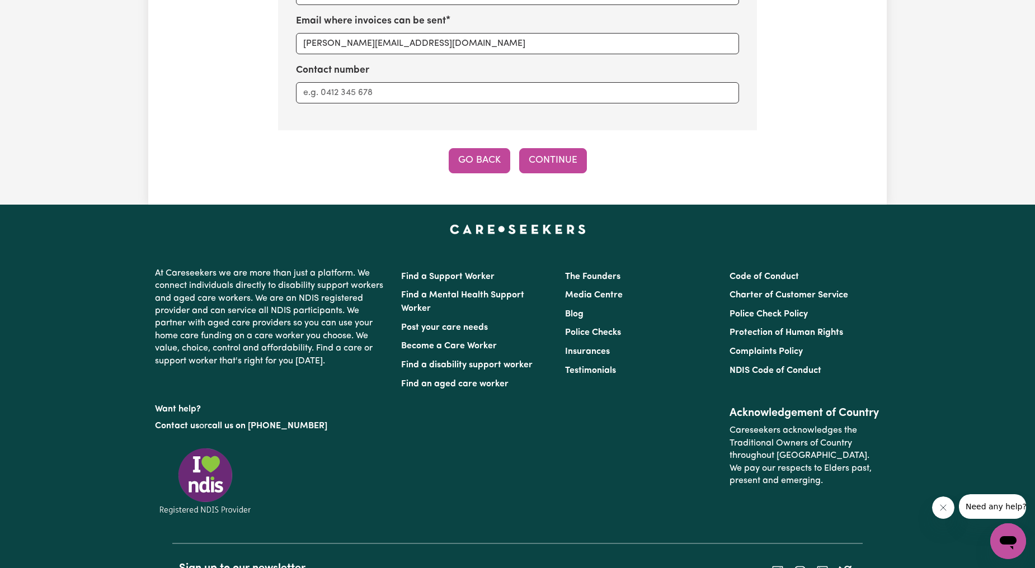
click at [471, 148] on button "Go Back" at bounding box center [480, 160] width 62 height 25
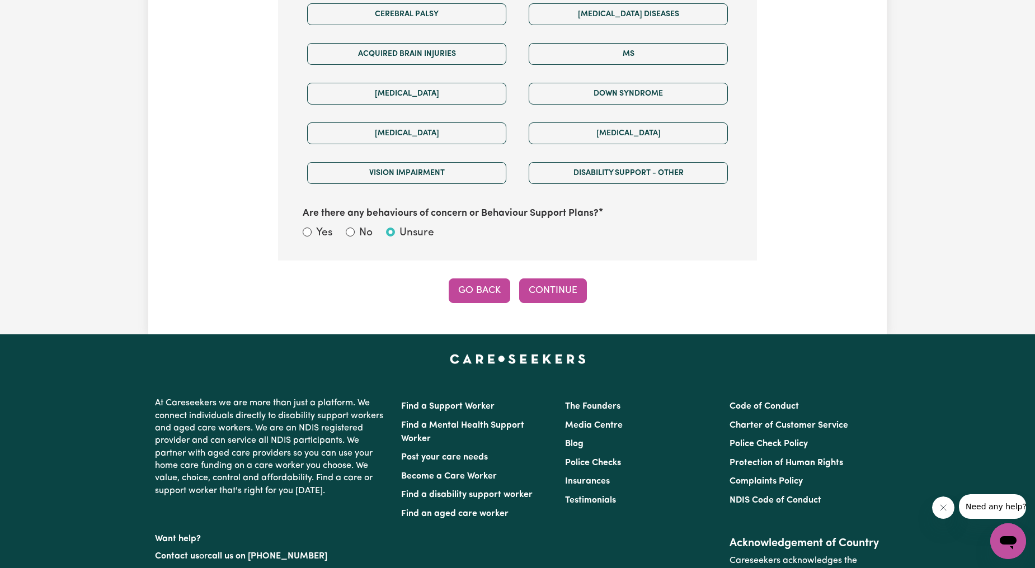
click at [481, 279] on button "Go Back" at bounding box center [480, 291] width 62 height 25
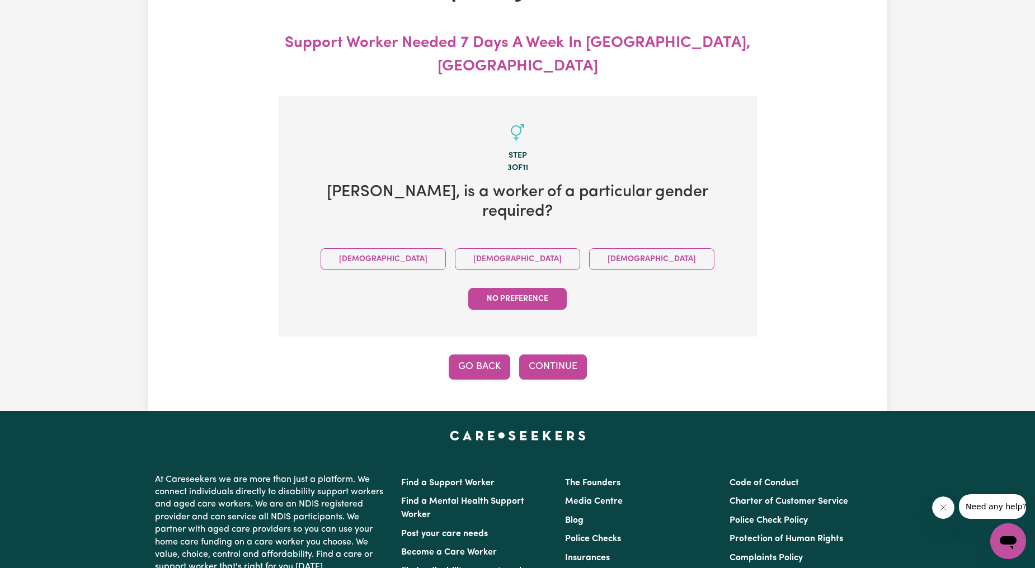
click at [471, 355] on button "Go Back" at bounding box center [480, 367] width 62 height 25
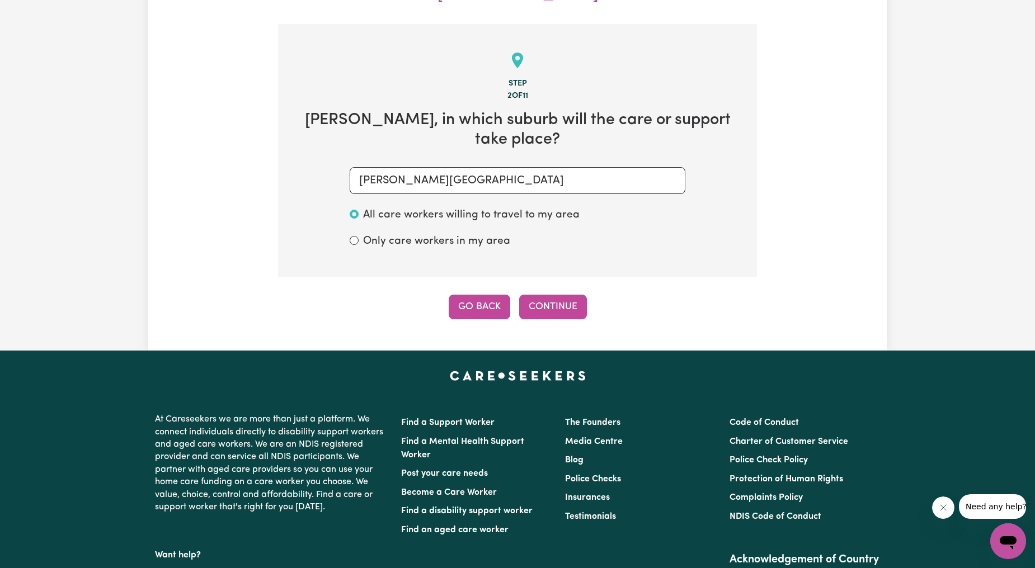
click at [480, 295] on button "Go Back" at bounding box center [480, 307] width 62 height 25
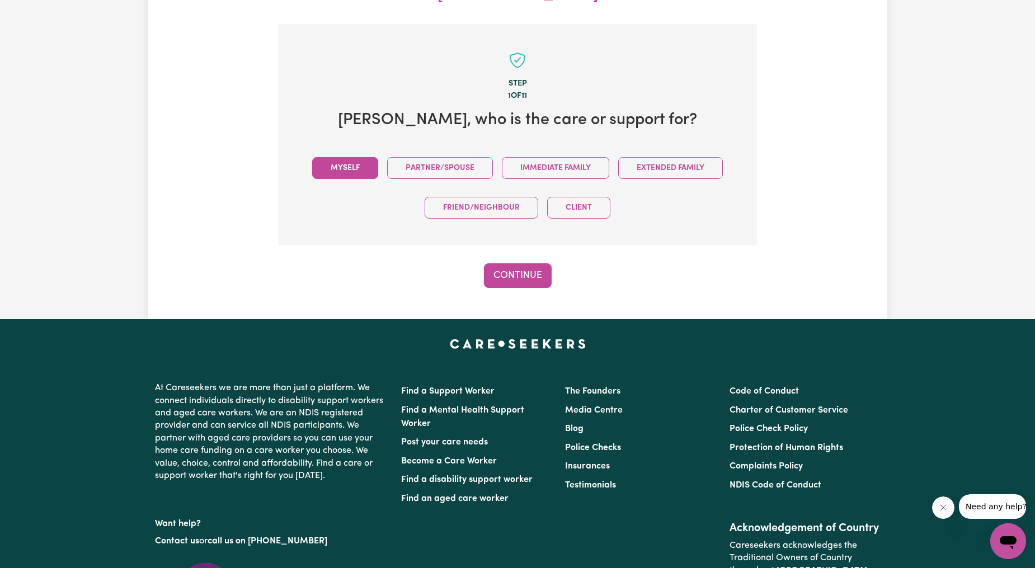
scroll to position [0, 0]
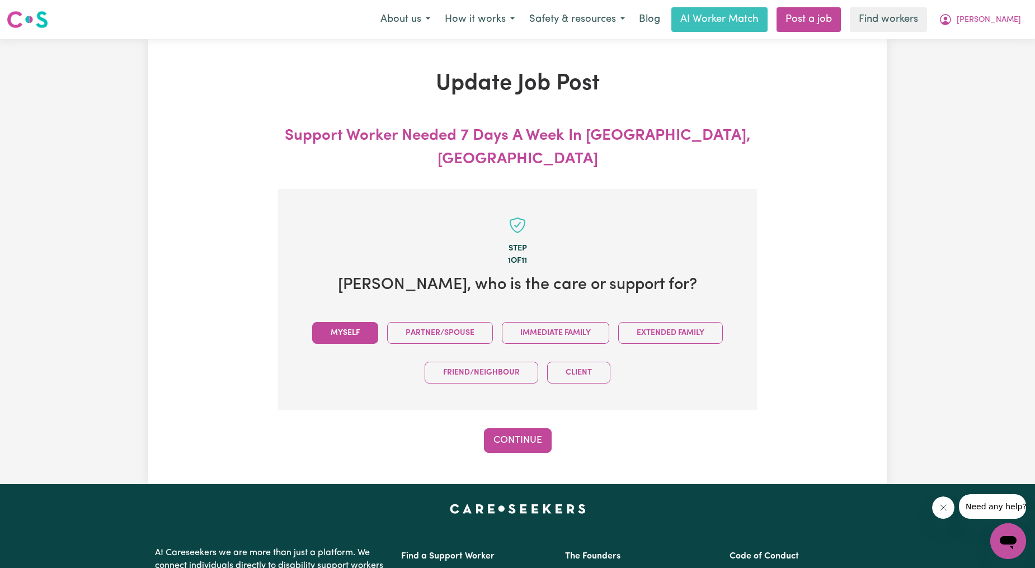
click at [553, 428] on div "Continue" at bounding box center [517, 440] width 479 height 25
click at [541, 428] on button "Continue" at bounding box center [518, 440] width 68 height 25
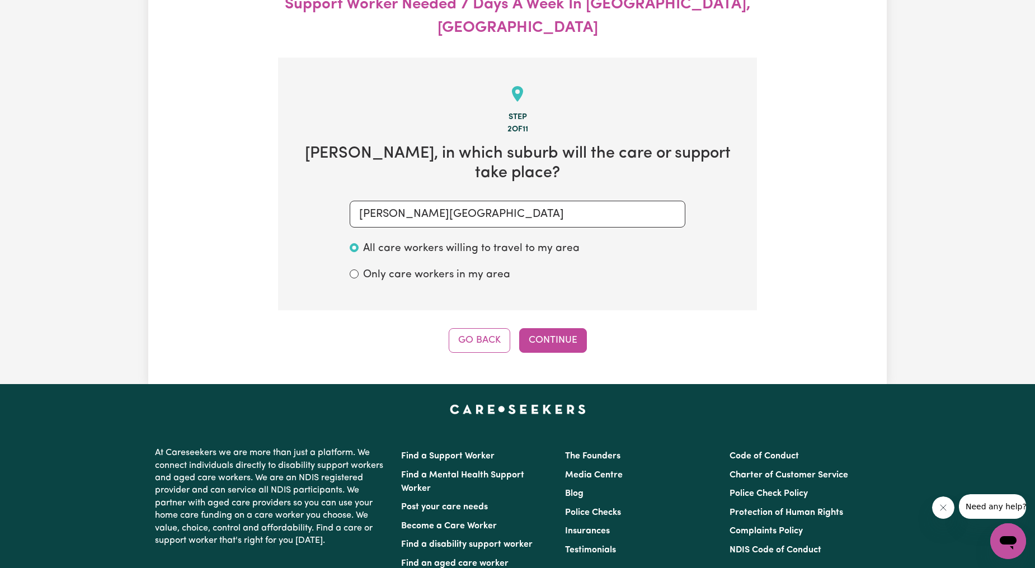
scroll to position [165, 0]
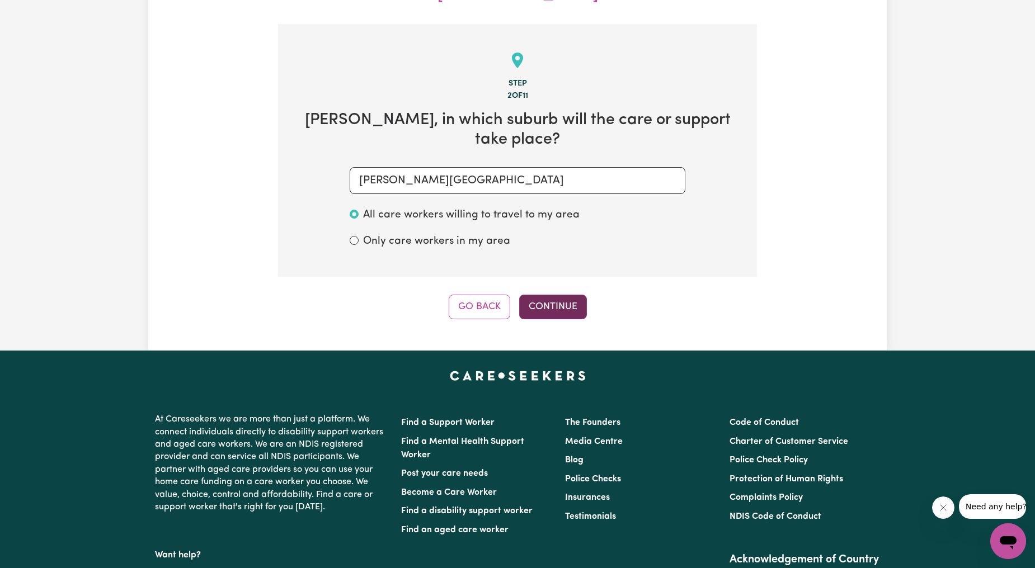
click at [533, 295] on button "Continue" at bounding box center [553, 307] width 68 height 25
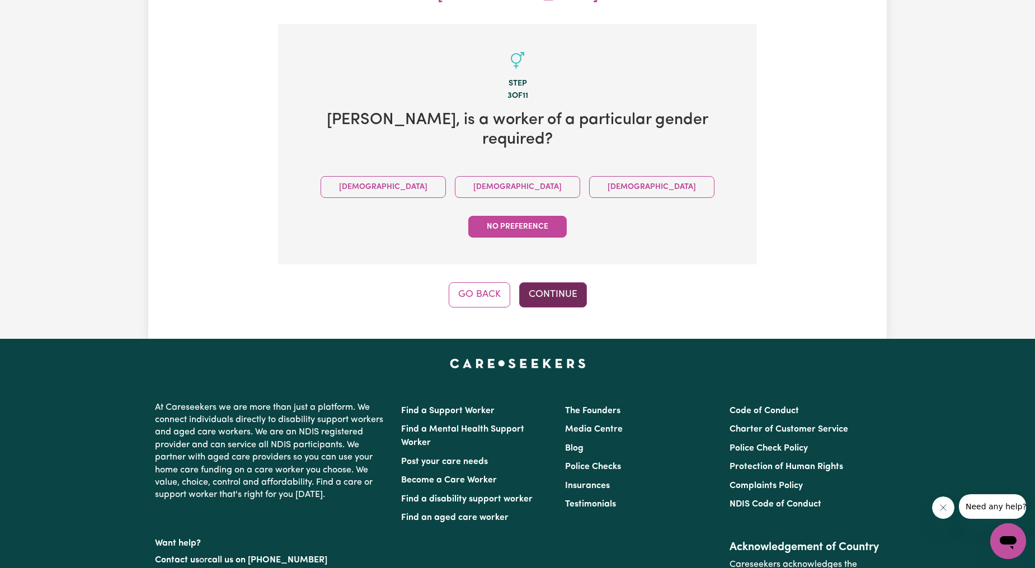
click at [561, 282] on button "Continue" at bounding box center [553, 294] width 68 height 25
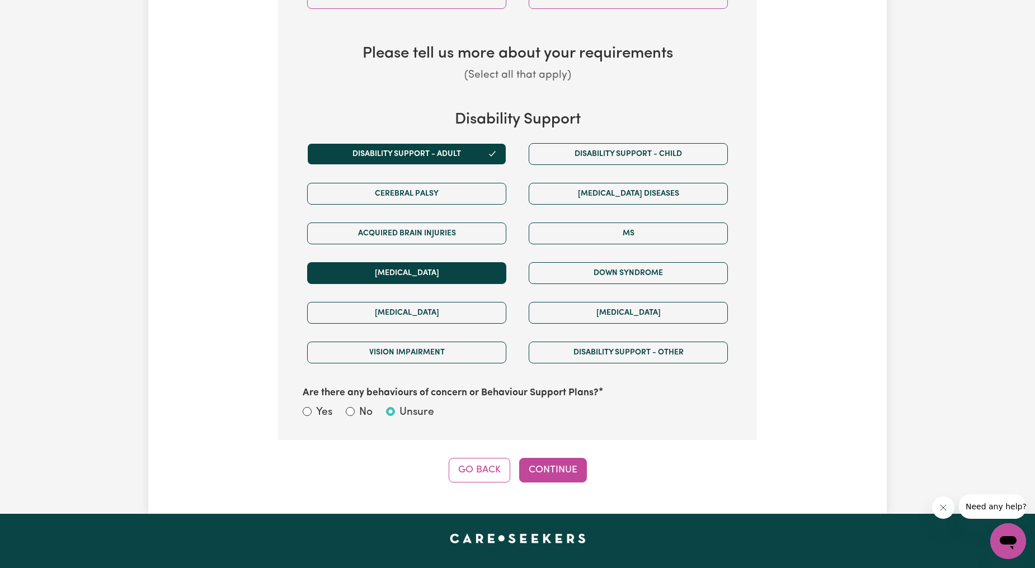
scroll to position [414, 0]
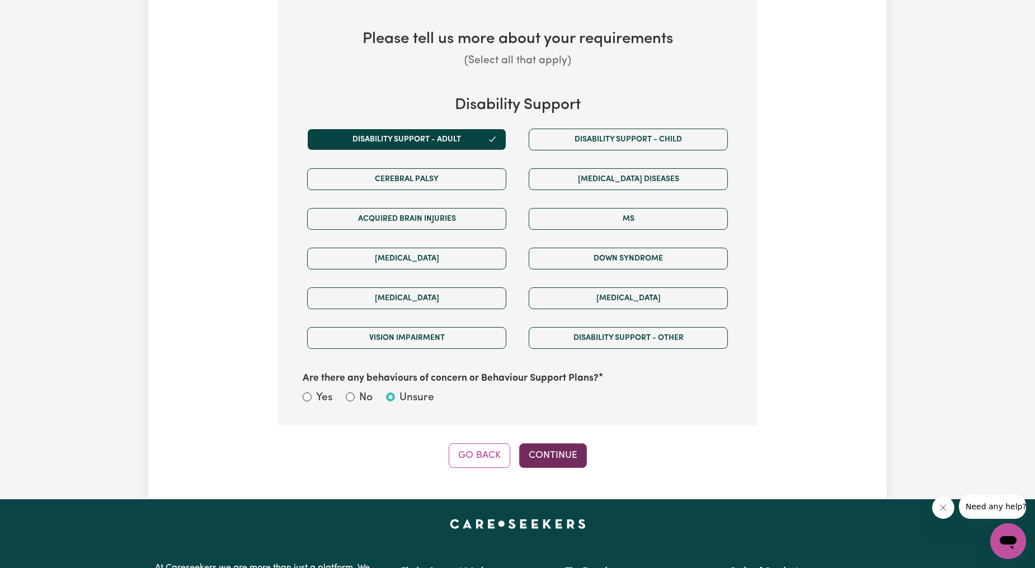
click at [543, 443] on button "Continue" at bounding box center [553, 455] width 68 height 25
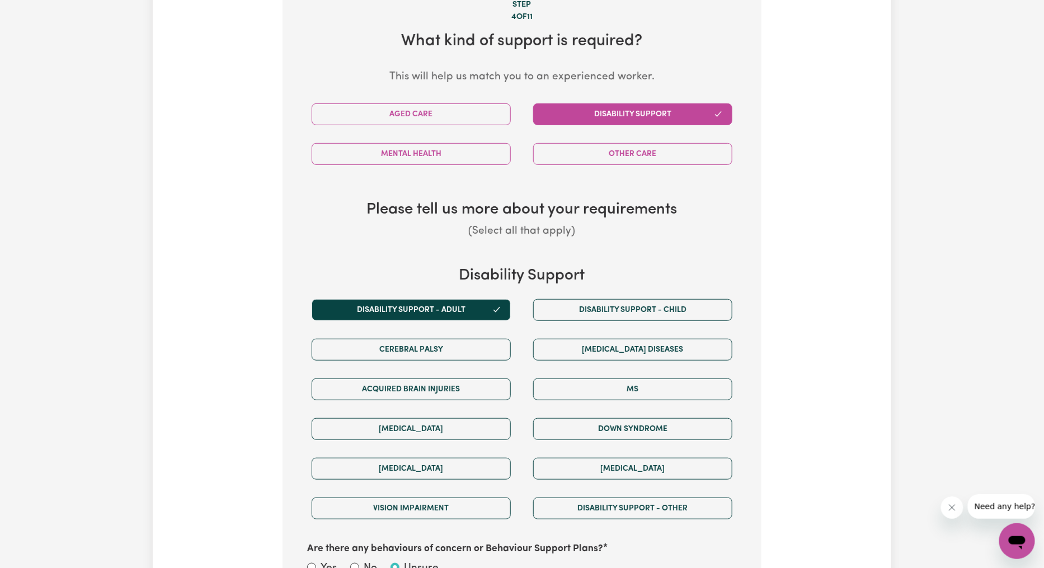
select select "email"
select select "NDIS_FUNDING_AGENCY_MANAGED"
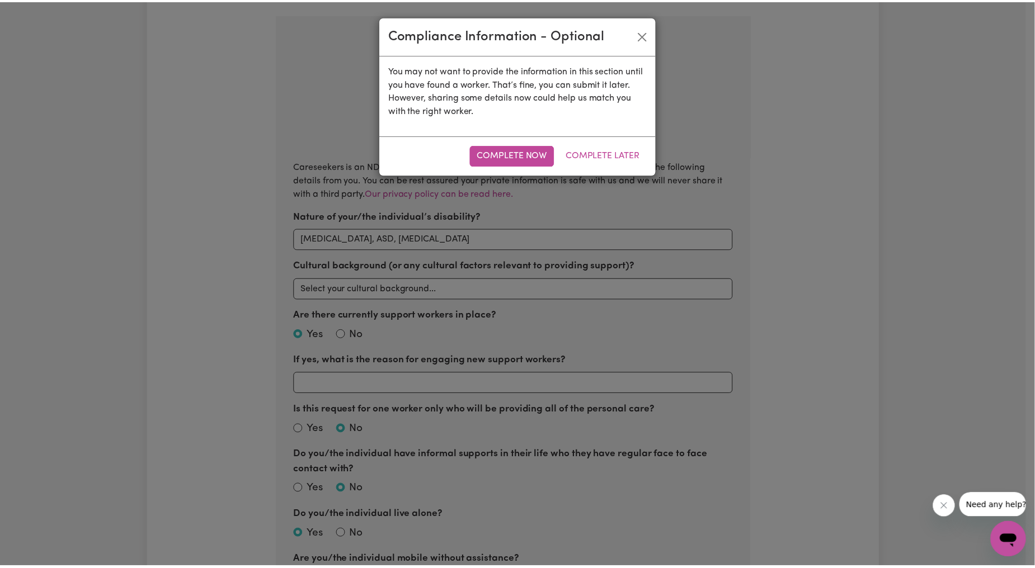
scroll to position [165, 0]
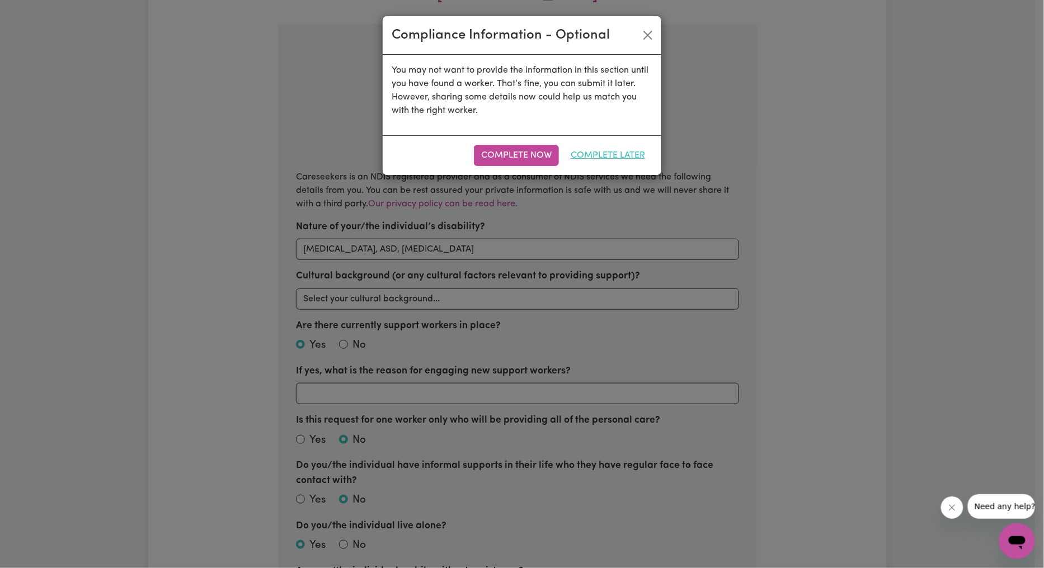
click at [608, 150] on button "Complete Later" at bounding box center [607, 155] width 89 height 21
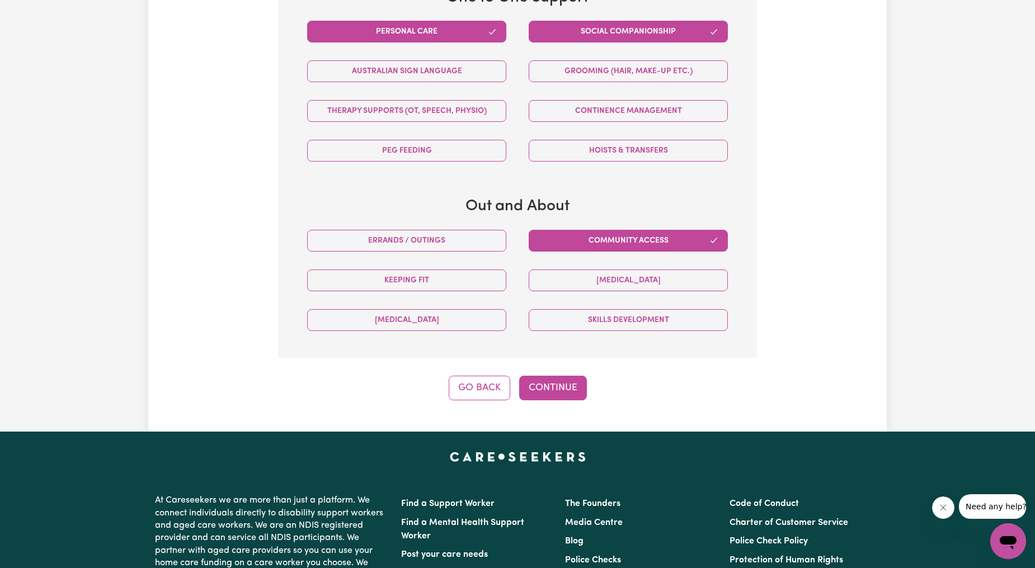
scroll to position [579, 0]
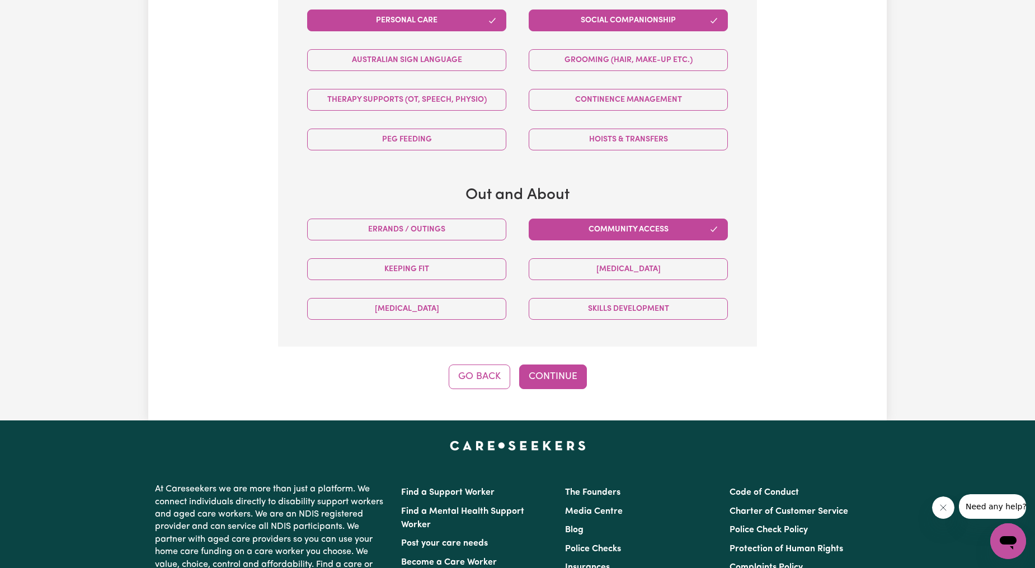
click at [564, 334] on div "Step 5 of 11 Joshua , tell us about the tasks that the worker will be required …" at bounding box center [517, -1] width 479 height 779
click at [560, 365] on button "Continue" at bounding box center [553, 377] width 68 height 25
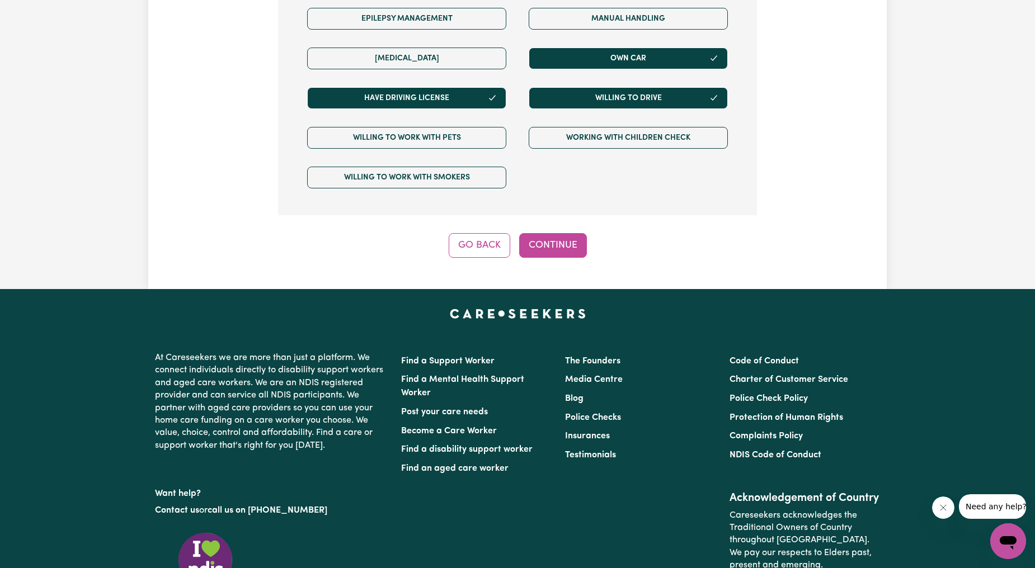
scroll to position [880, 0]
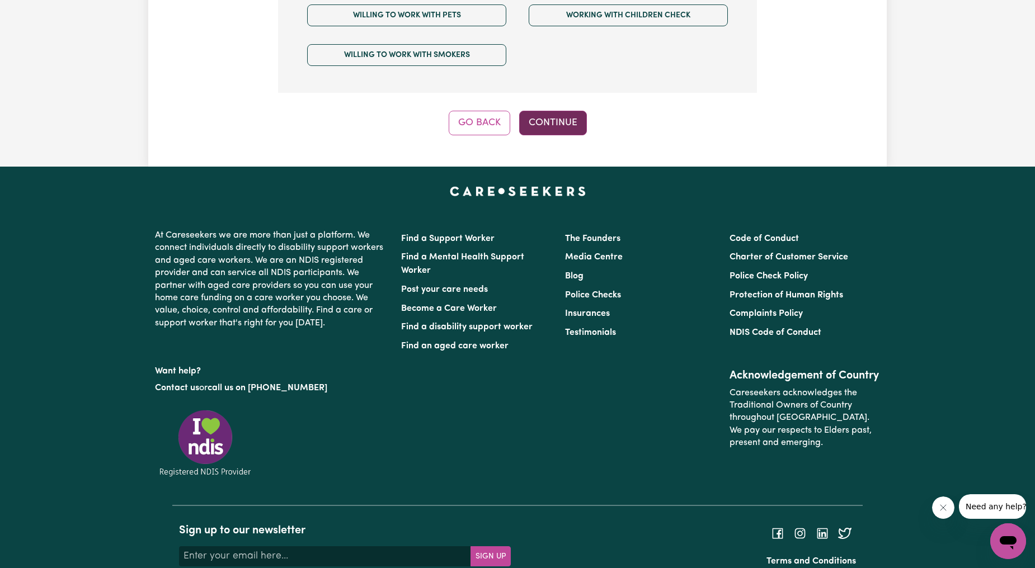
click at [524, 111] on button "Continue" at bounding box center [553, 123] width 68 height 25
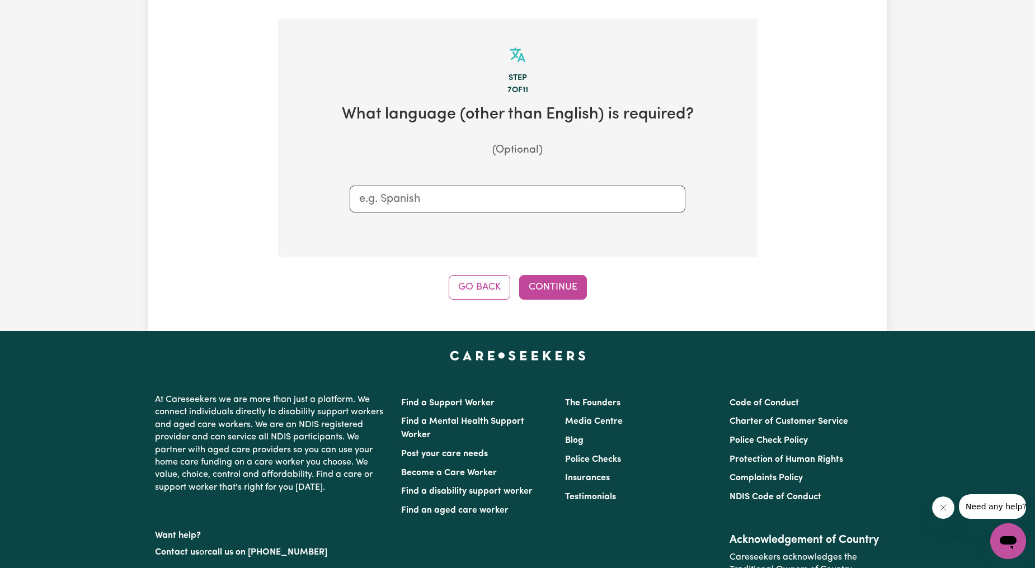
scroll to position [165, 0]
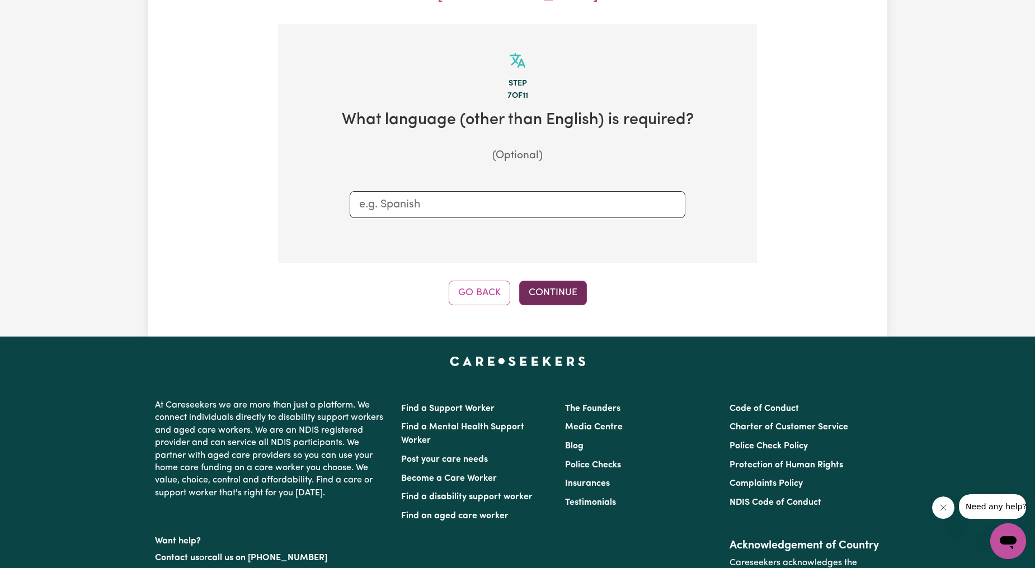
click at [541, 281] on button "Continue" at bounding box center [553, 293] width 68 height 25
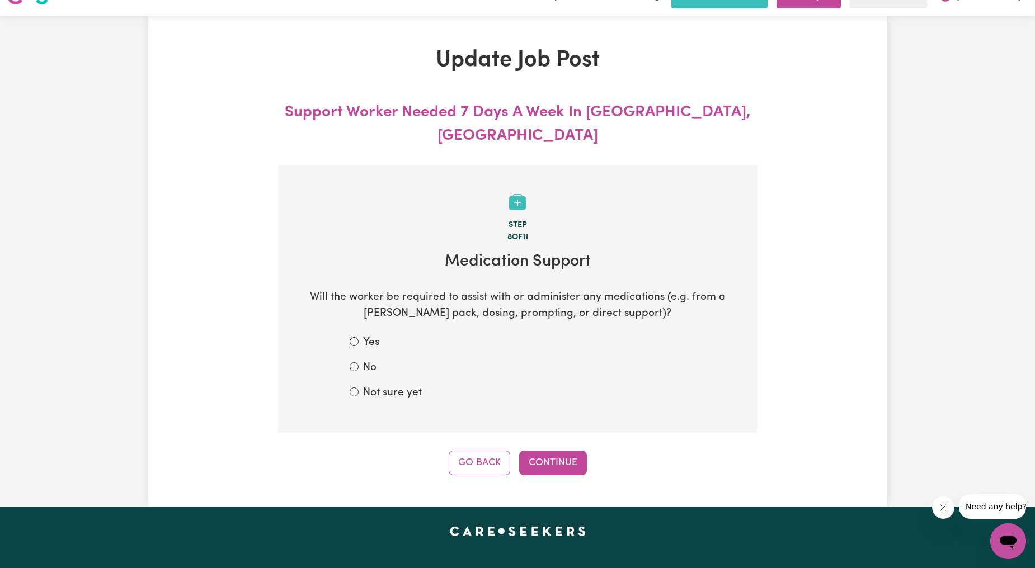
scroll to position [0, 0]
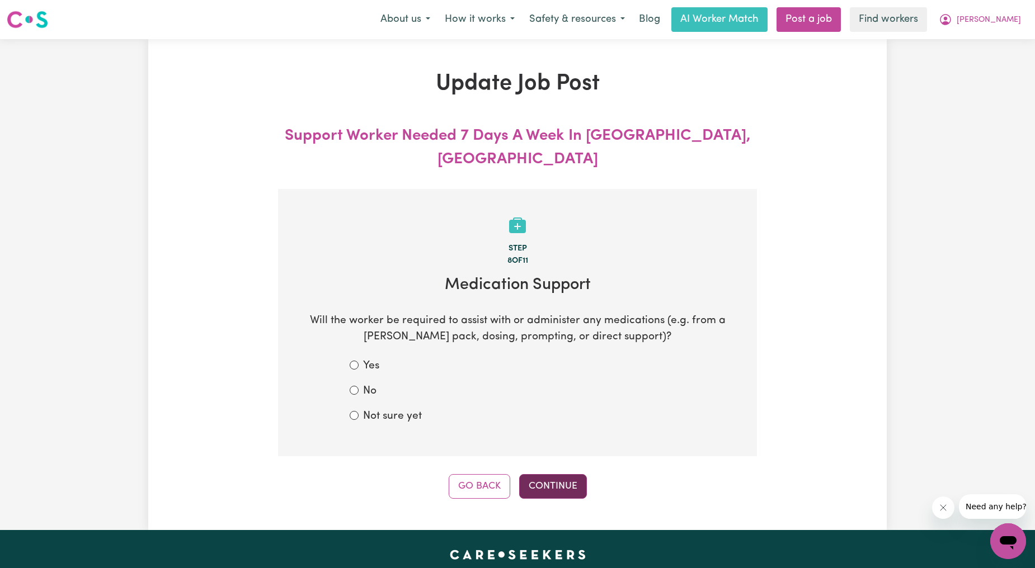
click at [553, 474] on button "Continue" at bounding box center [553, 486] width 68 height 25
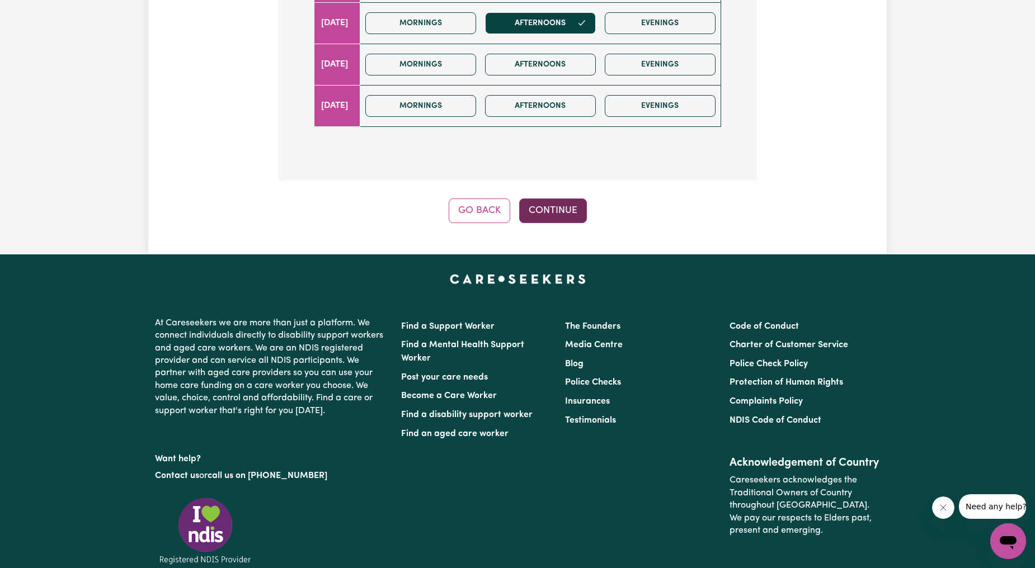
click at [552, 199] on button "Continue" at bounding box center [553, 211] width 68 height 25
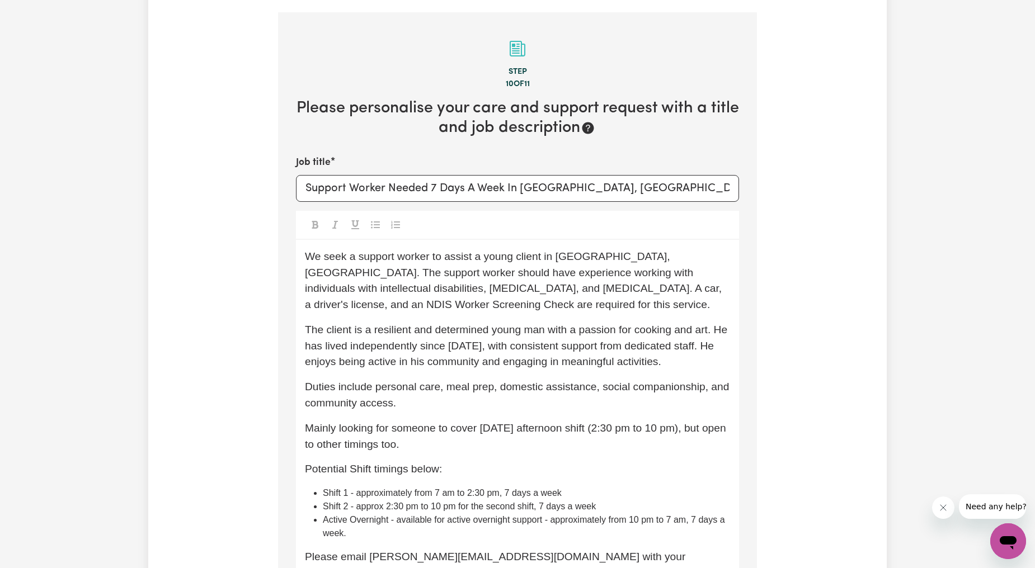
scroll to position [165, 0]
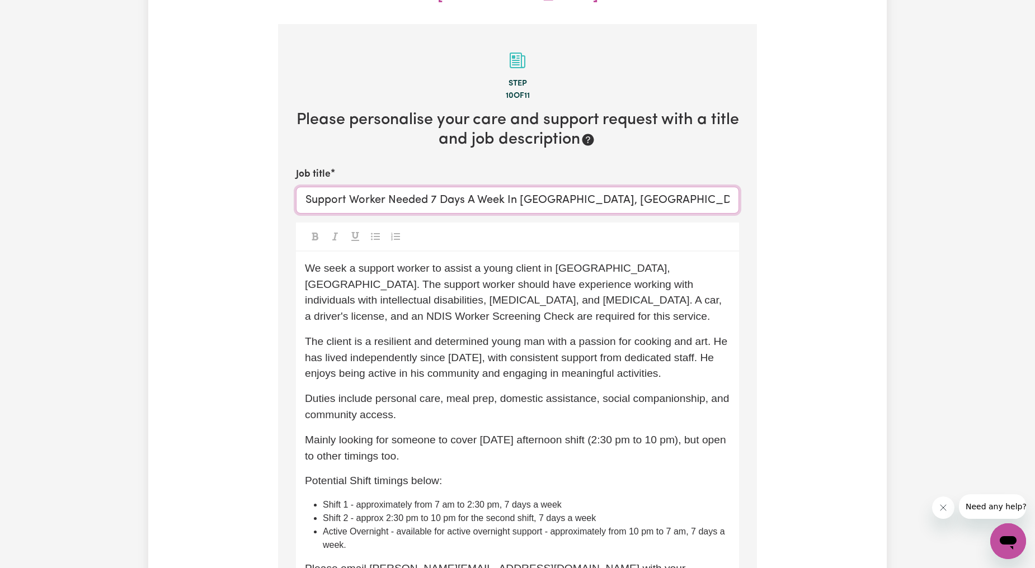
click at [453, 187] on input "Support Worker Needed 7 Days A Week In [GEOGRAPHIC_DATA], [GEOGRAPHIC_DATA]" at bounding box center [517, 200] width 443 height 27
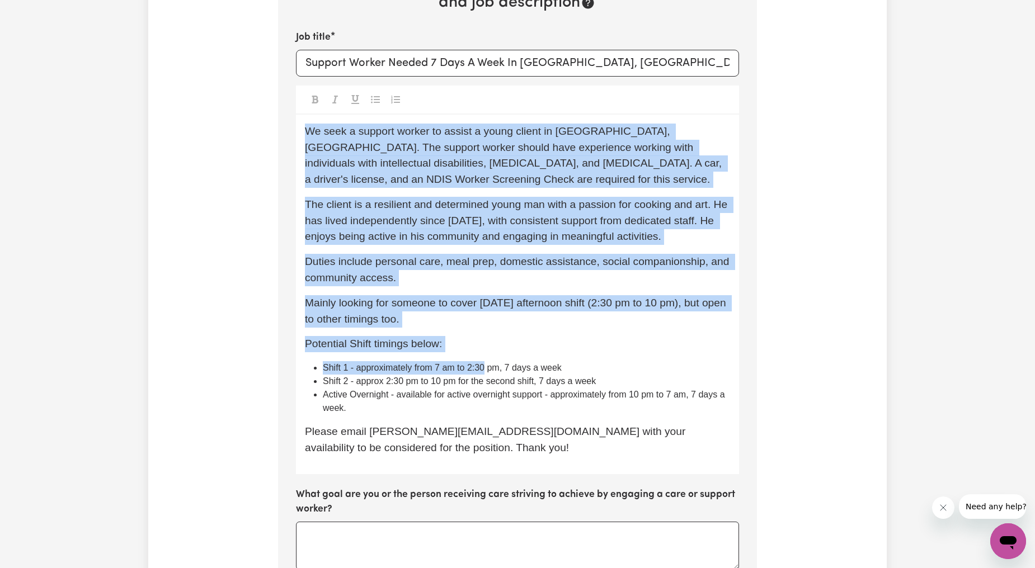
scroll to position [372, 0]
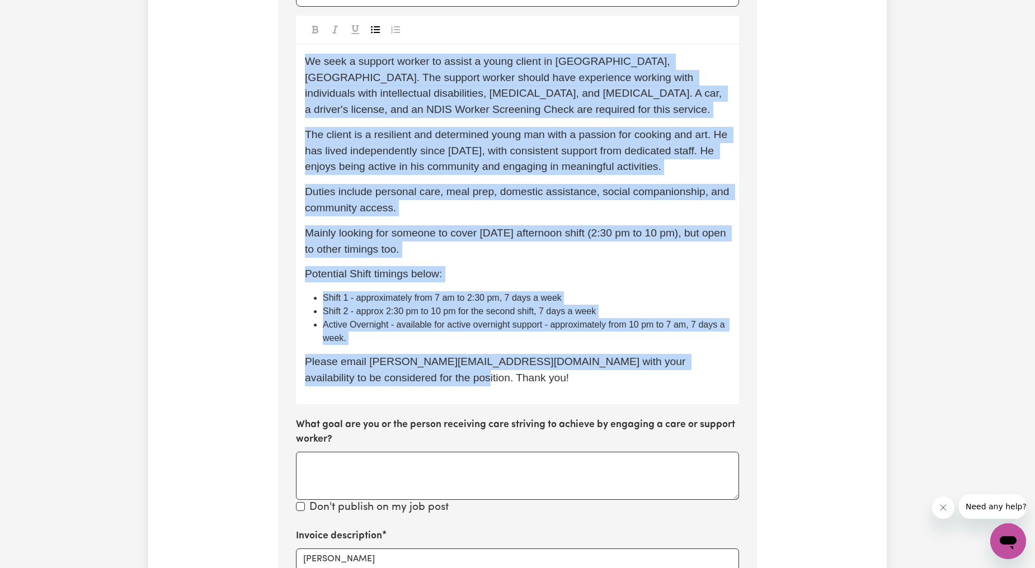
drag, startPoint x: 304, startPoint y: 237, endPoint x: 499, endPoint y: 362, distance: 231.9
click at [499, 362] on div "We seek a support worker to assist a young client in Thornbury, VIC. The suppor…" at bounding box center [517, 225] width 443 height 360
copy div "We seek a support worker to assist a young client in Thornbury, VIC. The suppor…"
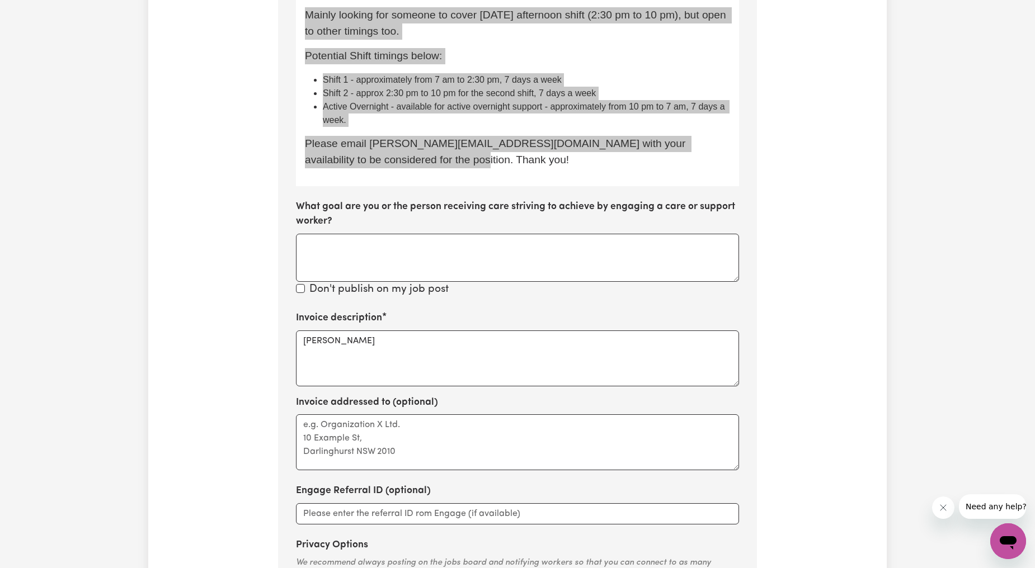
scroll to position [579, 0]
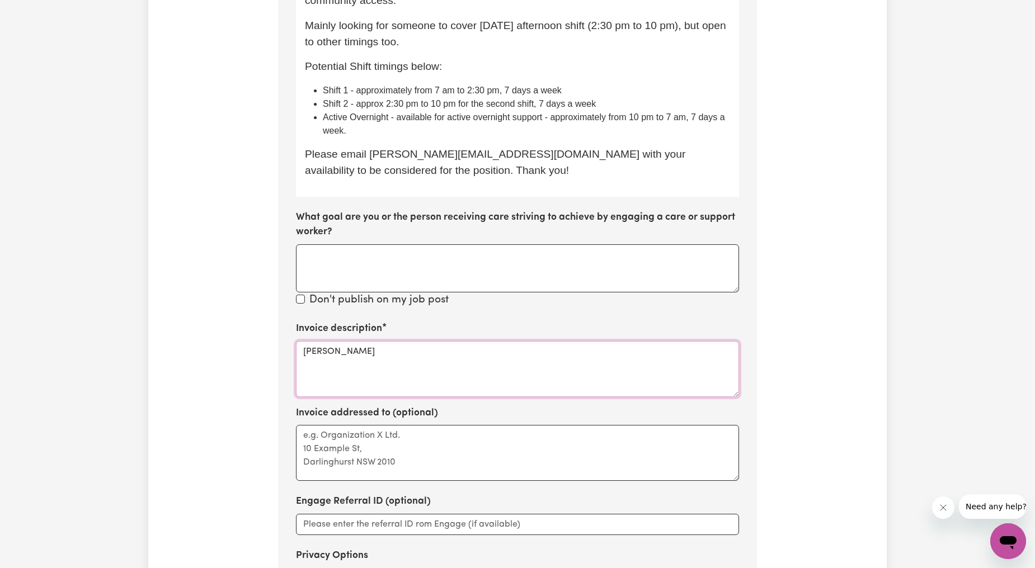
drag, startPoint x: 446, startPoint y: 342, endPoint x: 238, endPoint y: 308, distance: 210.3
click at [243, 308] on div "Update Job Post Support Worker Needed 7 Days A Week In Thornbury, VIC Step 10 o…" at bounding box center [517, 96] width 738 height 1210
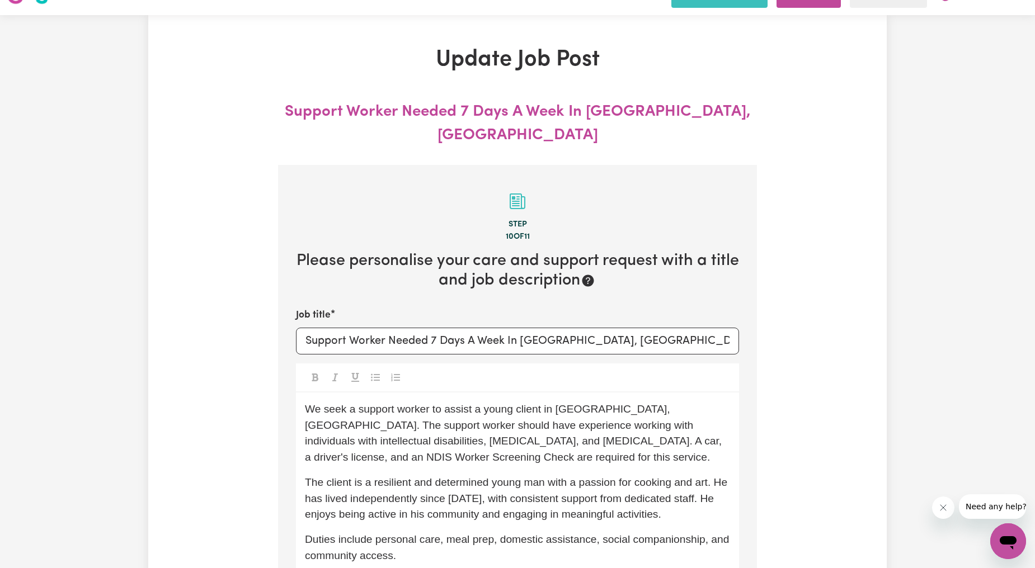
scroll to position [0, 0]
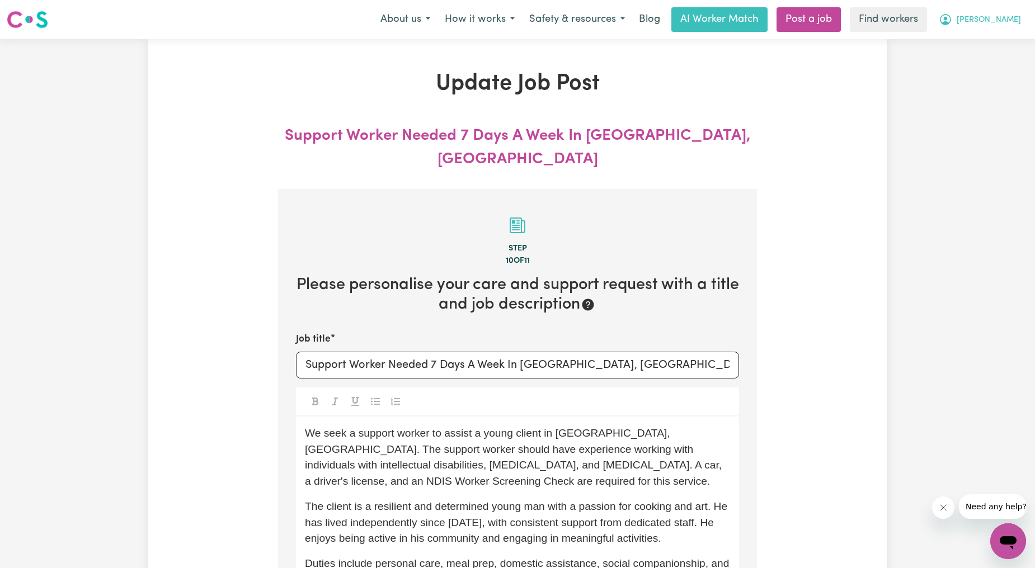
click at [999, 20] on span "[PERSON_NAME]" at bounding box center [988, 20] width 64 height 12
click at [968, 38] on link "My Dashboard" at bounding box center [983, 43] width 88 height 21
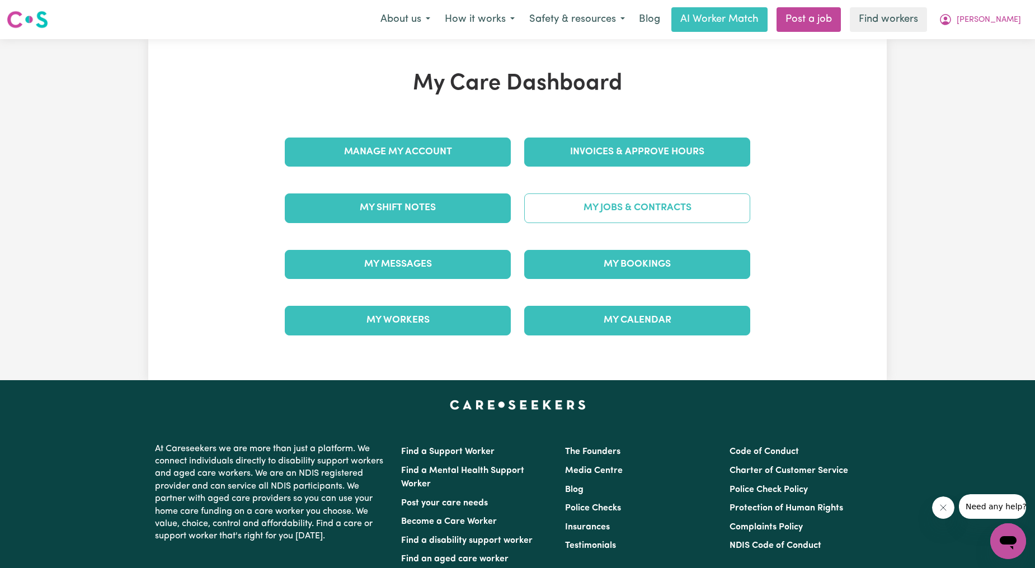
click at [606, 216] on link "My Jobs & Contracts" at bounding box center [637, 208] width 226 height 29
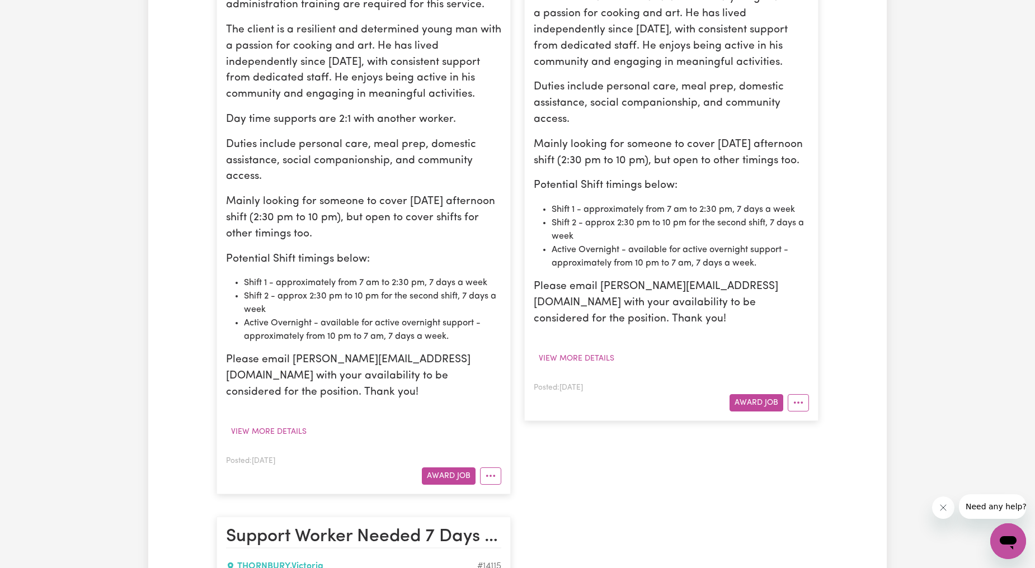
scroll to position [414, 0]
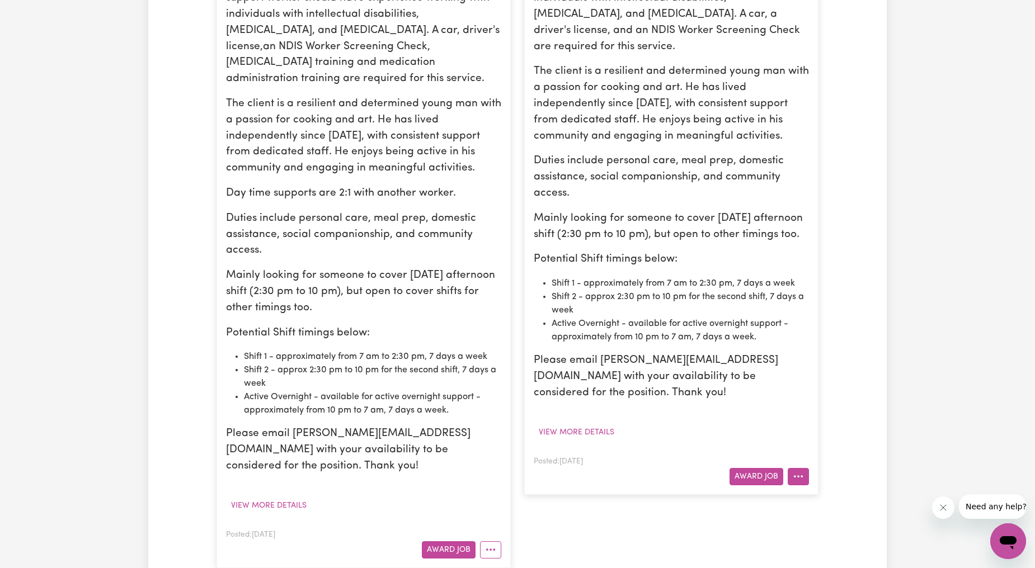
click at [800, 471] on icon "More options" at bounding box center [797, 476] width 11 height 11
click at [837, 492] on link "Hide Job" at bounding box center [832, 503] width 88 height 22
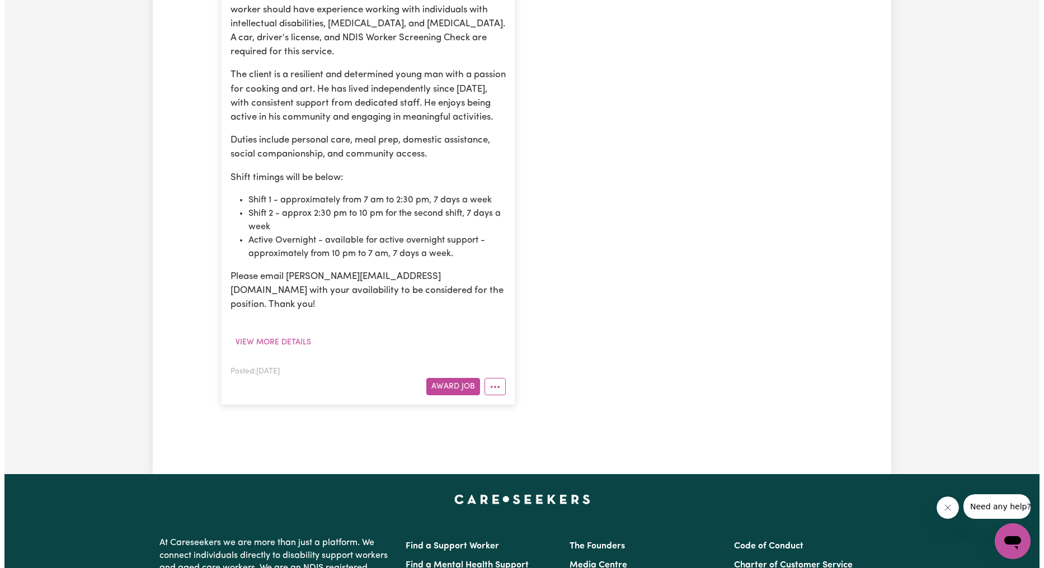
scroll to position [1036, 0]
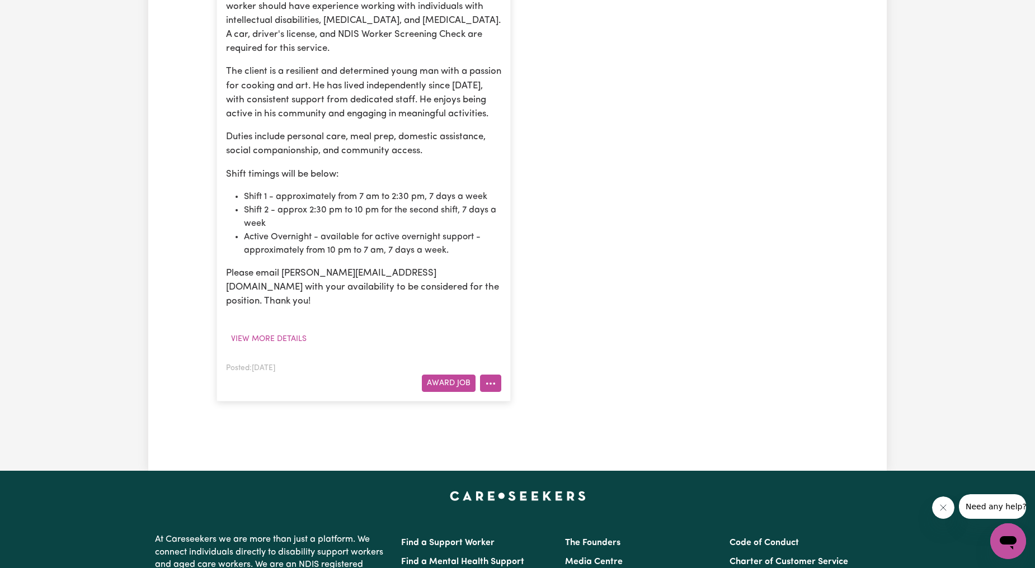
click at [485, 378] on icon "More options" at bounding box center [490, 383] width 11 height 11
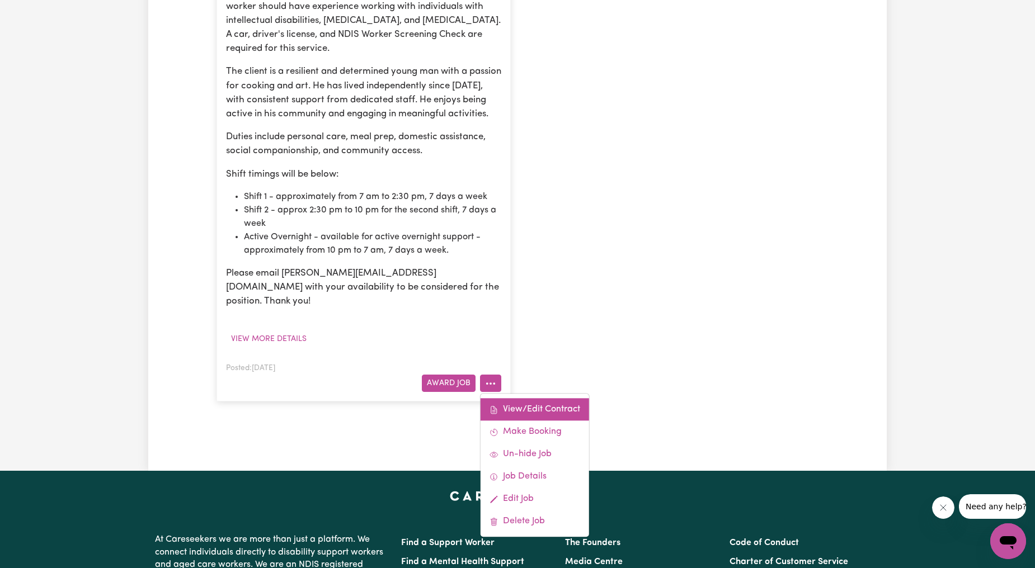
click at [502, 399] on link "View/Edit Contract" at bounding box center [534, 410] width 108 height 22
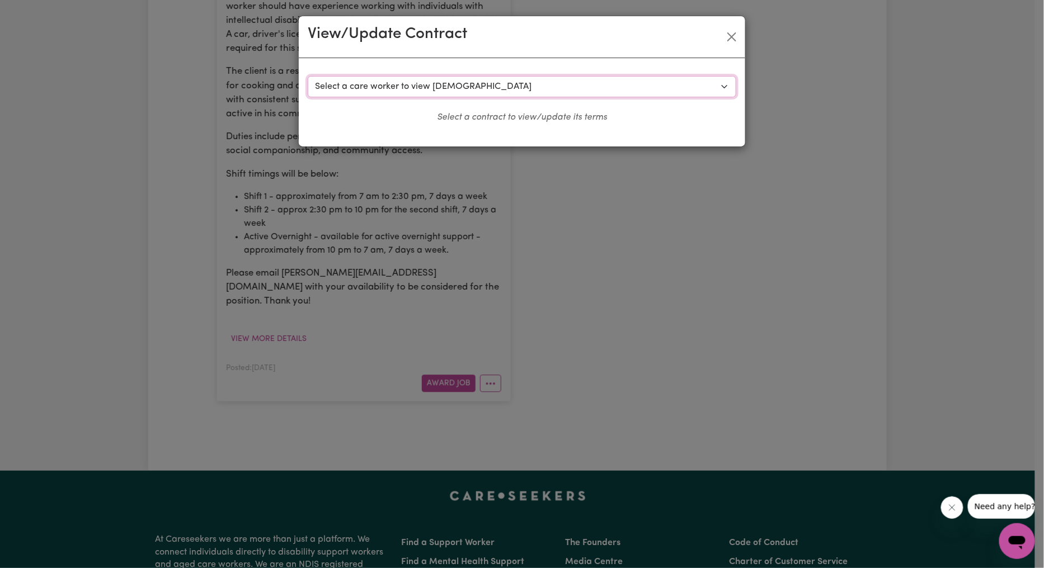
click at [442, 86] on select "Select a care worker to view [DEMOGRAPHIC_DATA] #10151 - Worker [PERSON_NAME] (…" at bounding box center [522, 86] width 428 height 21
select select "9774"
click at [308, 76] on select "Select a care worker to view [DEMOGRAPHIC_DATA] #10151 - Worker [PERSON_NAME] (…" at bounding box center [522, 86] width 428 height 21
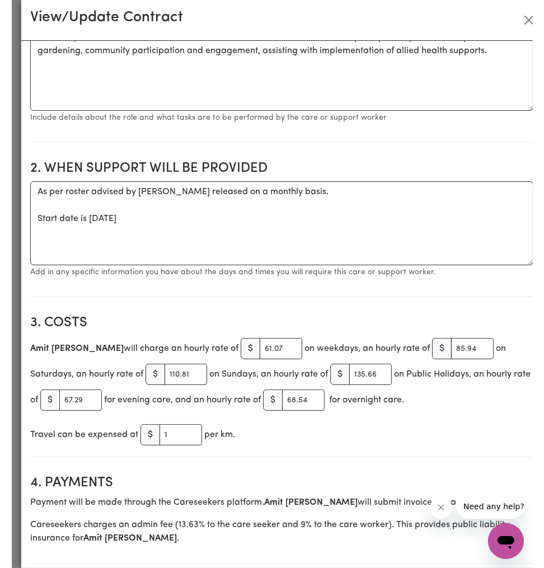
scroll to position [997, 0]
